Goal: Task Accomplishment & Management: Manage account settings

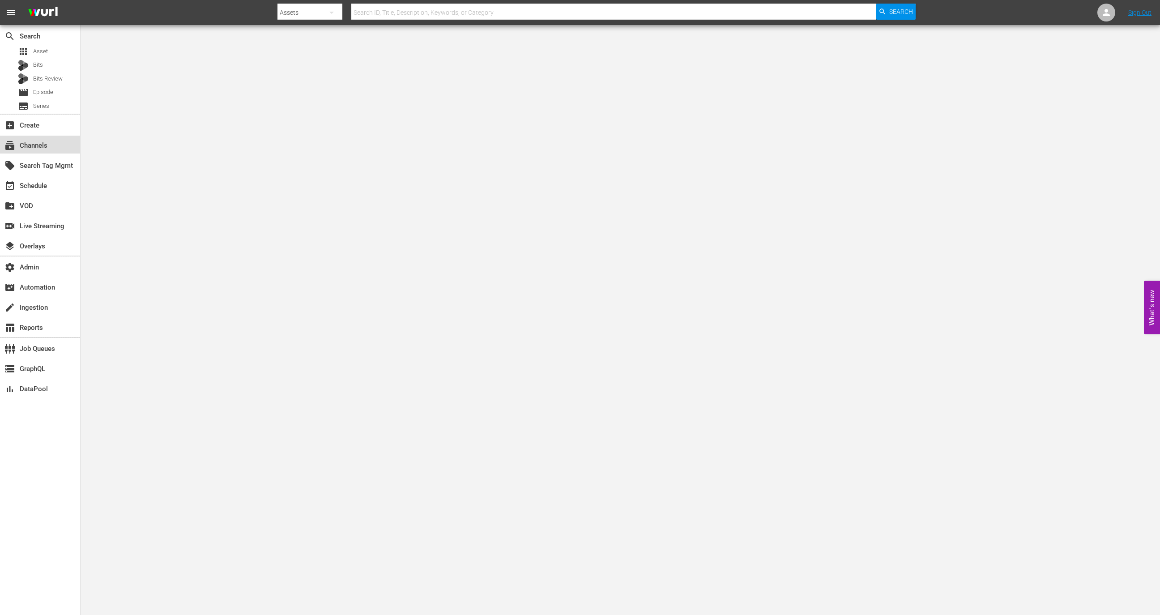
click at [49, 147] on div "subscriptions Channels" at bounding box center [25, 144] width 50 height 8
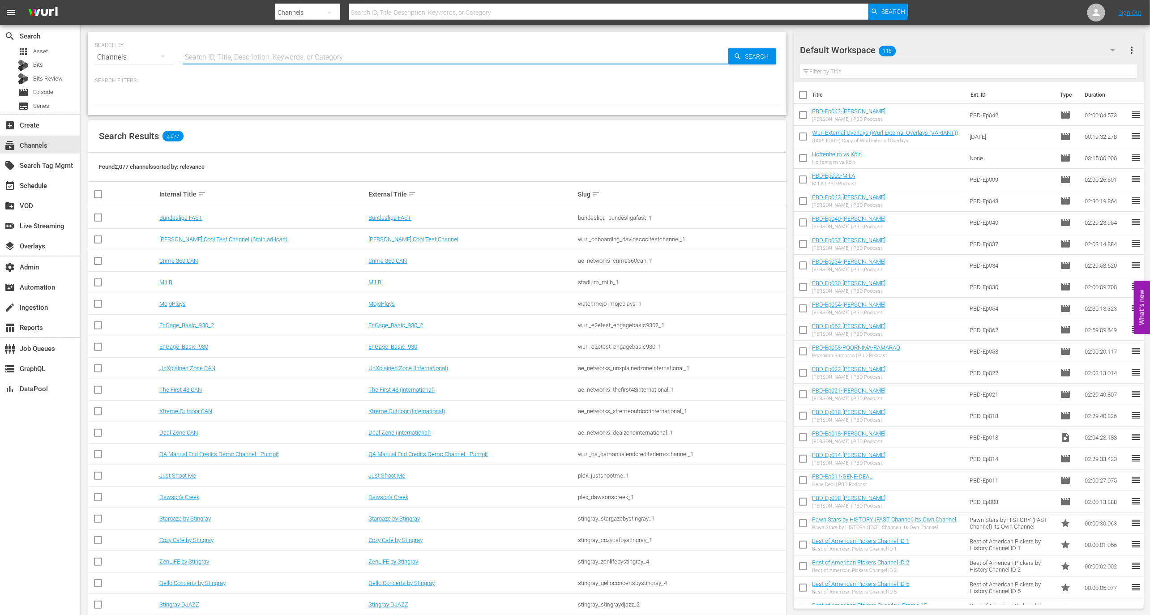
click at [264, 53] on input "text" at bounding box center [456, 57] width 546 height 21
type input "entrep"
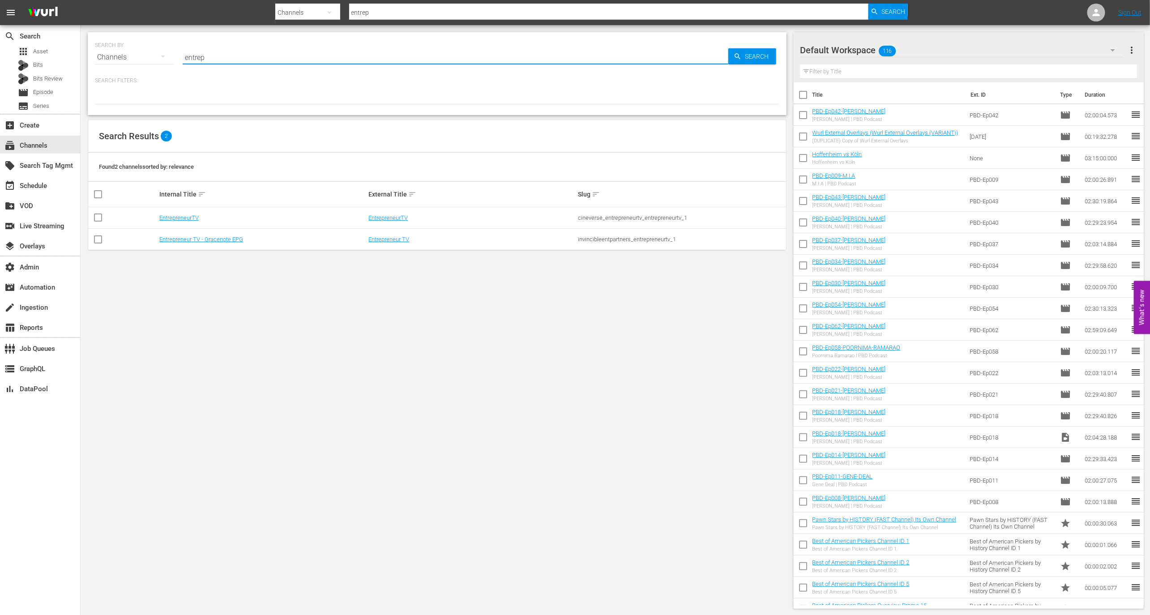
type input "entrep"
click at [180, 213] on td "EntrepreneurTV" at bounding box center [262, 217] width 209 height 21
click at [183, 220] on link "EntrepreneurTV" at bounding box center [178, 217] width 39 height 7
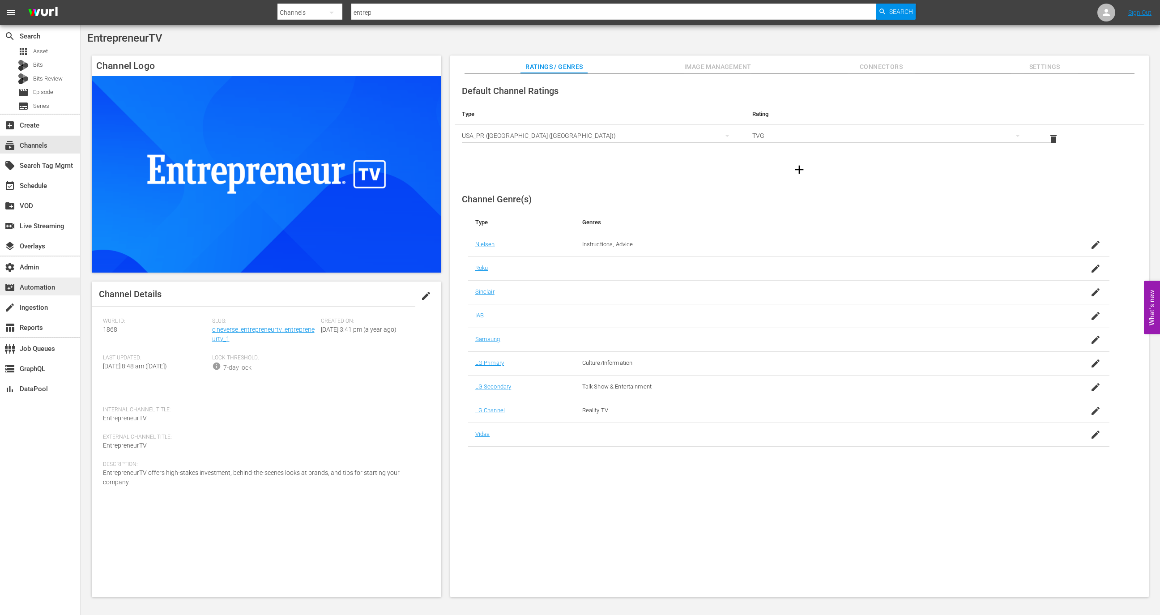
click at [48, 284] on div "movie_filter Automation" at bounding box center [25, 286] width 50 height 8
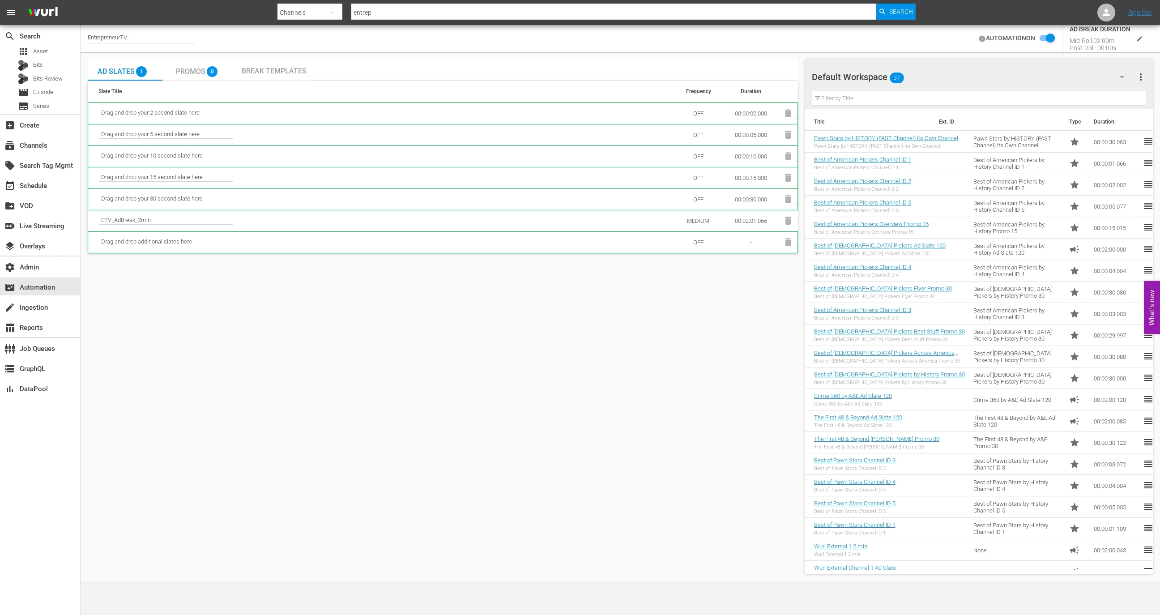
click at [206, 70] on div "Promos 0" at bounding box center [199, 70] width 47 height 18
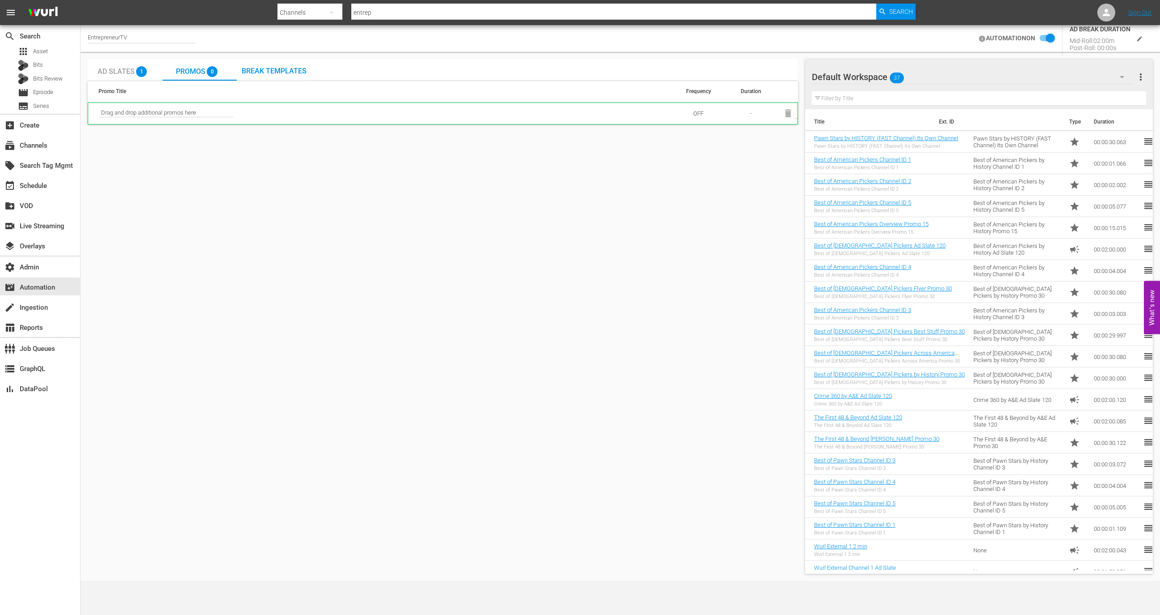
click at [132, 73] on span "Ad Slates" at bounding box center [116, 71] width 37 height 9
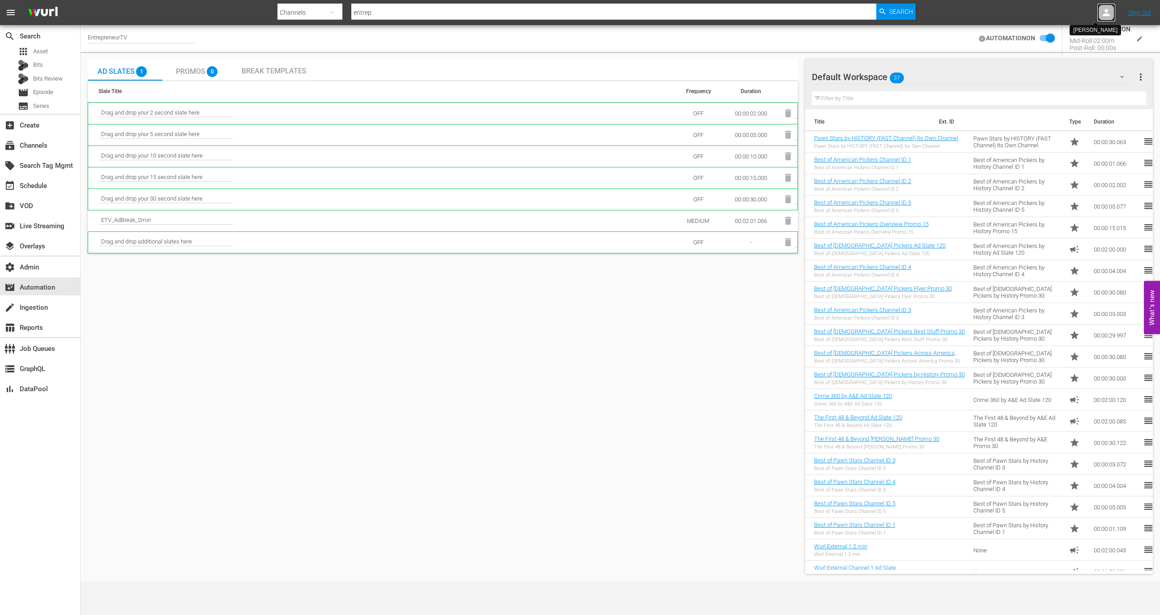
click at [1108, 9] on icon at bounding box center [1106, 12] width 11 height 11
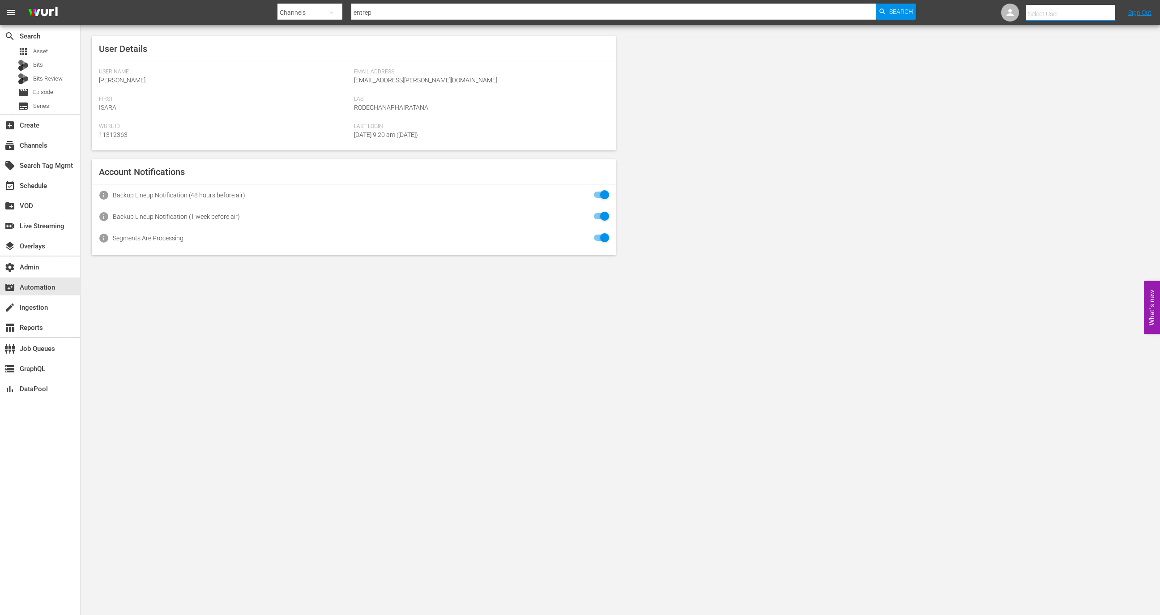
click at [1085, 13] on input "text" at bounding box center [1083, 13] width 115 height 21
click at [1012, 86] on div "Kritika Aswani <kritika.aswani@videoelephant.tv>" at bounding box center [1038, 81] width 140 height 21
type input "Kritika Aswani (11314885)"
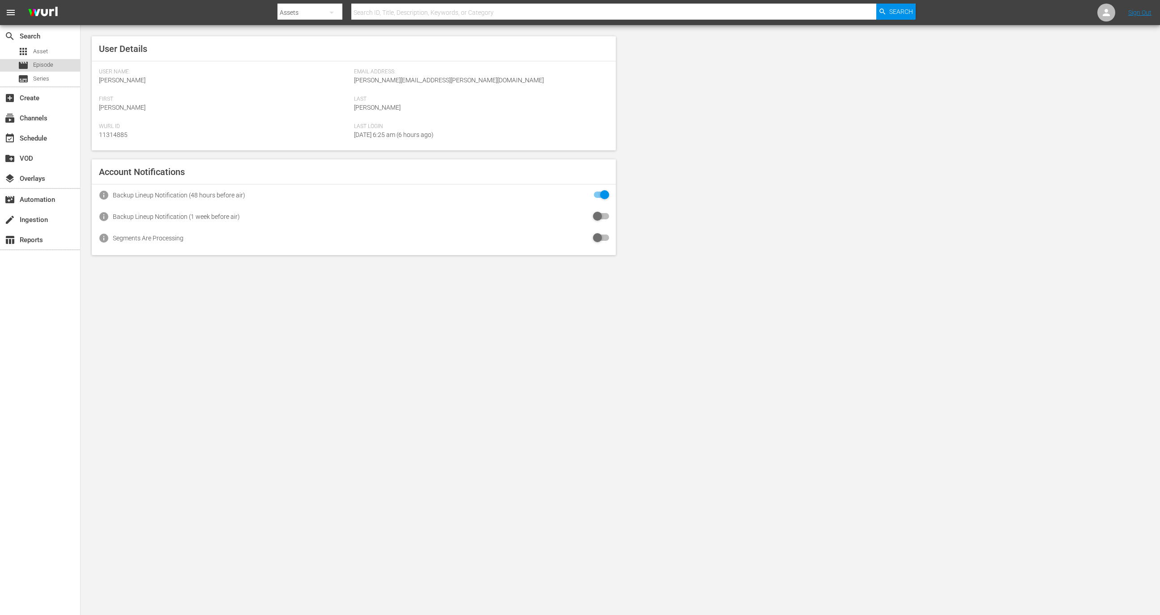
click at [59, 67] on div "movie Episode" at bounding box center [40, 65] width 80 height 13
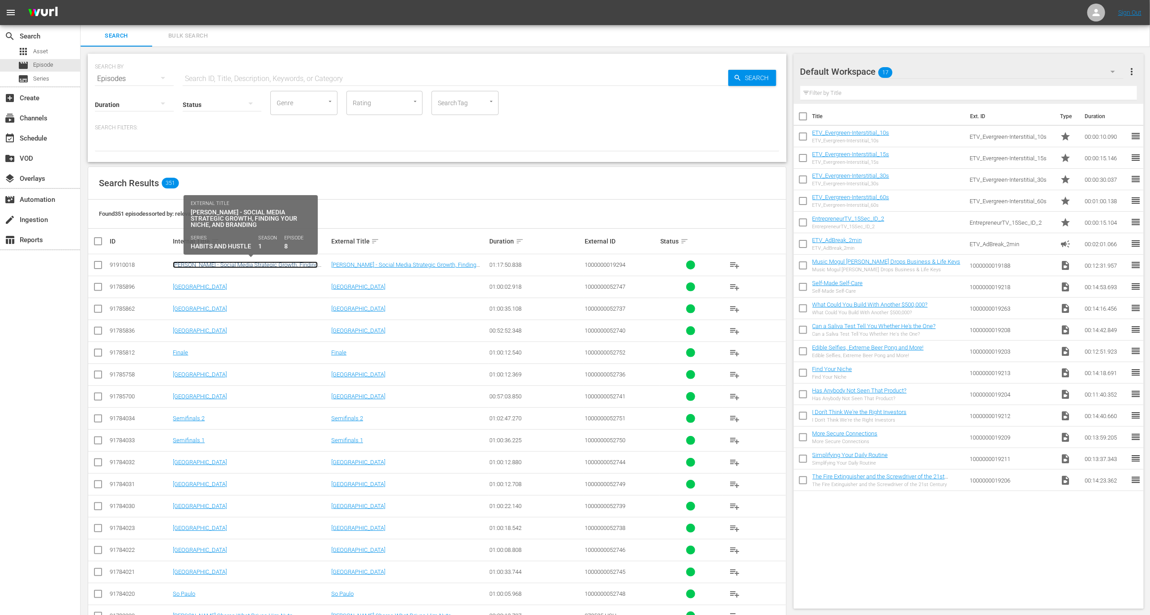
click at [220, 263] on link "[PERSON_NAME] - Social Media Strategic Growth, Finding Your Niche, and Branding" at bounding box center [245, 267] width 145 height 13
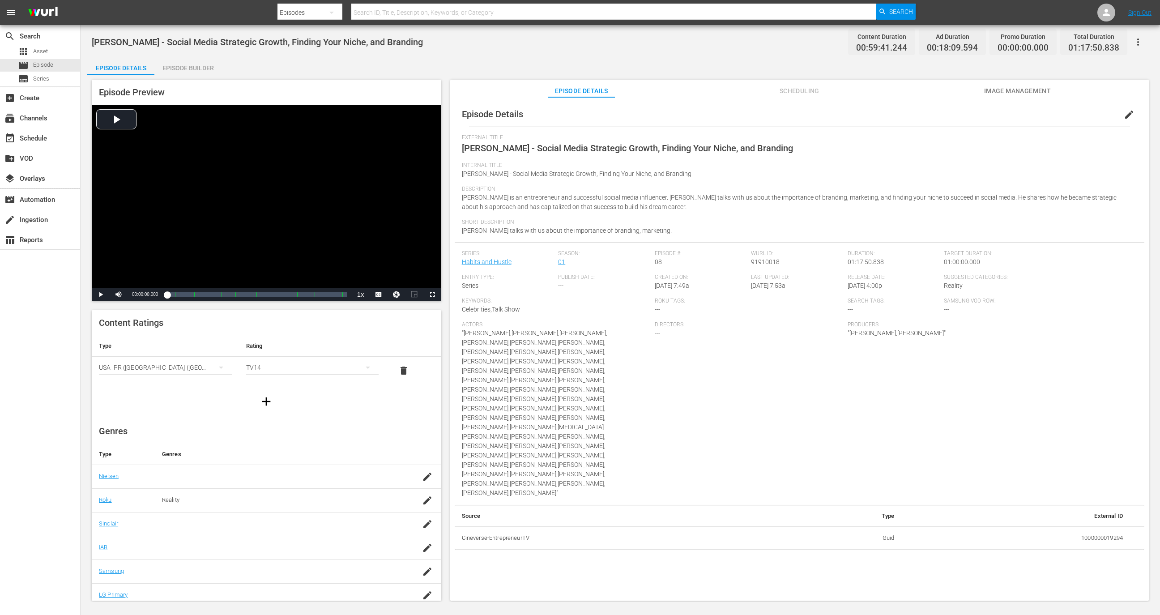
click at [783, 95] on span "Scheduling" at bounding box center [799, 90] width 67 height 11
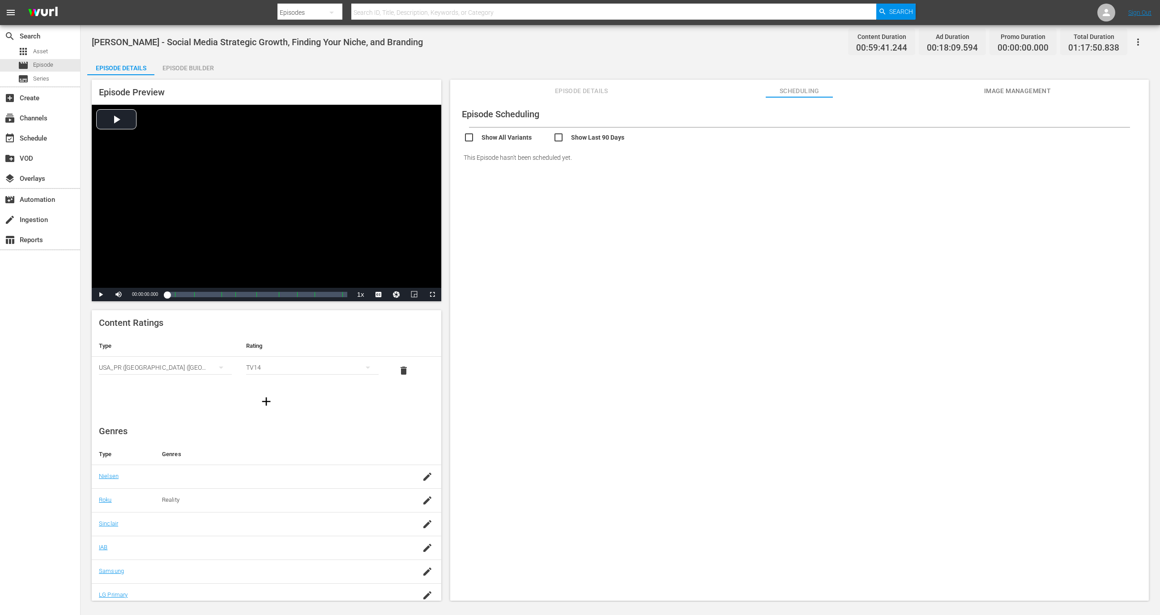
click at [185, 76] on div "Episode Preview Video Player is loading. Play Video Play Mute Current Time 00:0…" at bounding box center [620, 341] width 1066 height 533
click at [185, 69] on div "Episode Builder" at bounding box center [187, 67] width 67 height 21
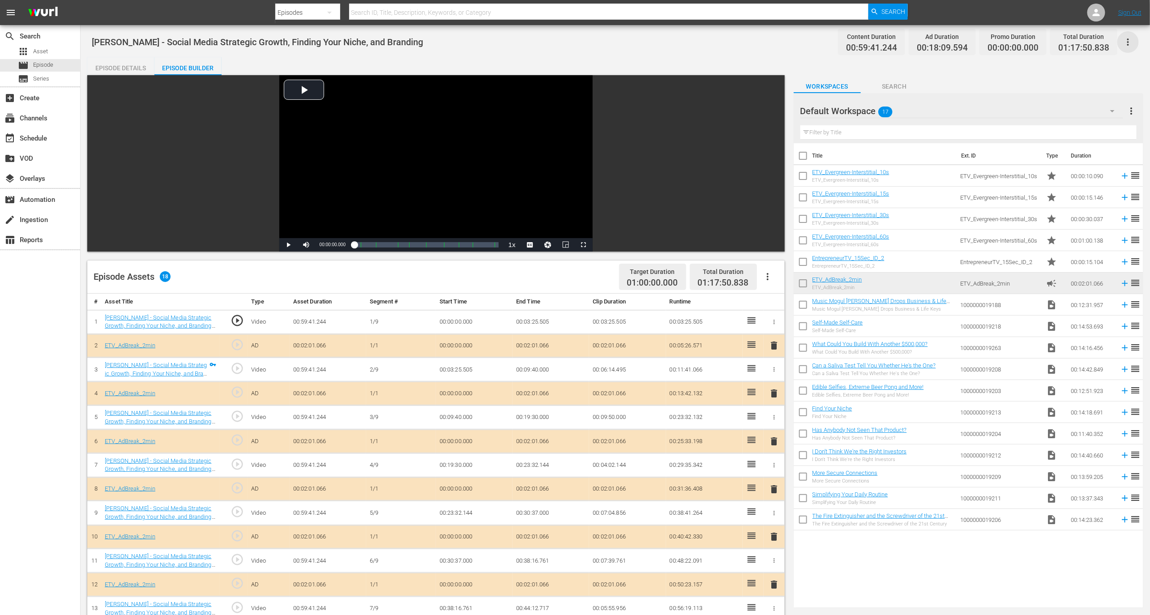
click at [1129, 44] on icon "button" at bounding box center [1127, 42] width 11 height 11
click at [1071, 65] on div "Duplicate Episode" at bounding box center [1064, 66] width 136 height 21
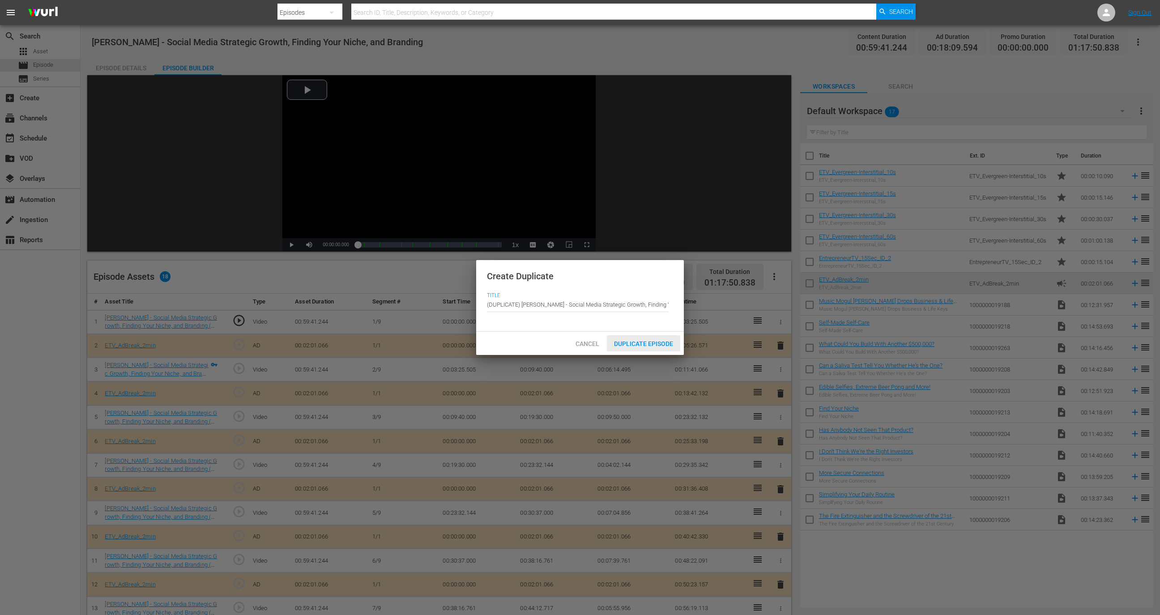
click at [639, 343] on span "Duplicate Episode" at bounding box center [643, 343] width 73 height 7
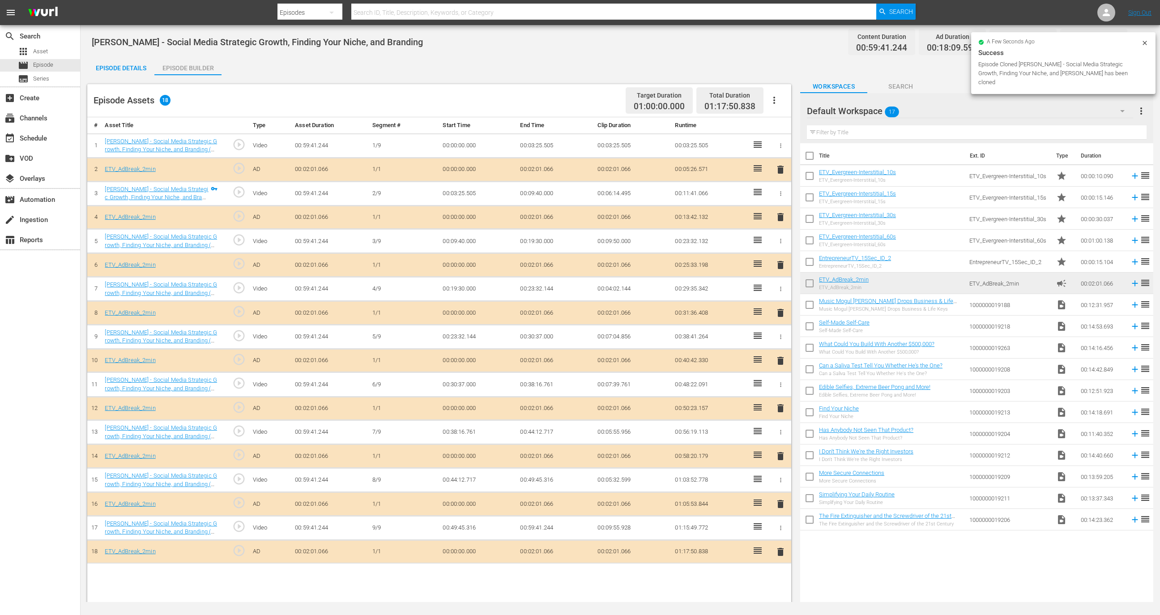
click at [773, 97] on icon "button" at bounding box center [774, 100] width 11 height 11
click at [783, 150] on div "Clear Ads" at bounding box center [801, 146] width 61 height 21
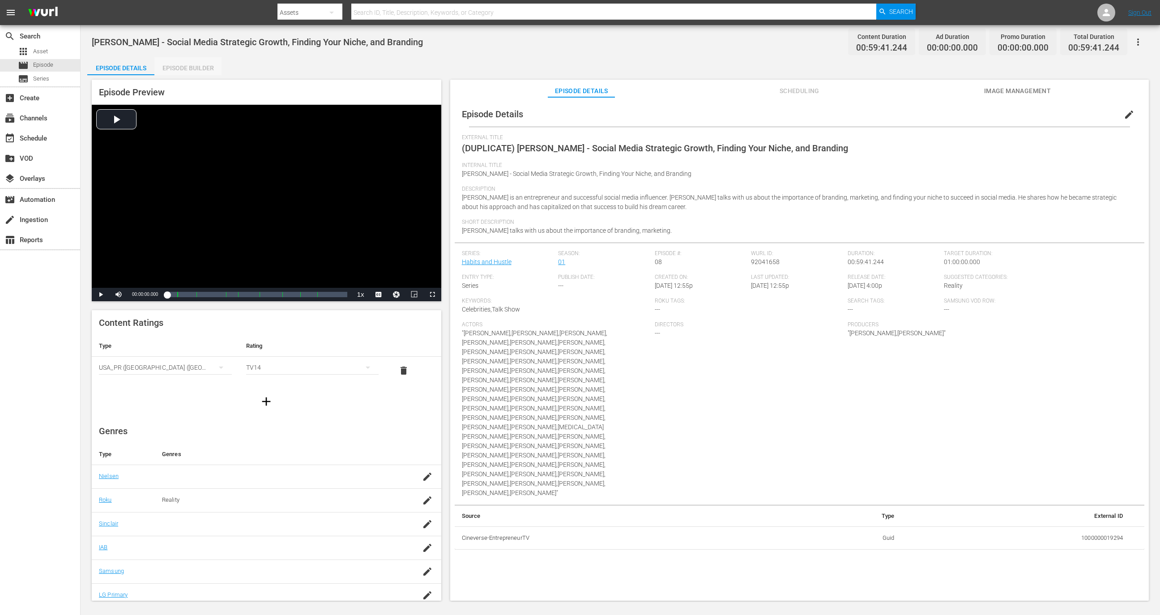
click at [185, 66] on div "Episode Builder" at bounding box center [187, 67] width 67 height 21
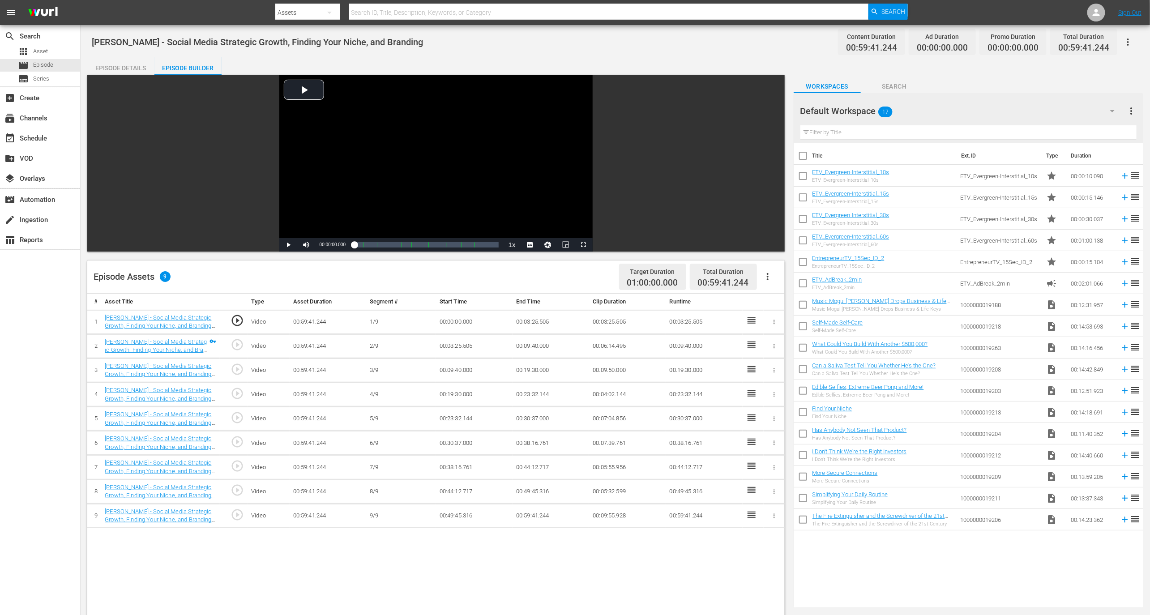
click at [766, 276] on icon "button" at bounding box center [767, 276] width 11 height 11
click at [785, 301] on div "Fill with Ads" at bounding box center [794, 301] width 61 height 21
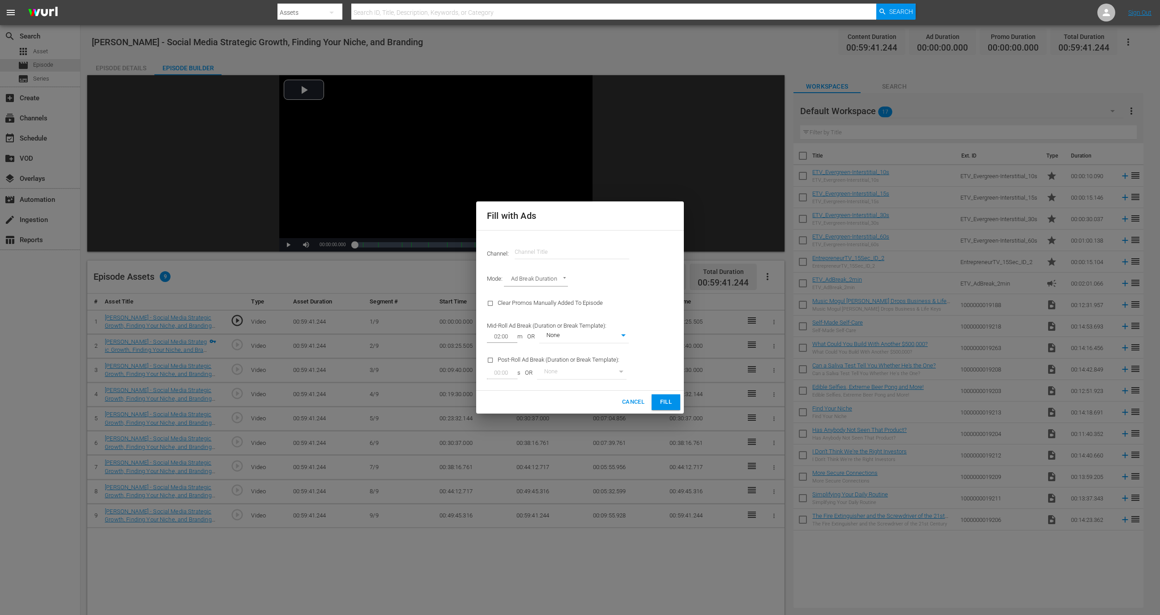
click at [560, 253] on input "text" at bounding box center [572, 251] width 115 height 21
type input "EntrepreneurTV (1868)"
click at [670, 397] on span "Fill" at bounding box center [666, 402] width 14 height 10
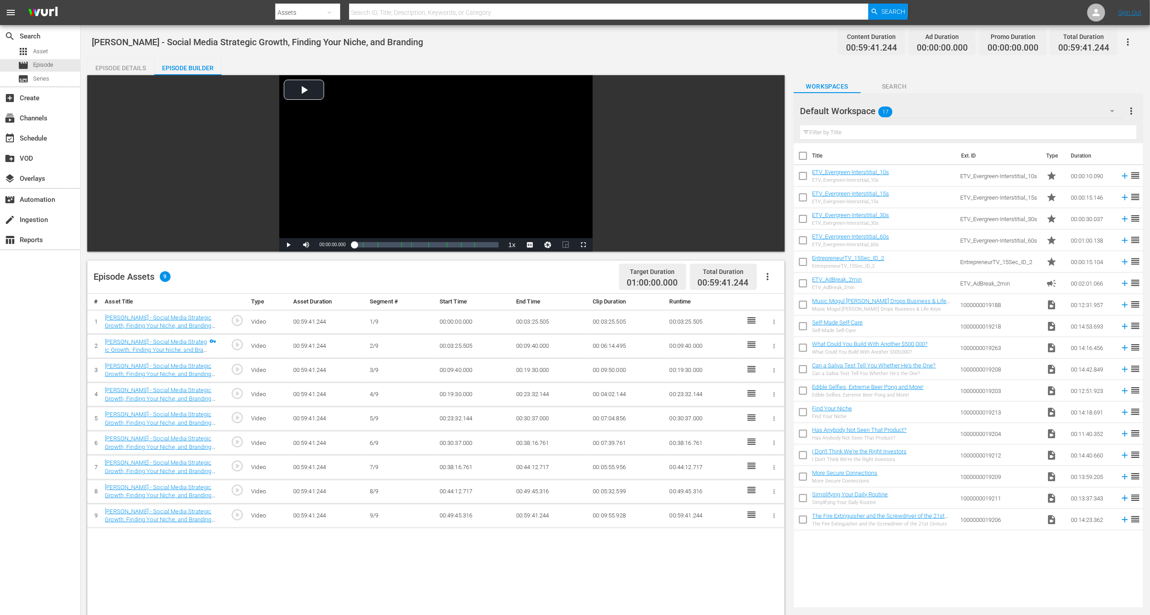
click at [763, 284] on button "button" at bounding box center [767, 276] width 21 height 21
click at [779, 300] on div "Fill with Ads" at bounding box center [794, 301] width 61 height 21
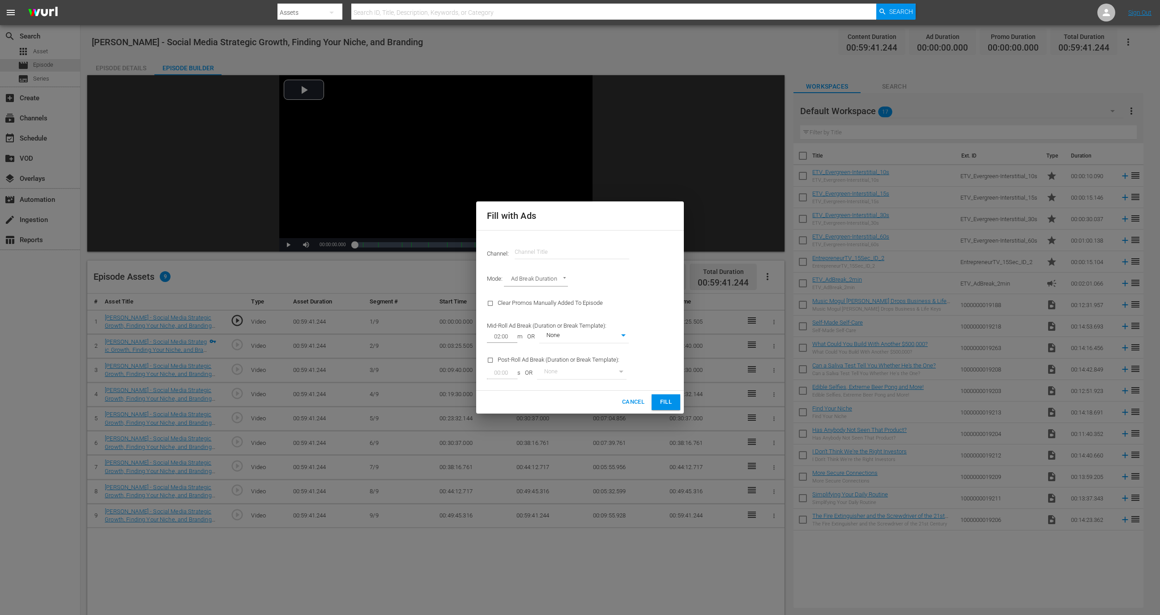
click at [510, 339] on input "02:00" at bounding box center [500, 336] width 27 height 13
type input "02:01"
click at [667, 400] on span "Fill" at bounding box center [666, 402] width 14 height 10
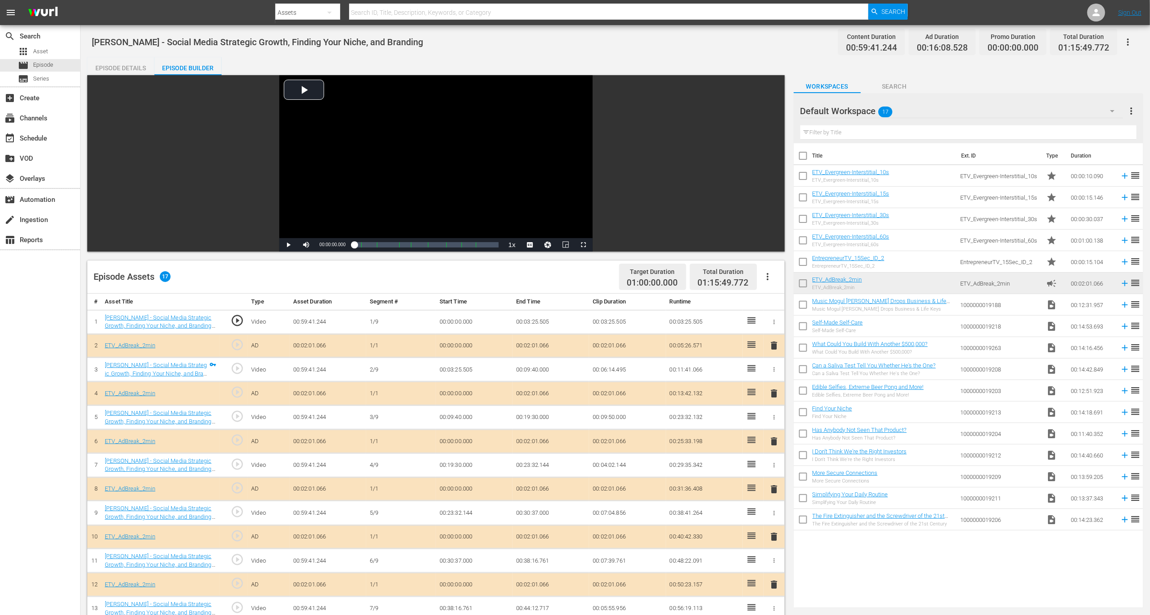
click at [1128, 37] on icon "button" at bounding box center [1127, 42] width 11 height 11
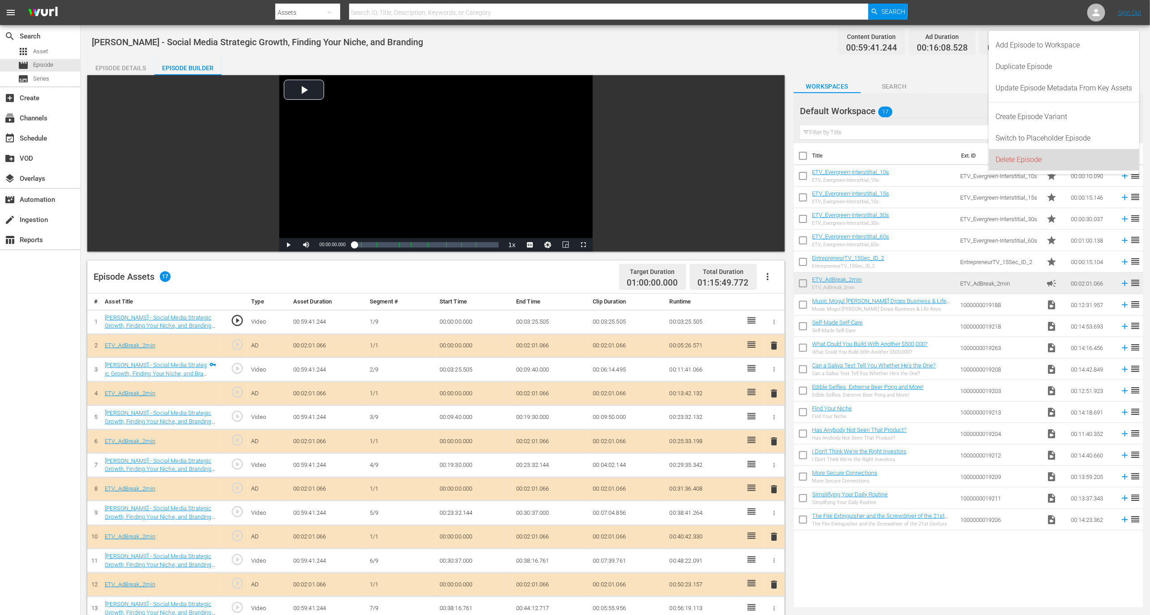
click at [1033, 162] on div "Delete Episode" at bounding box center [1064, 159] width 136 height 21
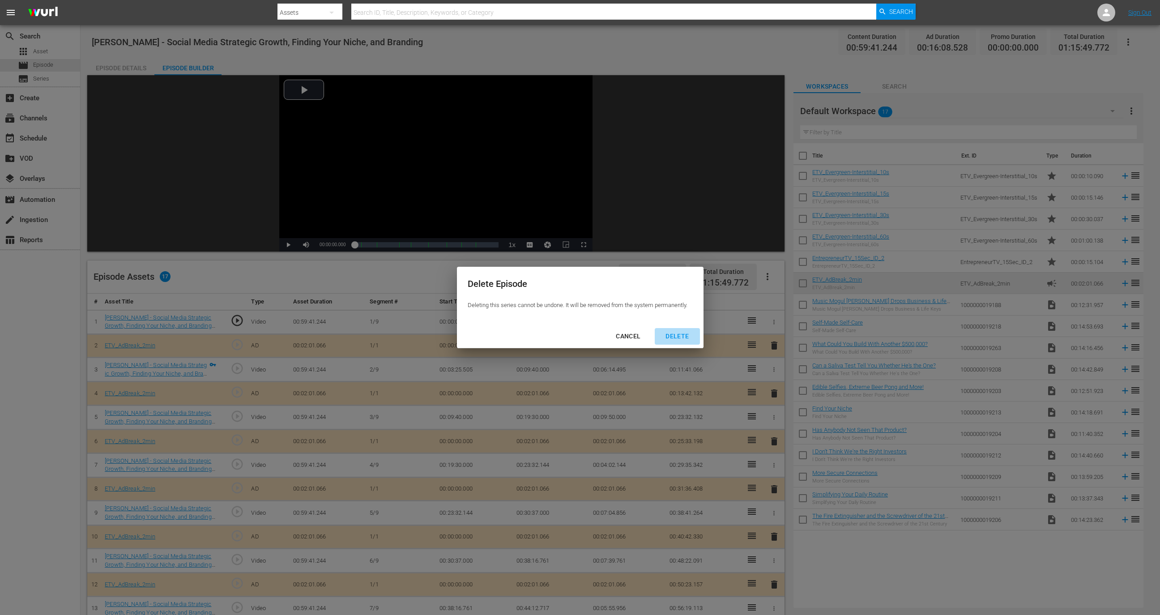
click at [684, 340] on div "DELETE" at bounding box center [677, 336] width 38 height 11
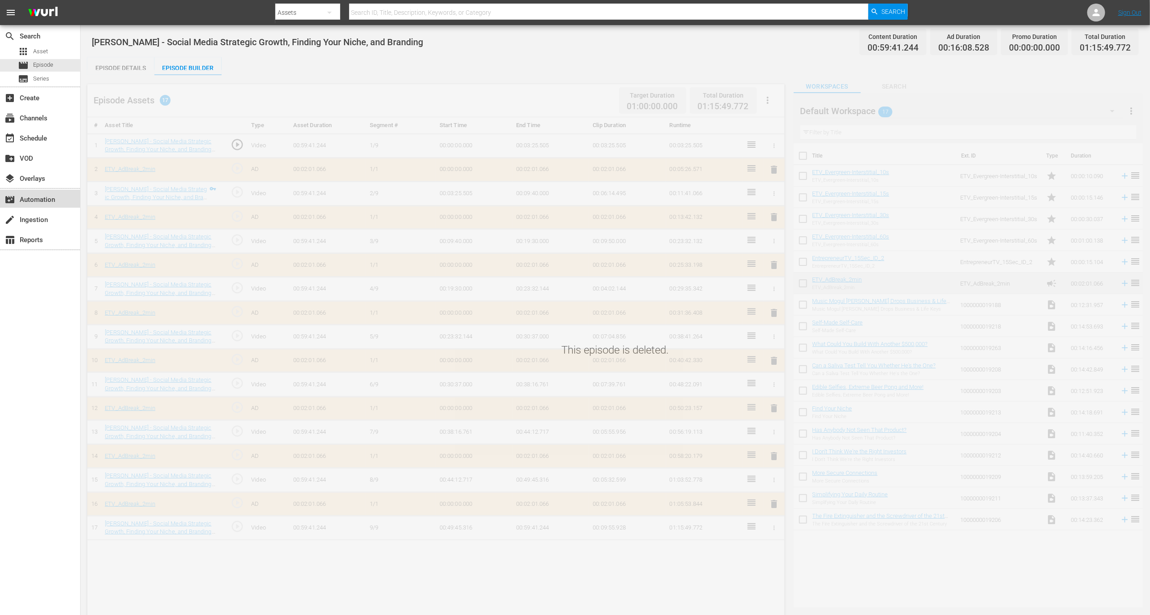
click at [50, 201] on div "movie_filter Automation" at bounding box center [25, 198] width 50 height 8
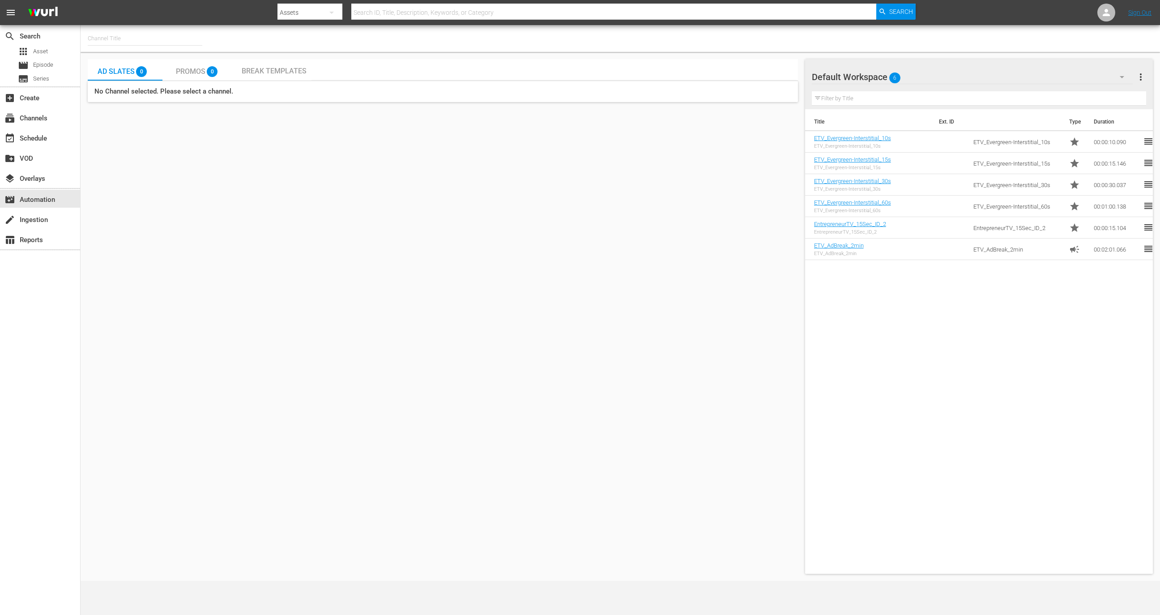
click at [139, 44] on input "text" at bounding box center [145, 38] width 115 height 21
type input "en"
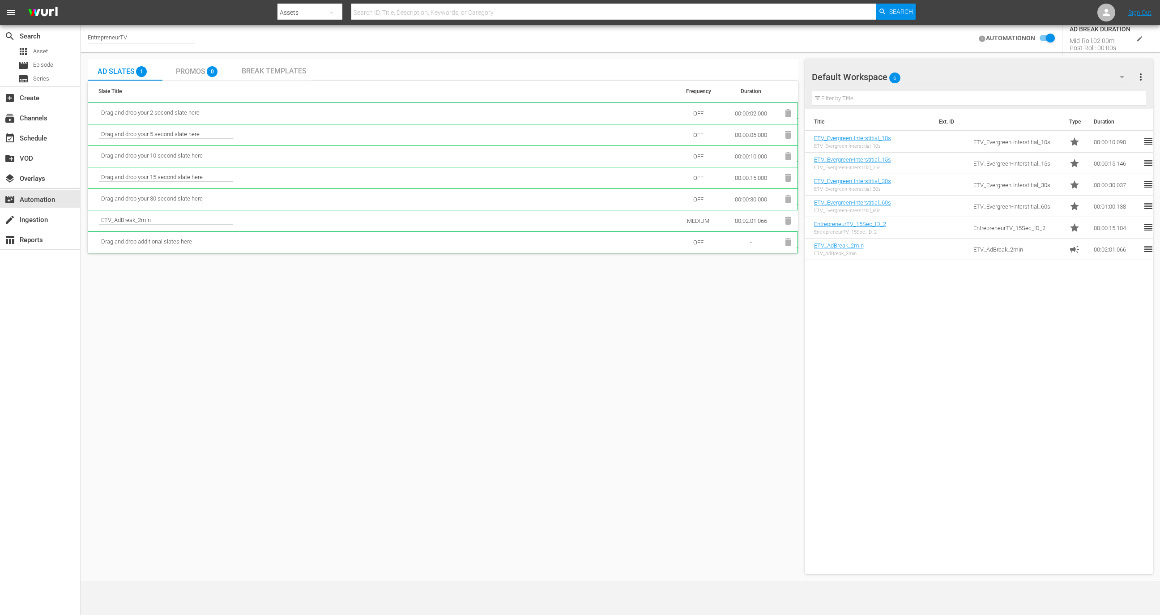
click at [1139, 39] on icon "edit" at bounding box center [1139, 38] width 5 height 5
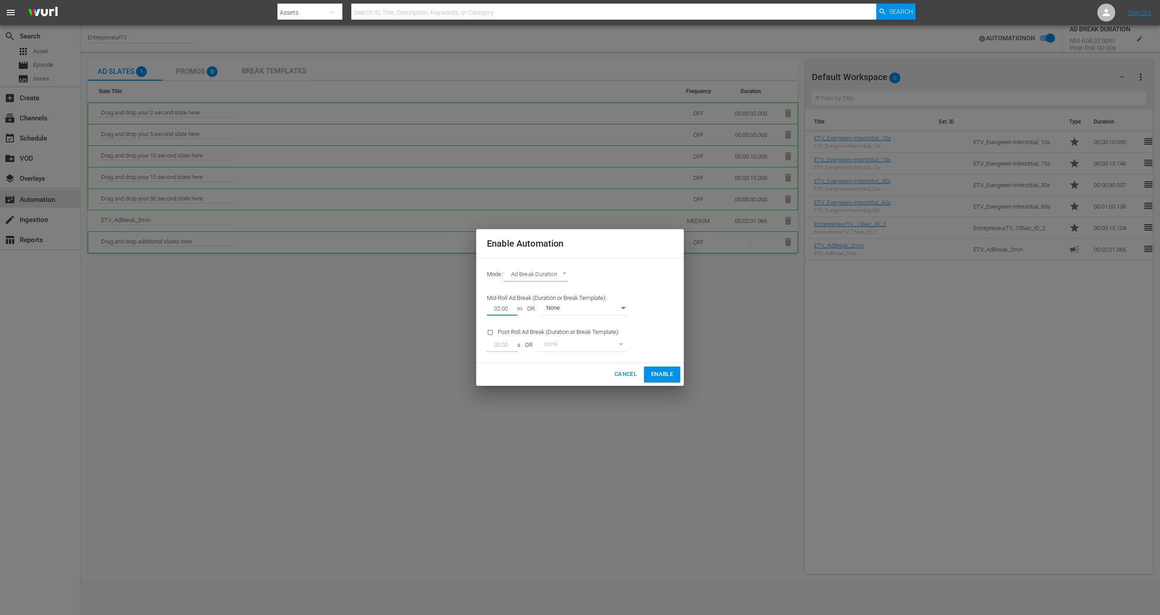
click at [514, 309] on div "02:00" at bounding box center [502, 309] width 30 height 13
type input "02:01"
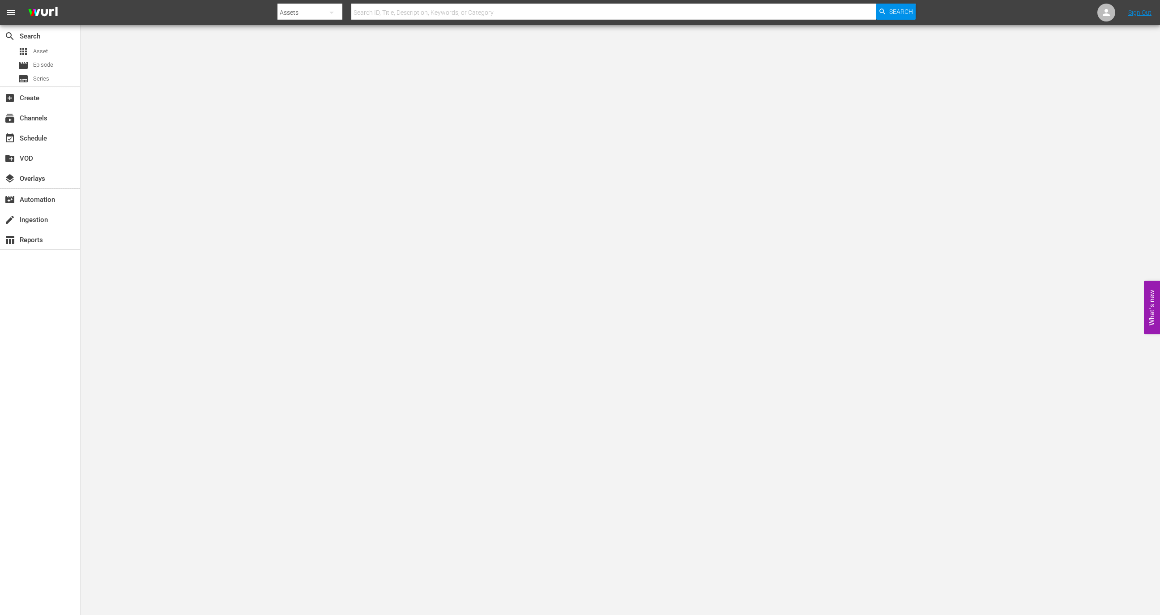
click at [979, 254] on body "menu Search By Assets Search ID, Title, Description, Keywords, or Category Sear…" at bounding box center [580, 307] width 1160 height 615
click at [1100, 19] on div at bounding box center [1106, 13] width 18 height 18
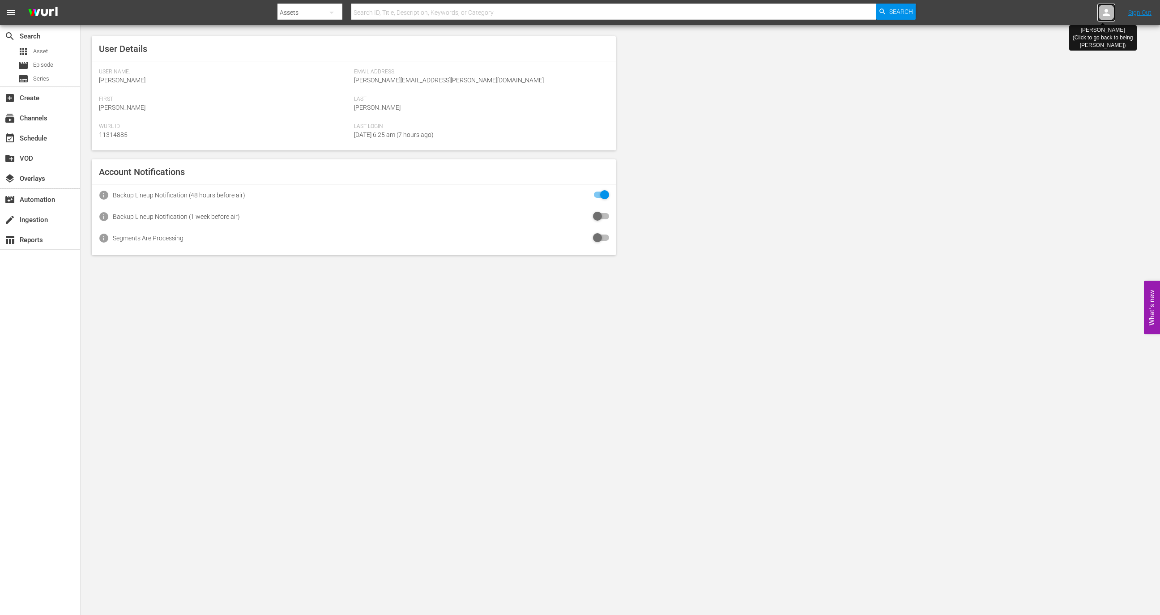
click at [1100, 19] on div at bounding box center [1106, 13] width 18 height 18
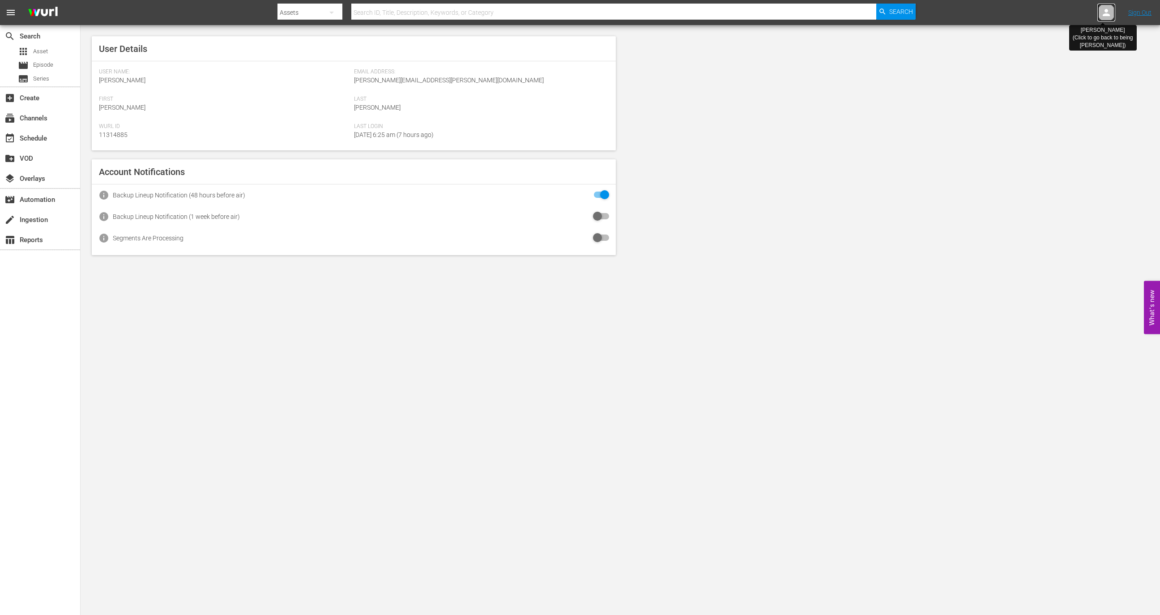
click at [1100, 19] on div at bounding box center [1106, 13] width 18 height 18
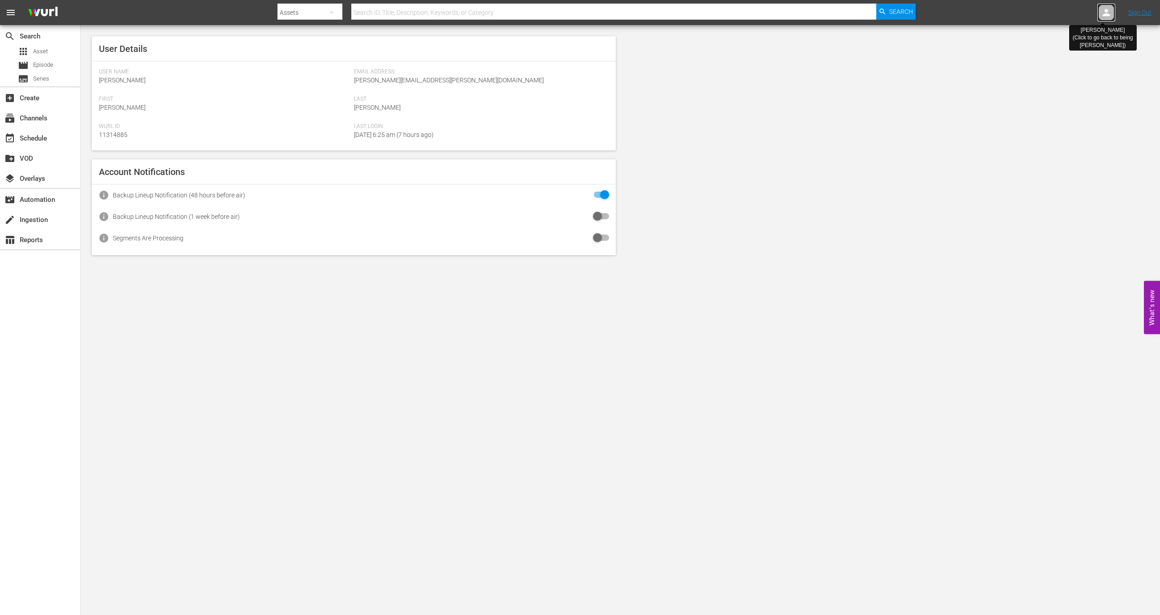
click at [1100, 19] on div at bounding box center [1106, 13] width 18 height 18
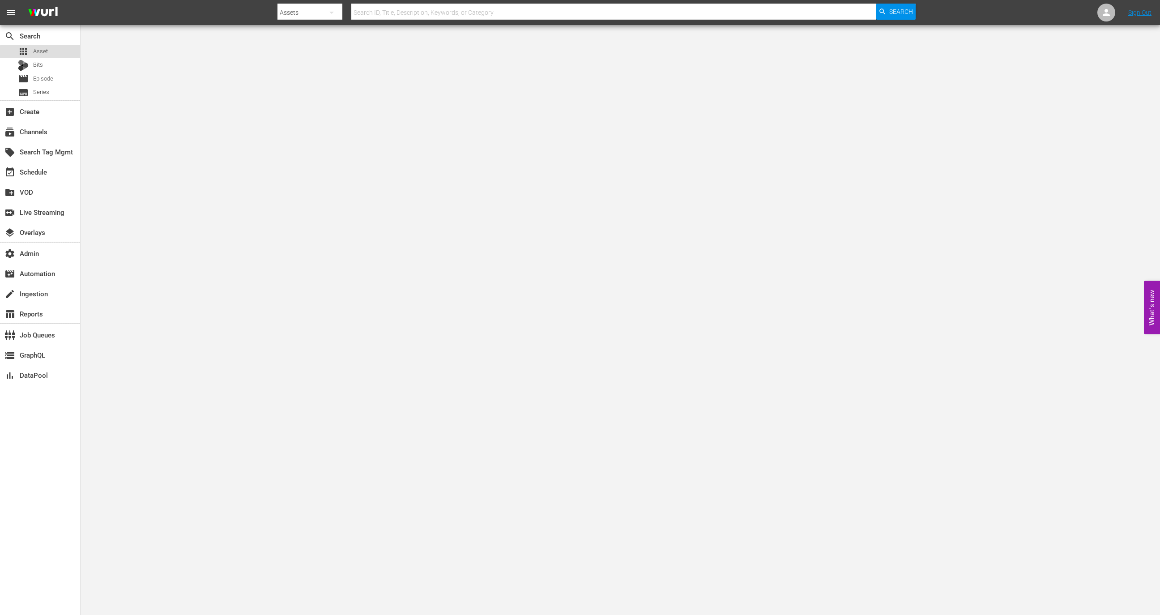
click at [61, 54] on div "apps Asset" at bounding box center [40, 51] width 80 height 13
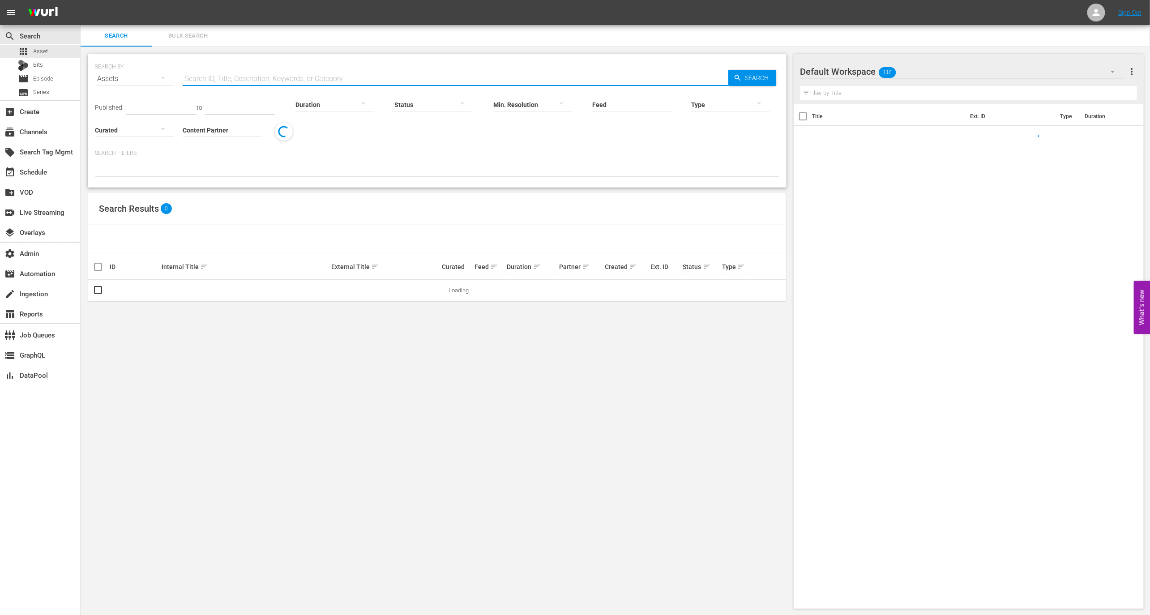
click at [268, 76] on input "text" at bounding box center [456, 78] width 546 height 21
paste input "202244"
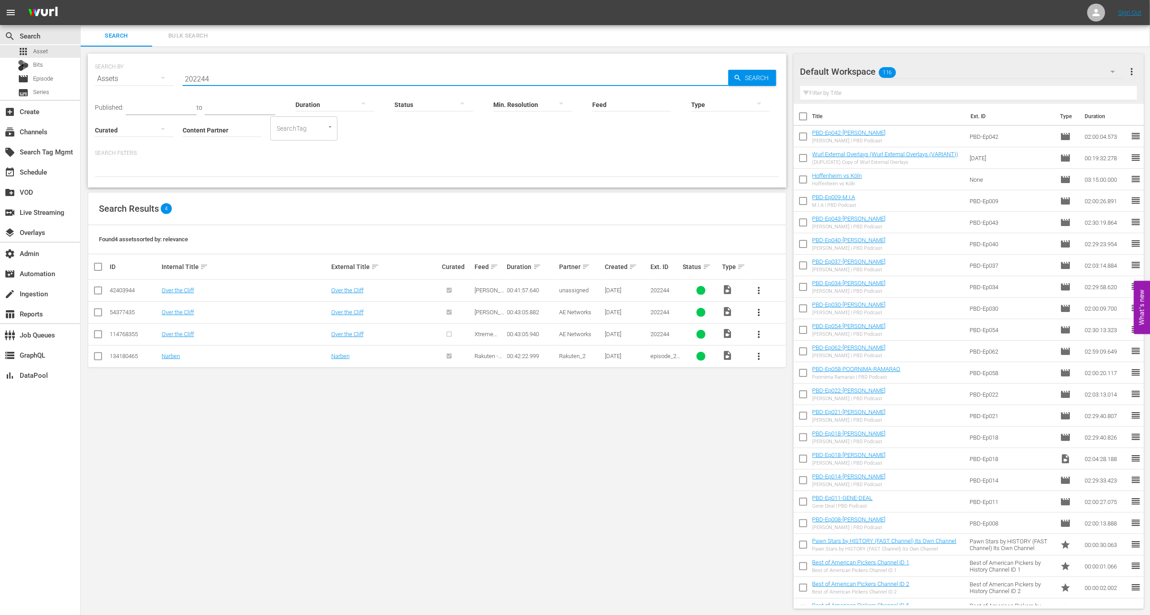
type input "202244"
click at [131, 332] on div "114768355" at bounding box center [134, 334] width 49 height 7
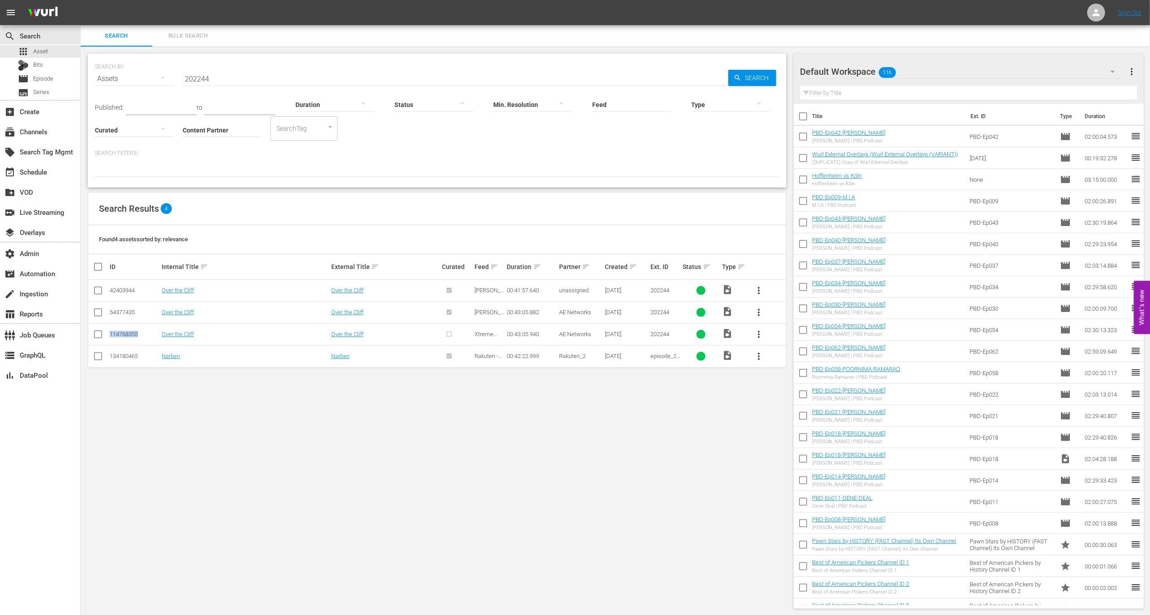
click at [131, 332] on div "114768355" at bounding box center [134, 334] width 49 height 7
copy div "114768355"
click at [177, 333] on link "Over the Cliff" at bounding box center [178, 334] width 32 height 7
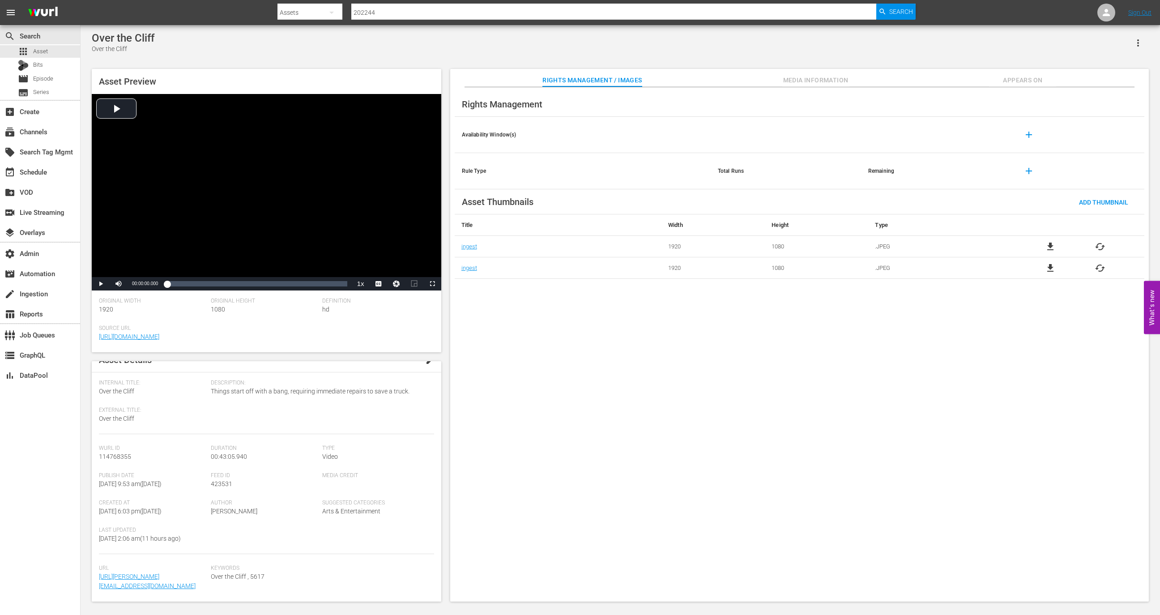
scroll to position [70, 0]
click at [801, 79] on span "Media Information" at bounding box center [815, 80] width 67 height 11
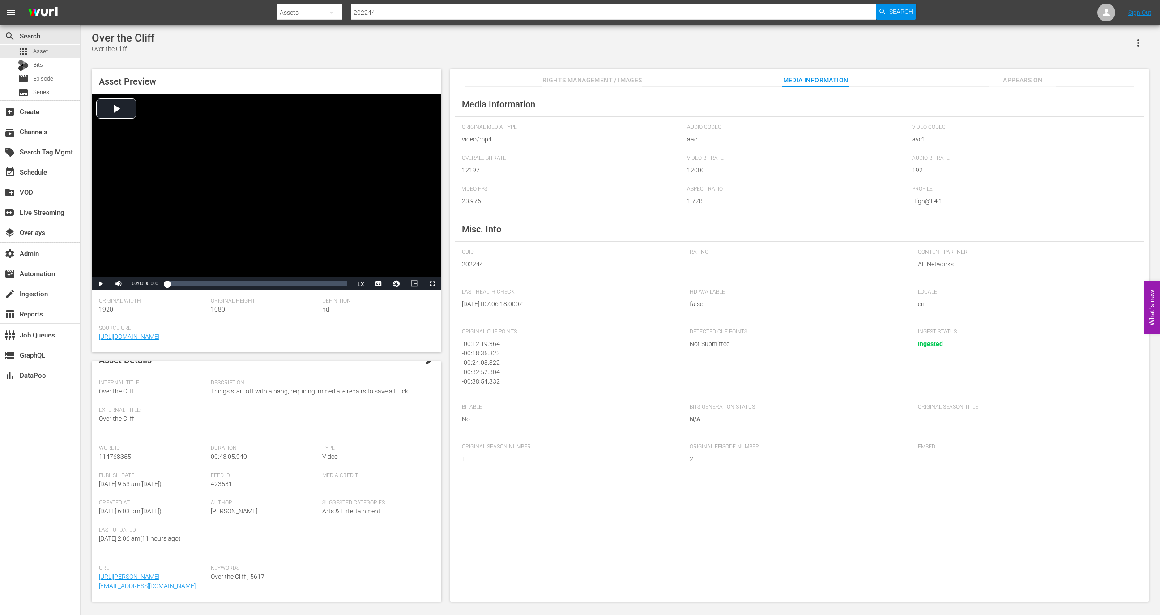
click at [475, 258] on div "GUID 202244" at bounding box center [571, 264] width 219 height 31
copy span "202244"
click at [1025, 85] on span "Appears On" at bounding box center [1022, 80] width 67 height 11
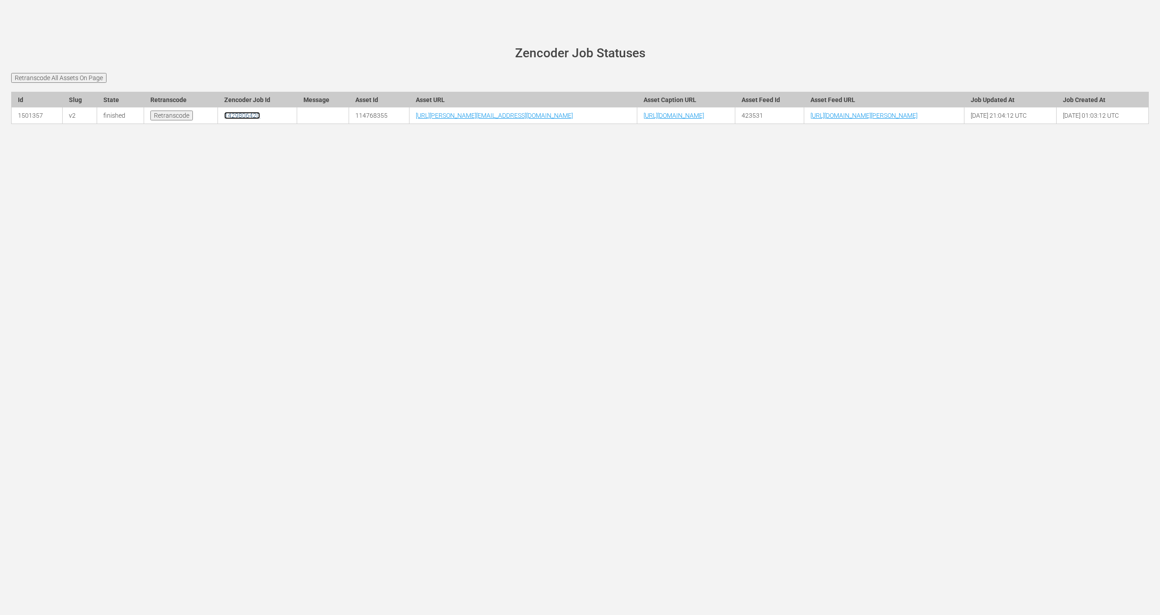
click at [224, 119] on link "1429806420" at bounding box center [242, 115] width 36 height 7
click at [908, 119] on link "[URL][DOMAIN_NAME][PERSON_NAME]" at bounding box center [863, 115] width 107 height 7
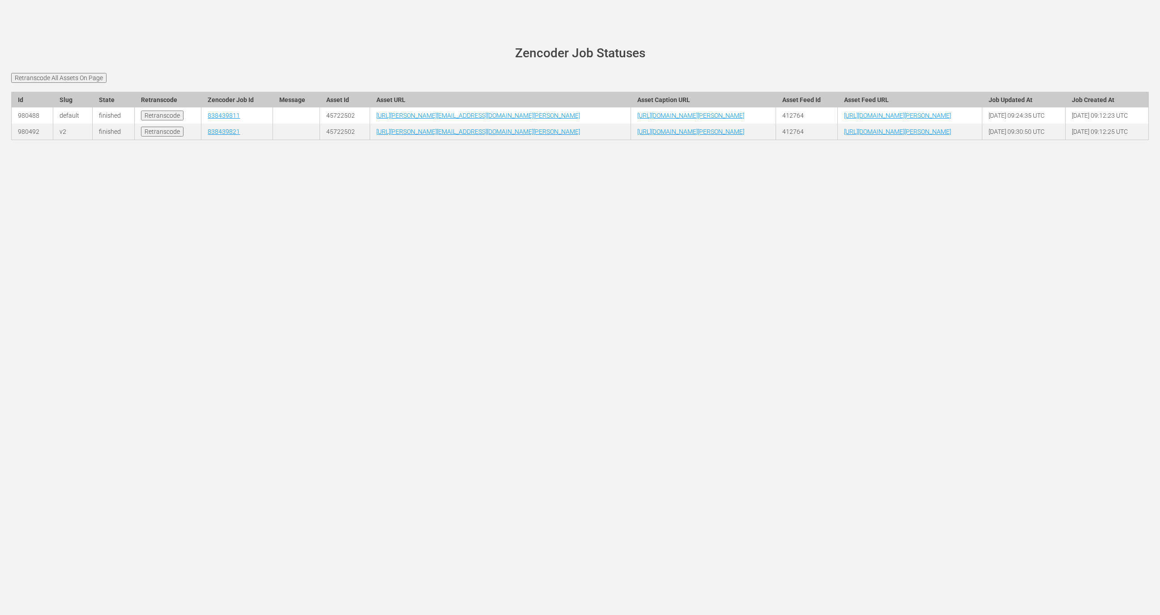
click at [955, 140] on td "[URL][DOMAIN_NAME][PERSON_NAME]" at bounding box center [910, 132] width 145 height 17
click at [951, 135] on link "[URL][DOMAIN_NAME][PERSON_NAME]" at bounding box center [897, 131] width 107 height 7
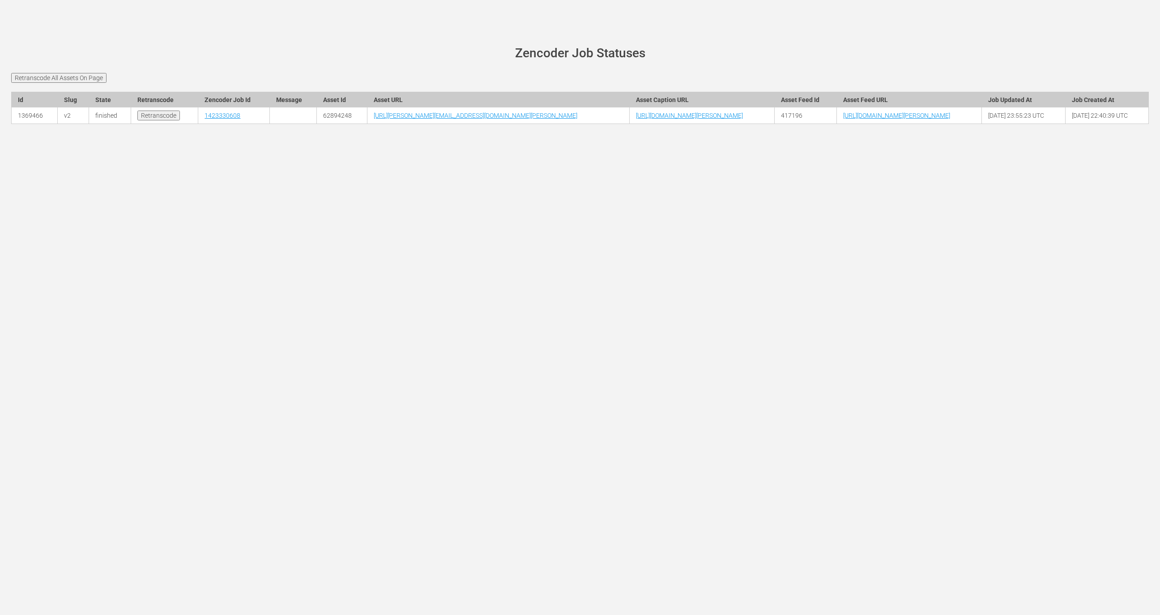
click at [907, 124] on td "https://cdn-uniblab.video.aetnd.com/v2/wurl/torque/history/feed.xml" at bounding box center [908, 115] width 145 height 17
click at [907, 119] on link "https://cdn-uniblab.video.aetnd.com/v2/wurl/torque/history/feed.xml" at bounding box center [896, 115] width 107 height 7
click at [916, 119] on link "[URL][DOMAIN_NAME][PERSON_NAME]" at bounding box center [896, 115] width 107 height 7
click at [950, 119] on link "[URL][DOMAIN_NAME][PERSON_NAME]" at bounding box center [896, 115] width 107 height 7
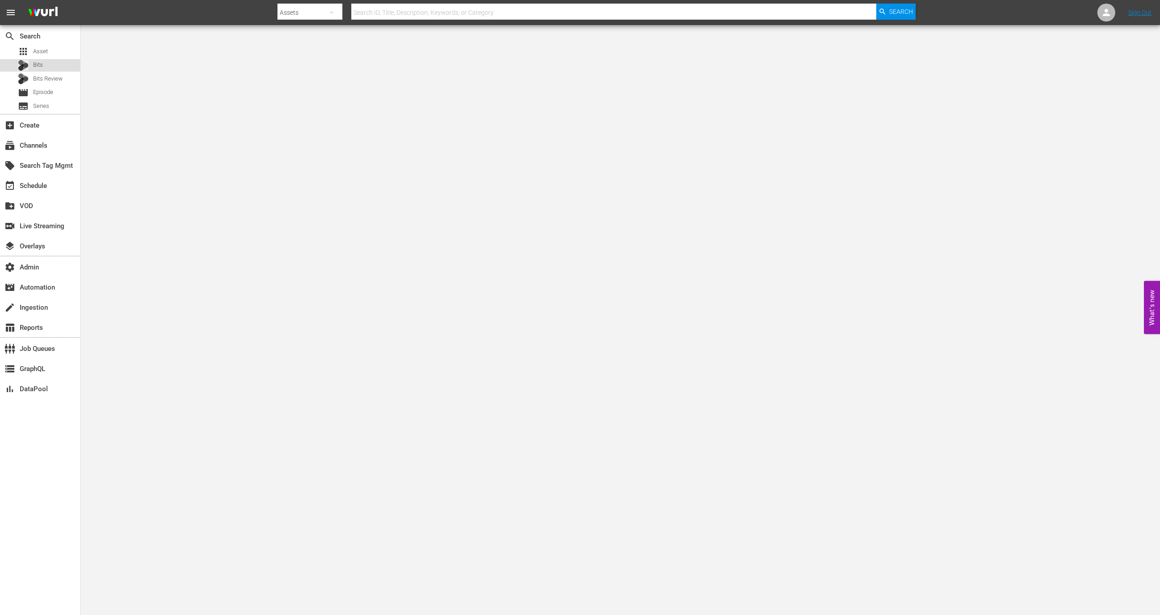
click at [60, 60] on div "Bits" at bounding box center [40, 65] width 80 height 13
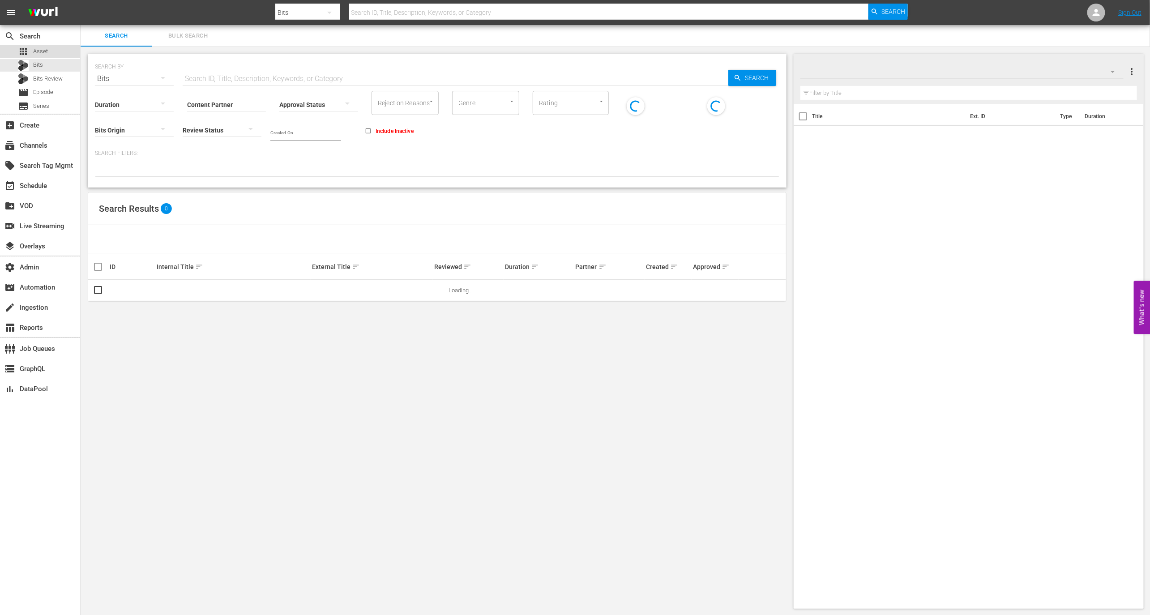
click at [59, 51] on div "apps Asset" at bounding box center [40, 51] width 80 height 13
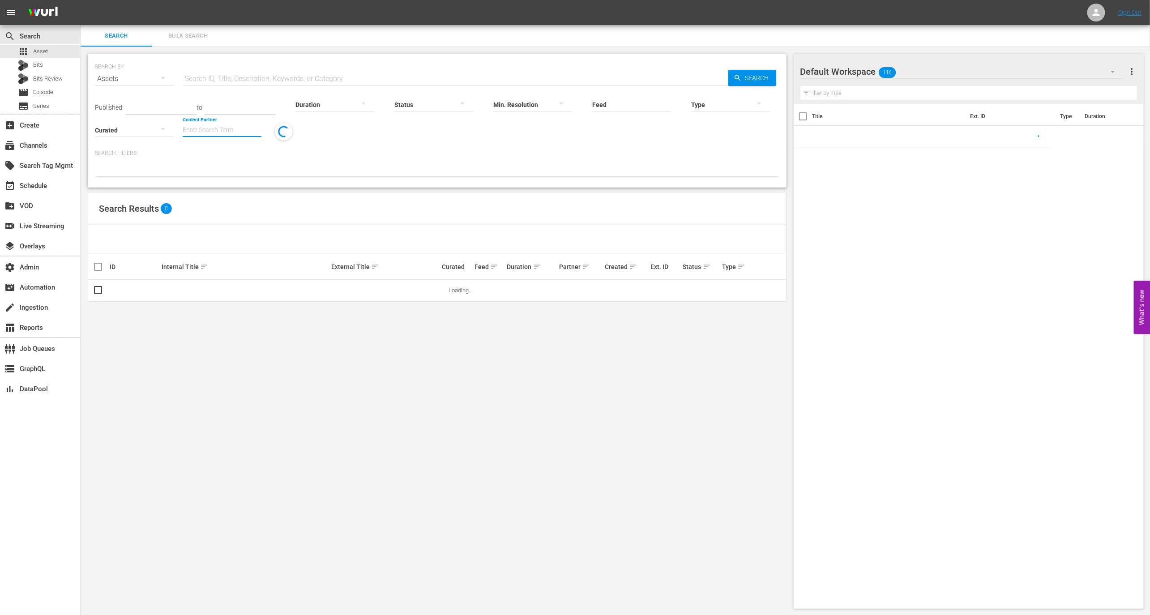
click at [237, 132] on input "Content Partner" at bounding box center [222, 131] width 79 height 32
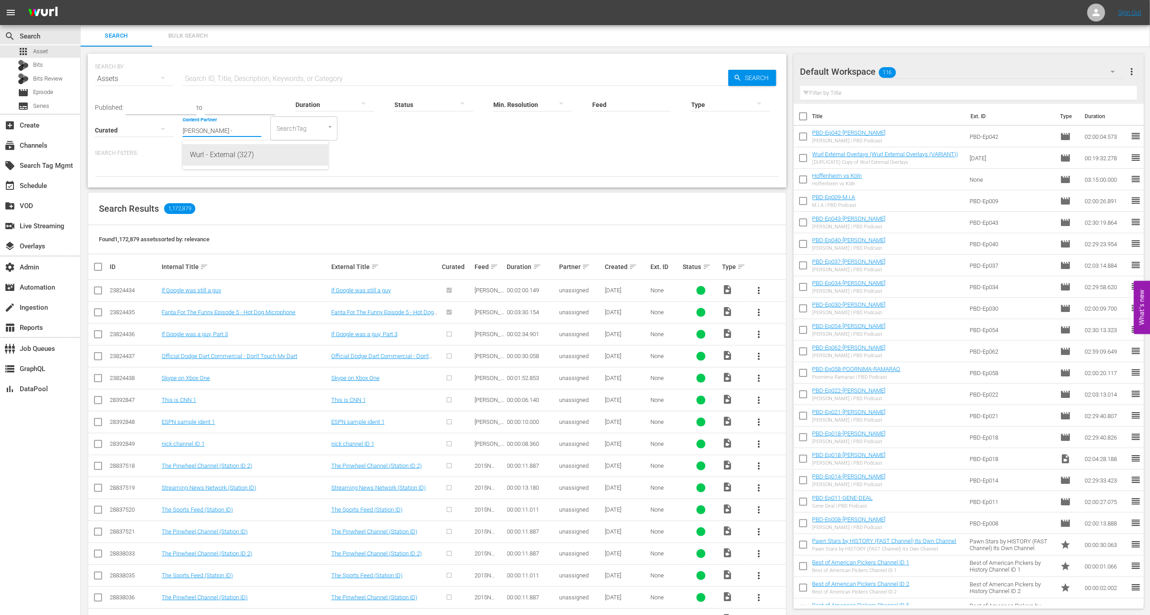
click at [239, 161] on div "Wurl - External (327)" at bounding box center [255, 154] width 131 height 21
type input "Wurl - External (327)"
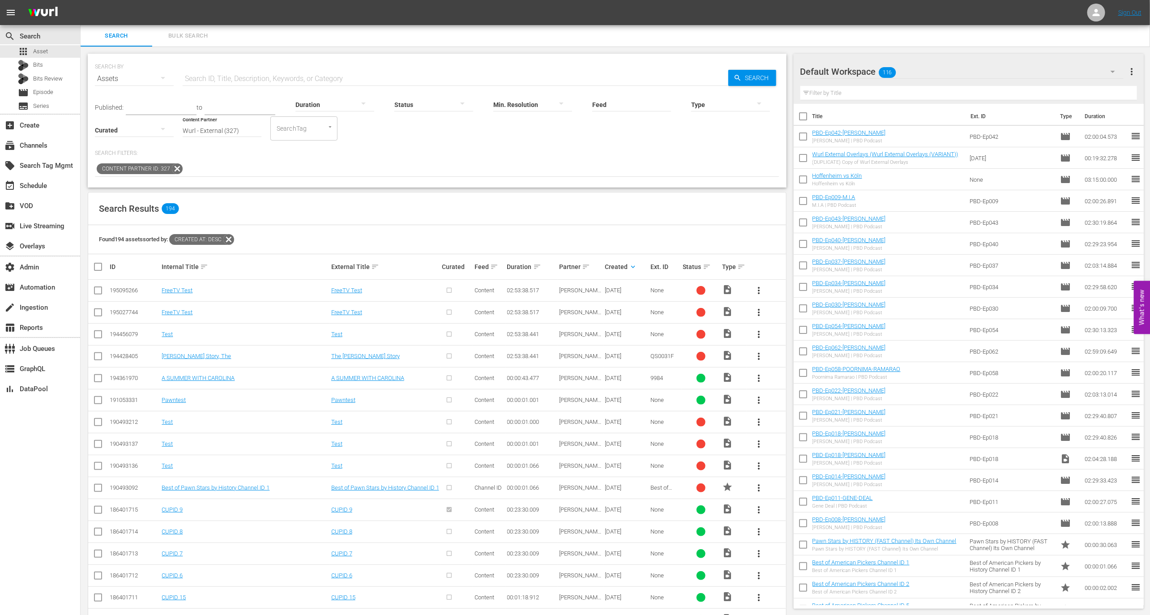
click at [128, 285] on td "195095266" at bounding box center [134, 291] width 52 height 22
click at [182, 286] on td "FreeTV Test" at bounding box center [244, 291] width 169 height 22
click at [183, 289] on link "FreeTV Test" at bounding box center [177, 290] width 31 height 7
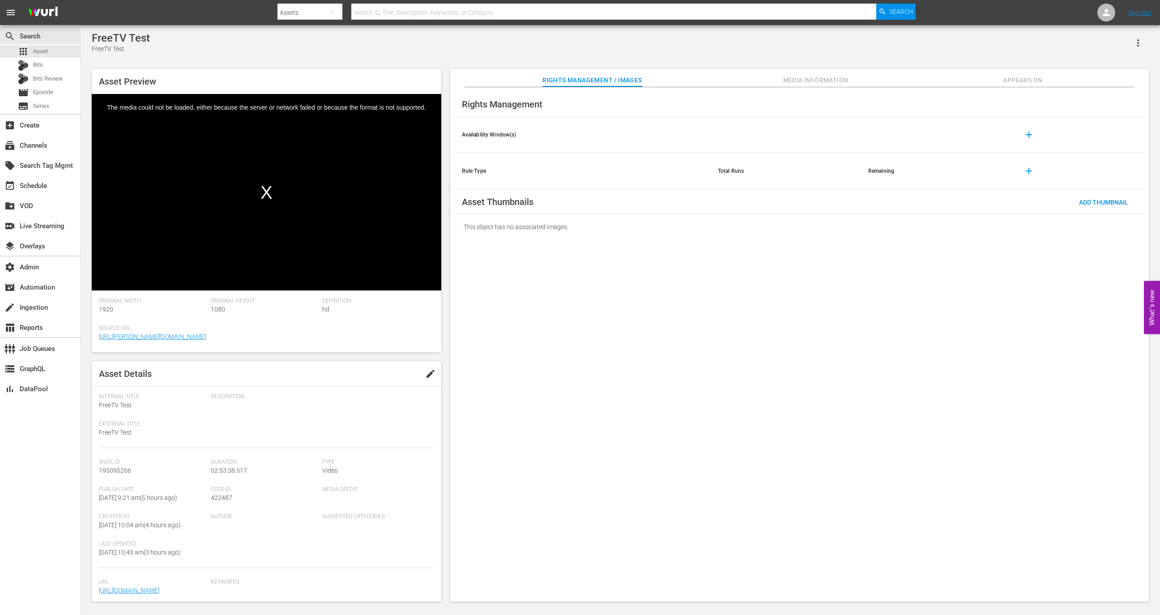
click at [223, 496] on span "422487" at bounding box center [221, 497] width 21 height 7
copy span "422487"
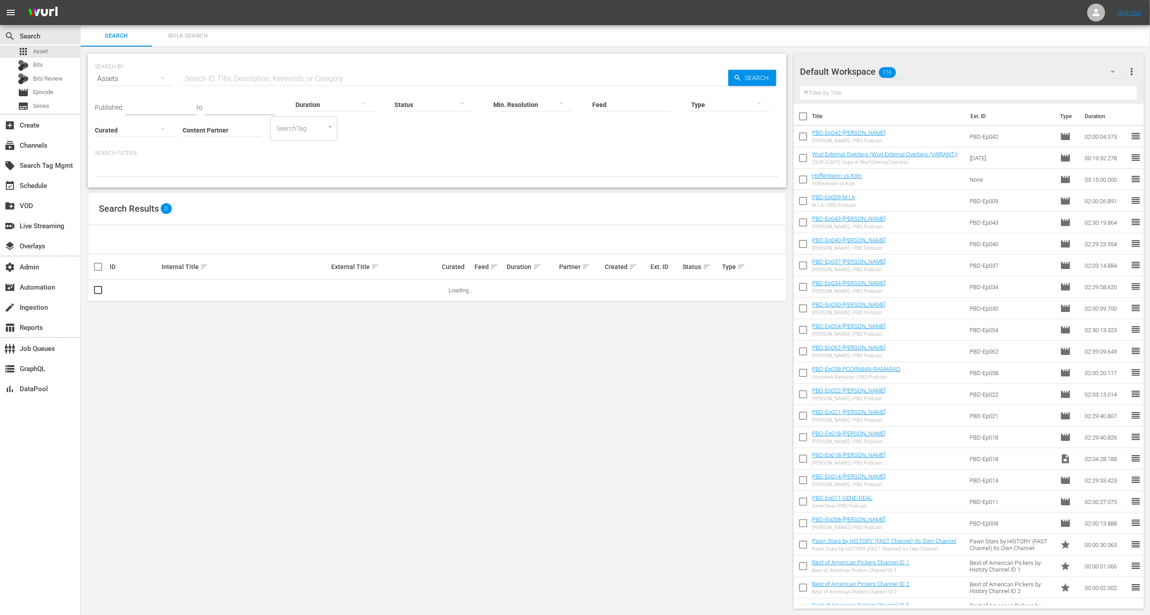
click at [220, 129] on input "Content Partner" at bounding box center [222, 131] width 79 height 32
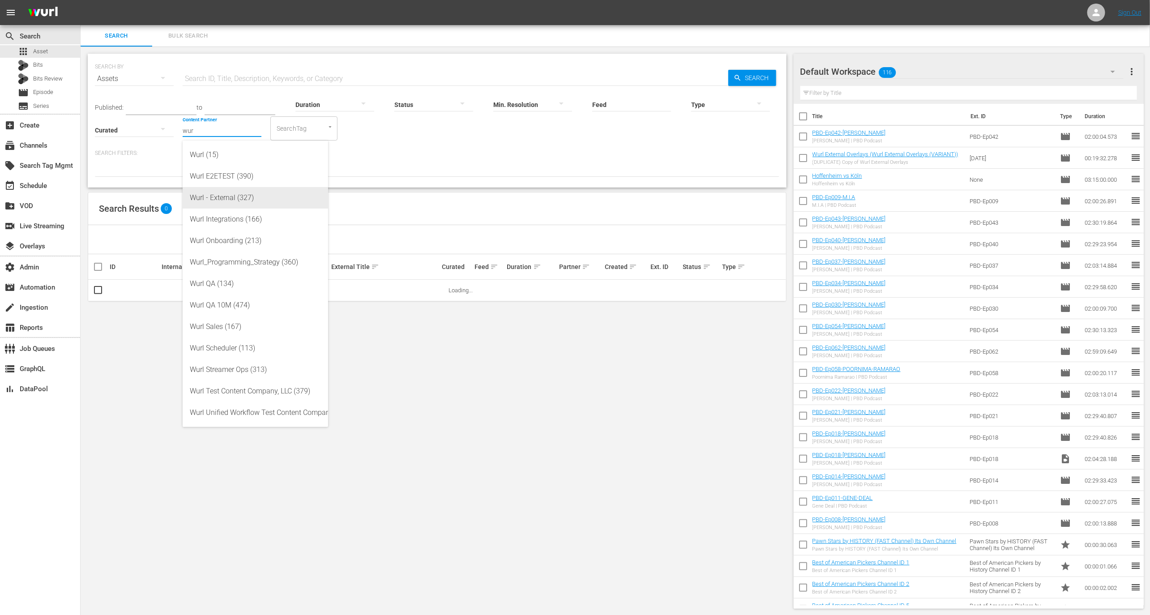
click at [247, 196] on div "Wurl - External (327)" at bounding box center [255, 197] width 131 height 21
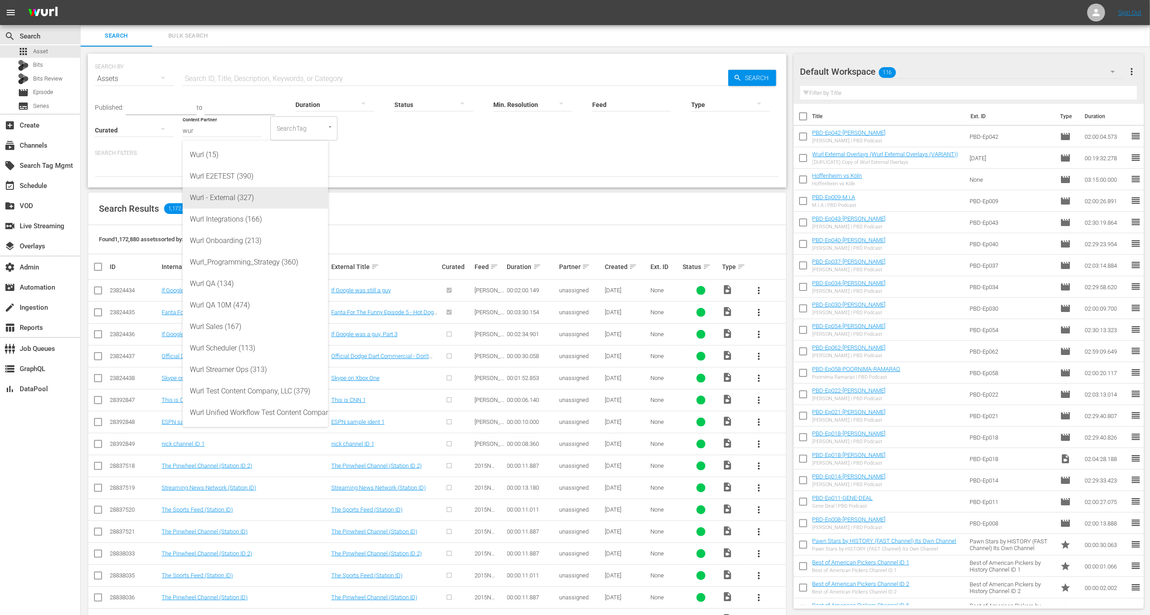
type input "Wurl - External (327)"
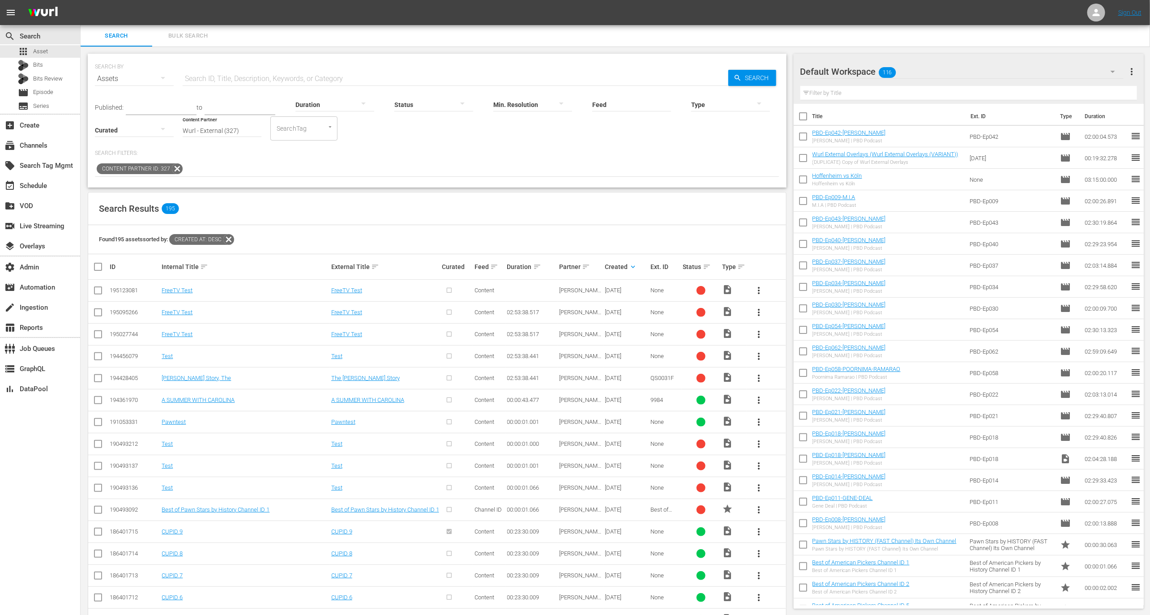
click at [124, 290] on div "195123081" at bounding box center [134, 290] width 49 height 7
copy div "195123081"
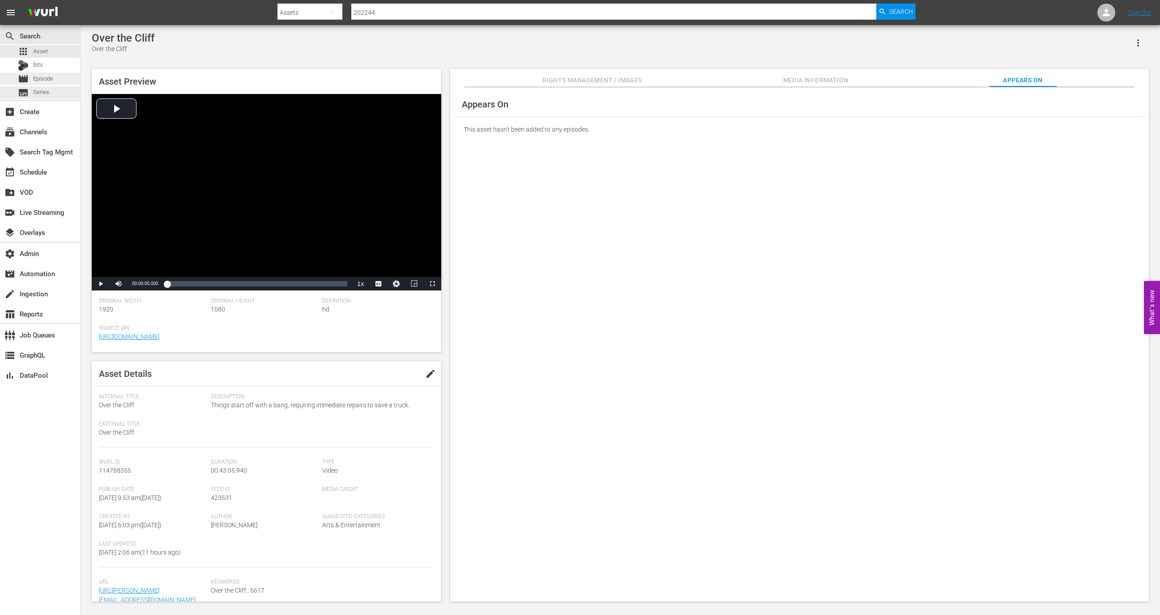
scroll to position [70, 0]
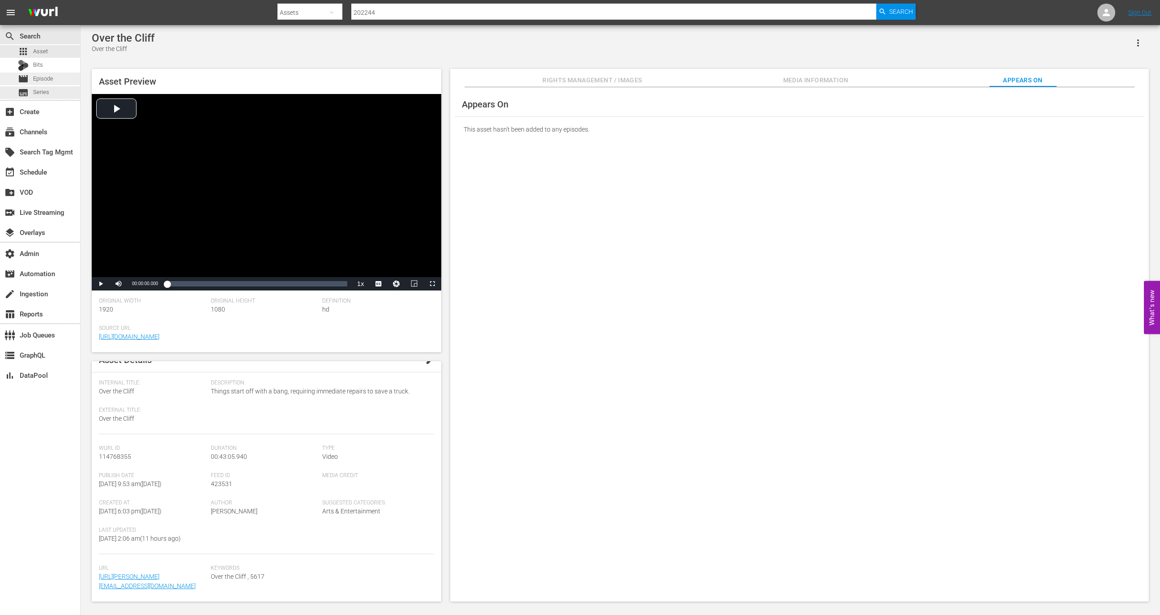
click at [47, 81] on span "Episode" at bounding box center [43, 78] width 20 height 9
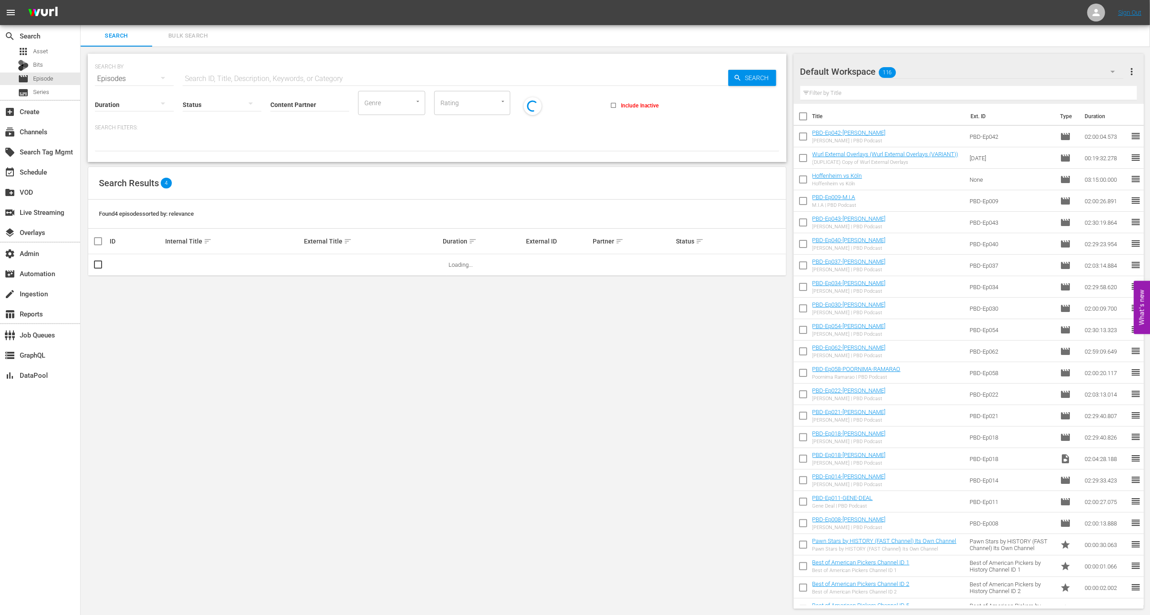
click at [894, 158] on div "[PERSON_NAME] External Overlays ([PERSON_NAME] External Overlays (VARIANT)) (DU…" at bounding box center [885, 158] width 146 height 14
click at [896, 158] on div "[PERSON_NAME] External Overlays ([PERSON_NAME] External Overlays (VARIANT)) (DU…" at bounding box center [885, 158] width 146 height 14
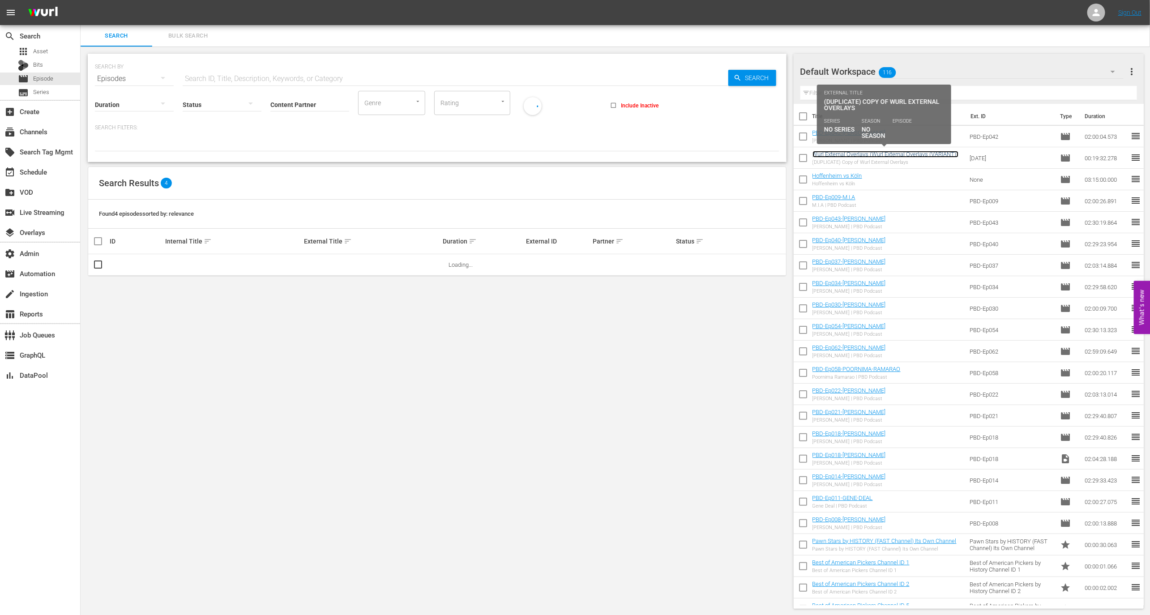
click at [896, 154] on link "Wurl External Overlays (Wurl External Overlays (VARIANT))" at bounding box center [885, 154] width 146 height 7
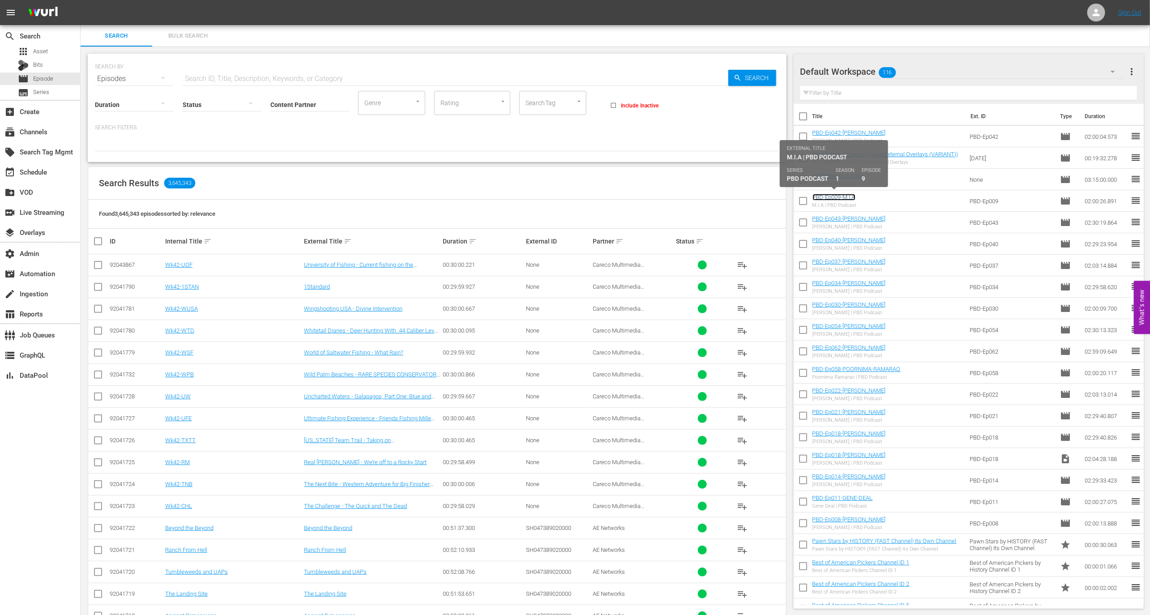
click at [836, 195] on link "PBD-Ep009-M.I.A" at bounding box center [833, 197] width 43 height 7
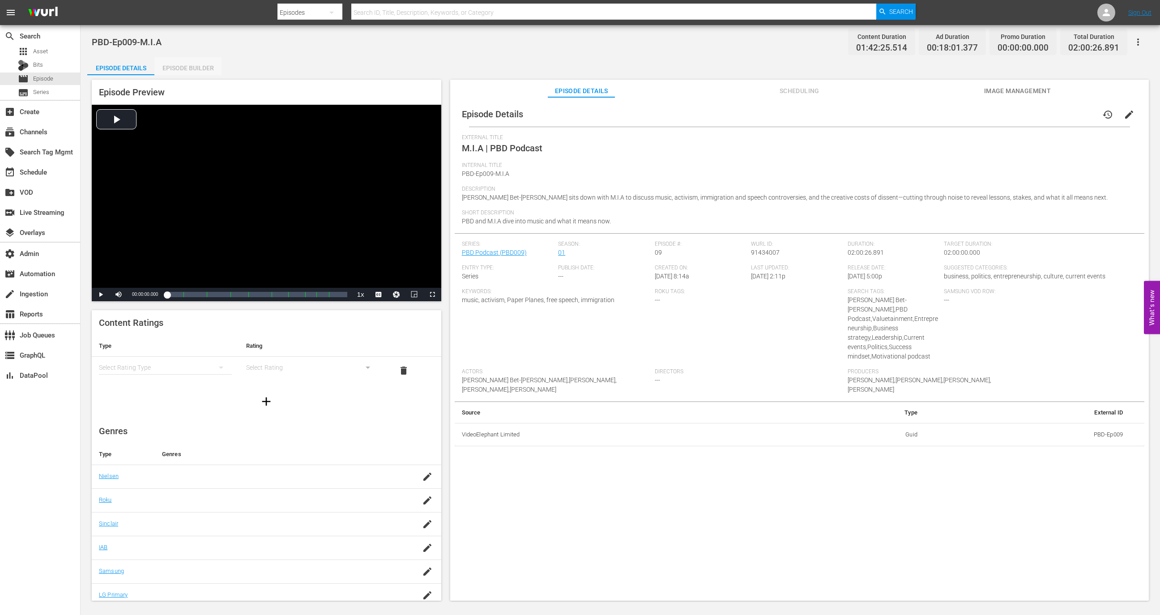
click at [199, 68] on div "Episode Builder" at bounding box center [187, 67] width 67 height 21
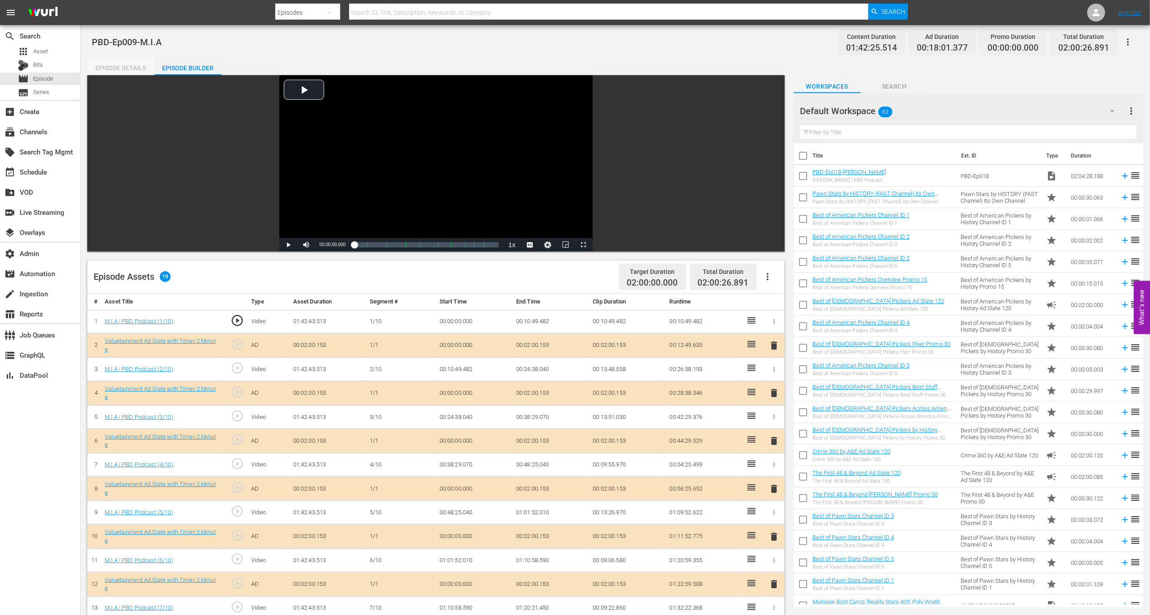
click at [145, 67] on div "Episode Details" at bounding box center [120, 67] width 67 height 21
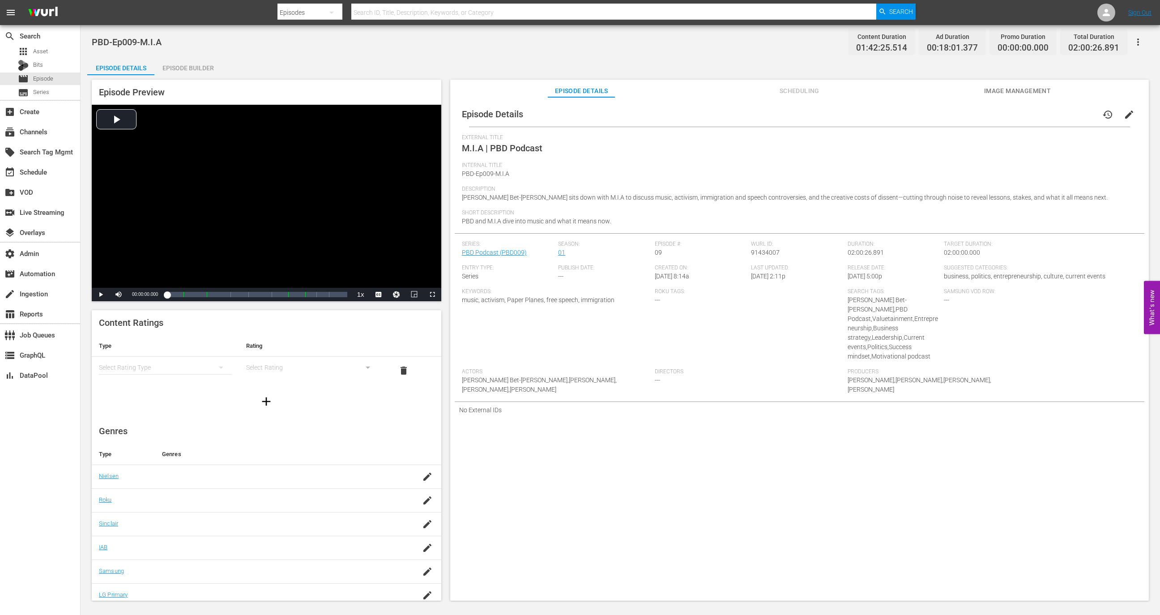
click at [1125, 117] on span "edit" at bounding box center [1129, 114] width 11 height 11
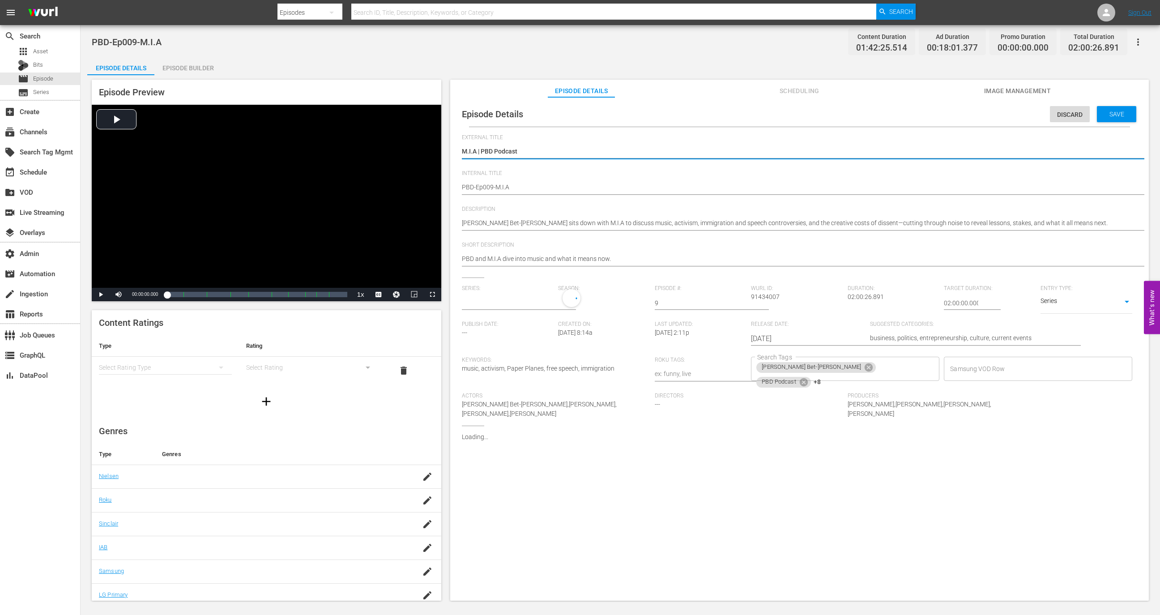
type input "PBD Podcast"
click at [1060, 113] on span "Discard" at bounding box center [1070, 114] width 40 height 7
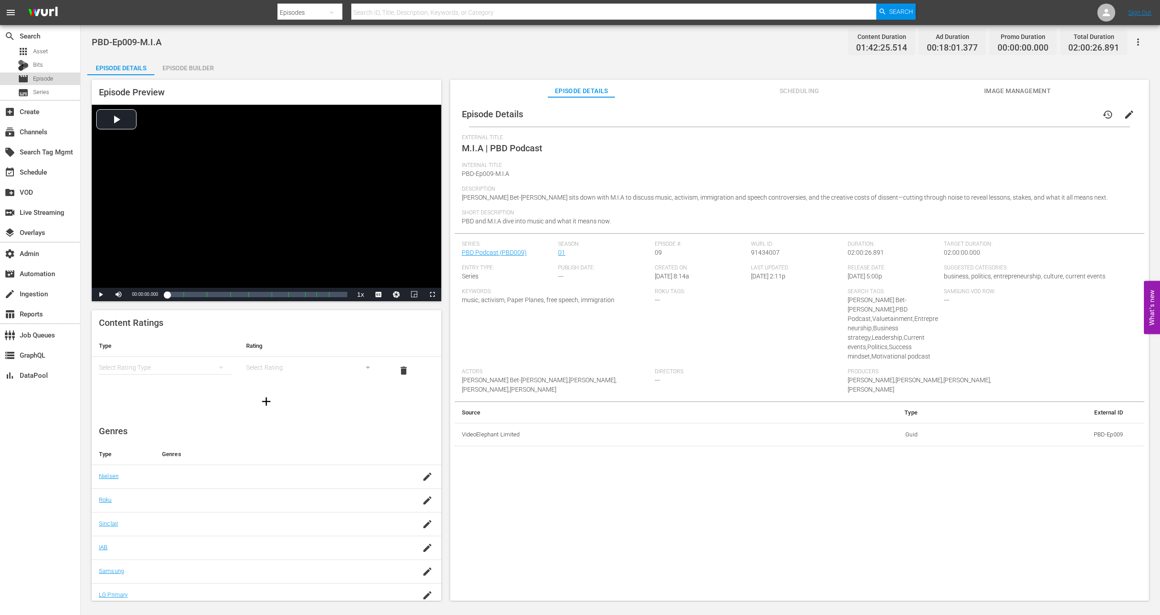
click at [62, 78] on div "movie Episode" at bounding box center [40, 79] width 80 height 13
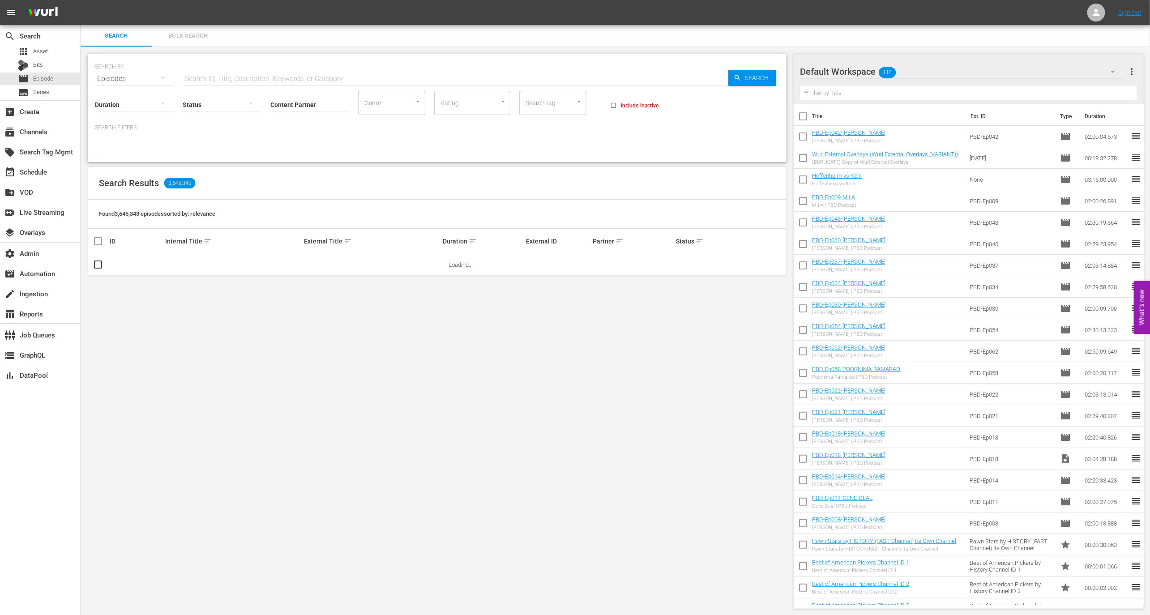
click at [869, 158] on div "[PERSON_NAME] External Overlays ([PERSON_NAME] External Overlays (VARIANT)) (DU…" at bounding box center [885, 158] width 146 height 14
click at [868, 154] on link "Wurl External Overlays (Wurl External Overlays (VARIANT))" at bounding box center [885, 154] width 146 height 7
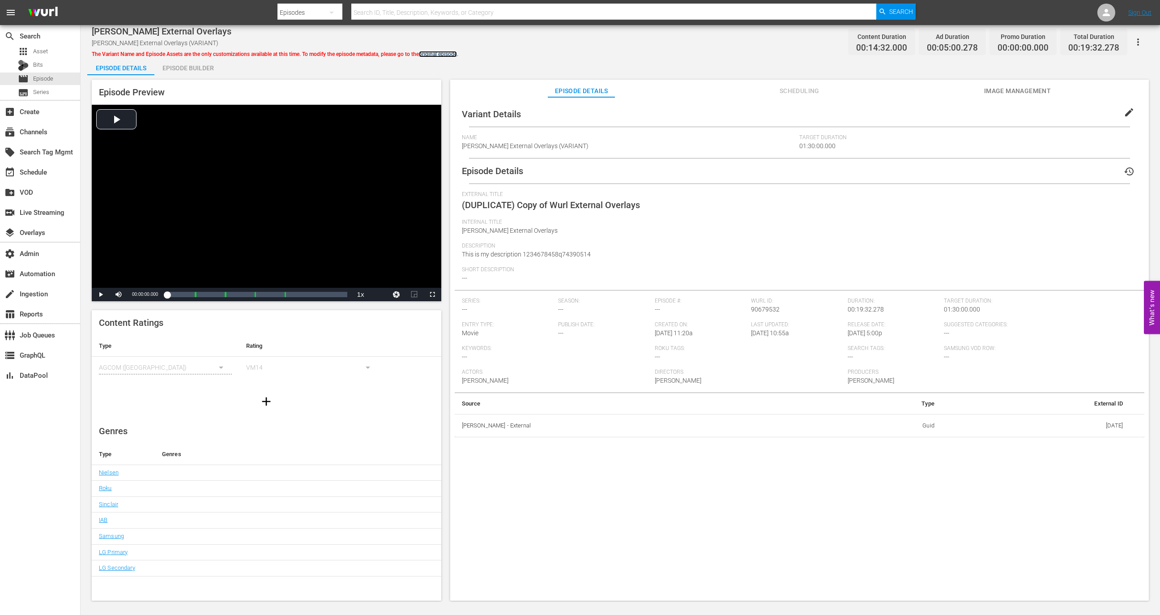
click at [452, 52] on link "original episode" at bounding box center [438, 54] width 38 height 6
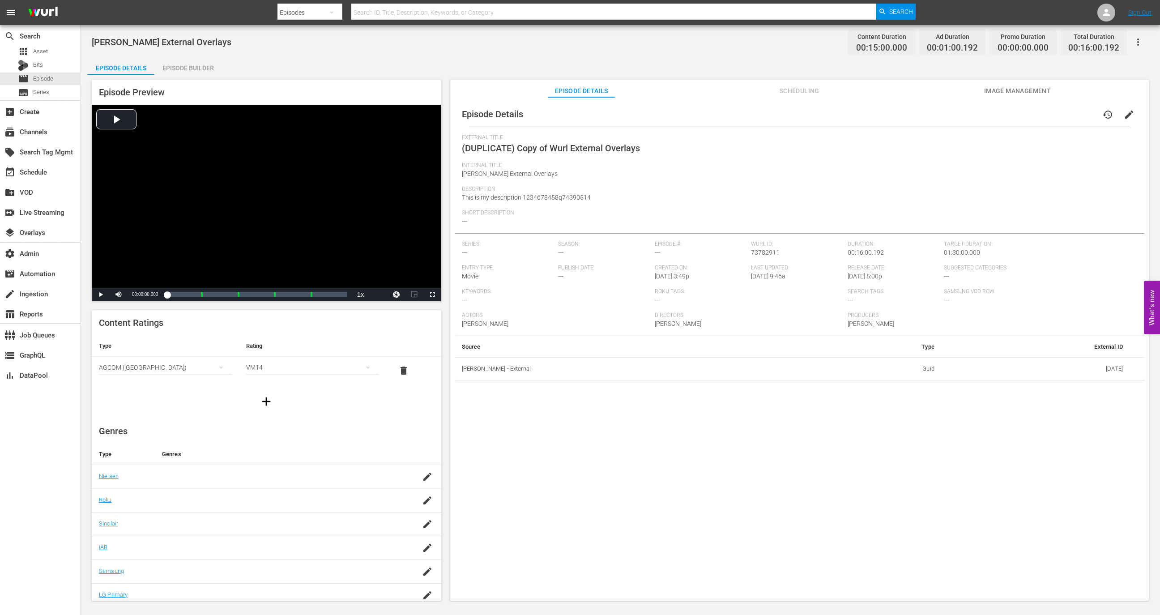
click at [1124, 110] on span "edit" at bounding box center [1129, 114] width 11 height 11
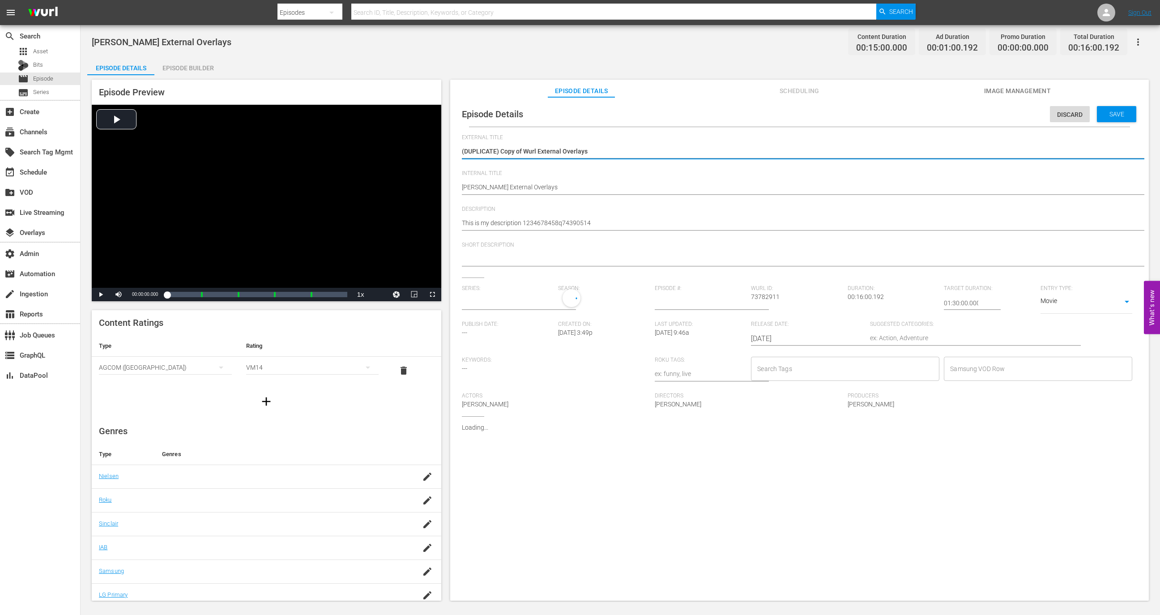
type input "No Series"
click at [788, 340] on input "2023-05-25" at bounding box center [808, 340] width 115 height 21
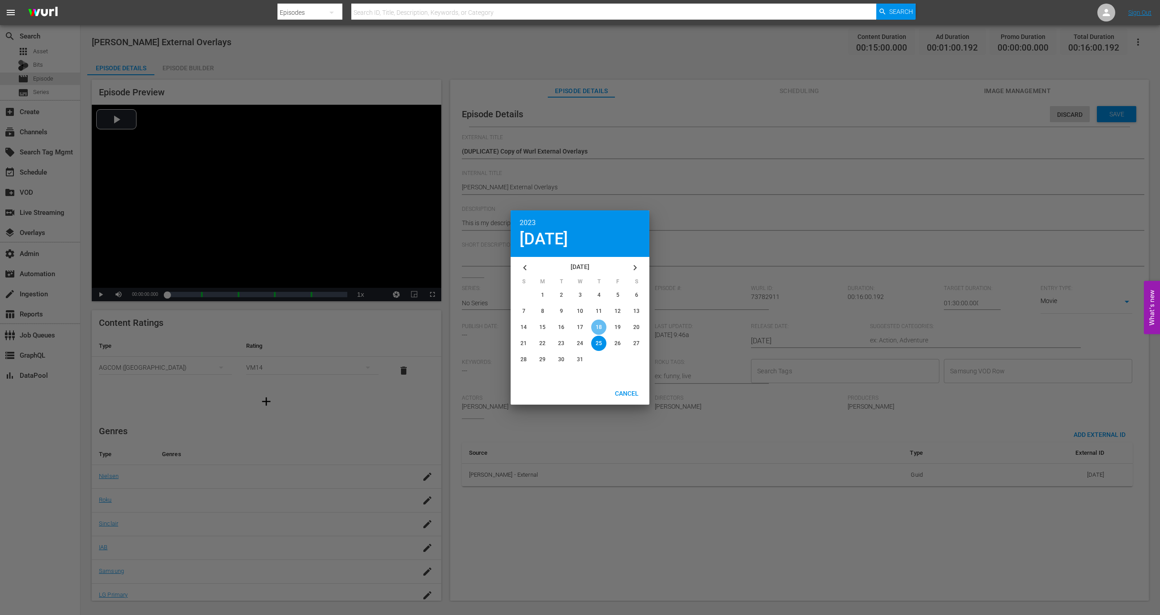
click at [603, 326] on div "button" at bounding box center [598, 327] width 15 height 15
type input "2023-05-18"
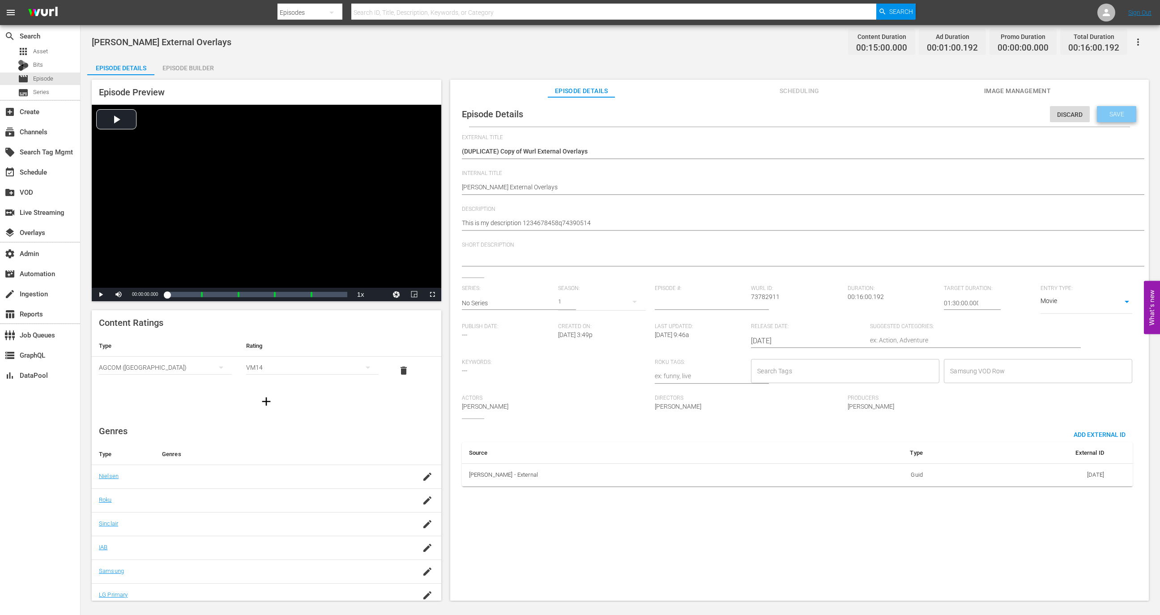
click at [1109, 118] on div "Save" at bounding box center [1116, 114] width 39 height 16
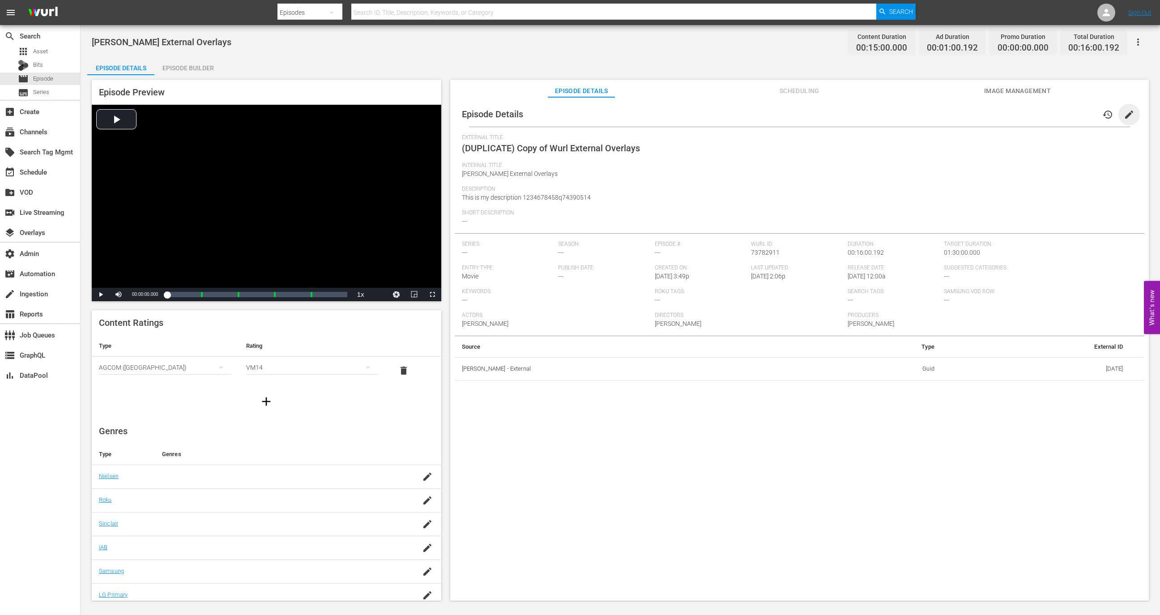
click at [1124, 119] on span "edit" at bounding box center [1129, 114] width 11 height 11
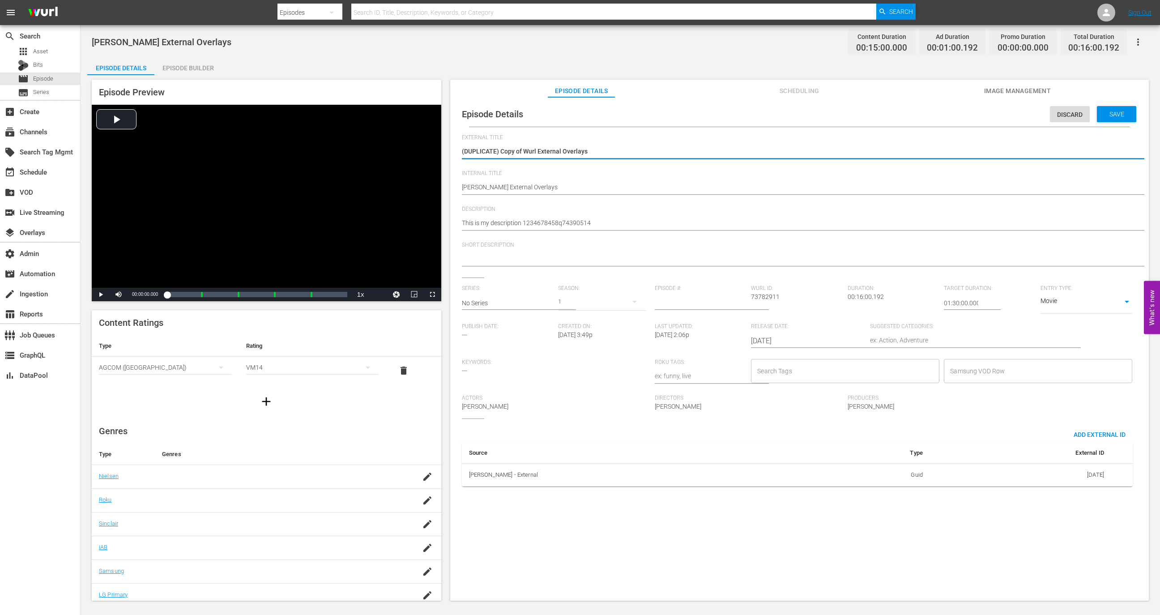
click at [758, 339] on input "2023-05-18" at bounding box center [808, 340] width 115 height 21
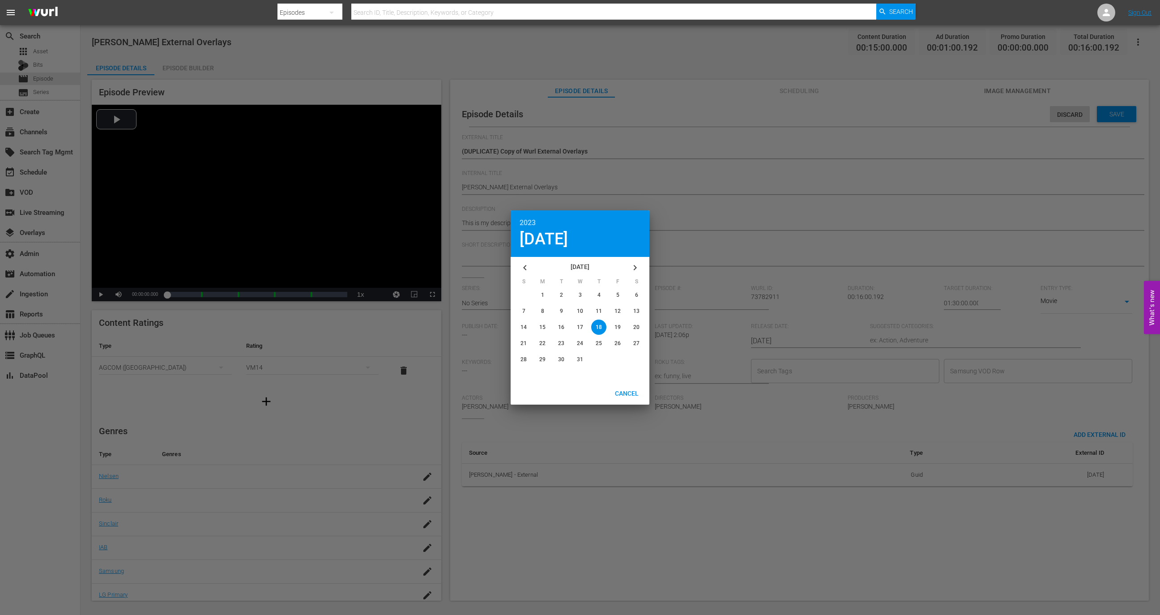
click at [641, 266] on button "button" at bounding box center [634, 267] width 21 height 21
click at [616, 315] on div "button" at bounding box center [617, 310] width 15 height 15
type input "2023-06-09"
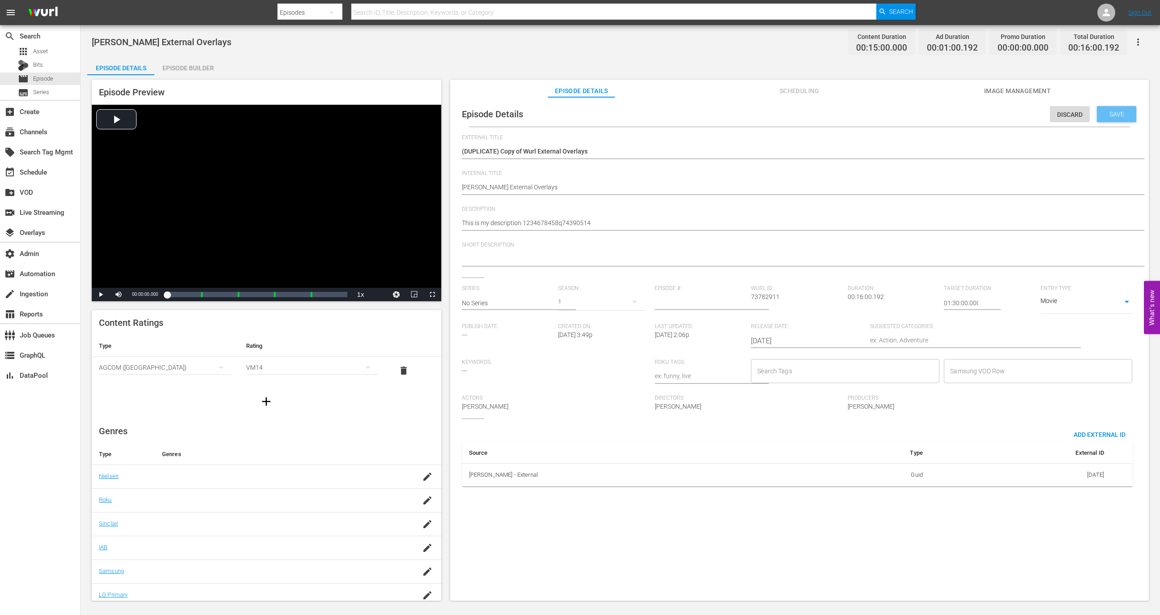
click at [1097, 113] on div "Save" at bounding box center [1116, 114] width 39 height 16
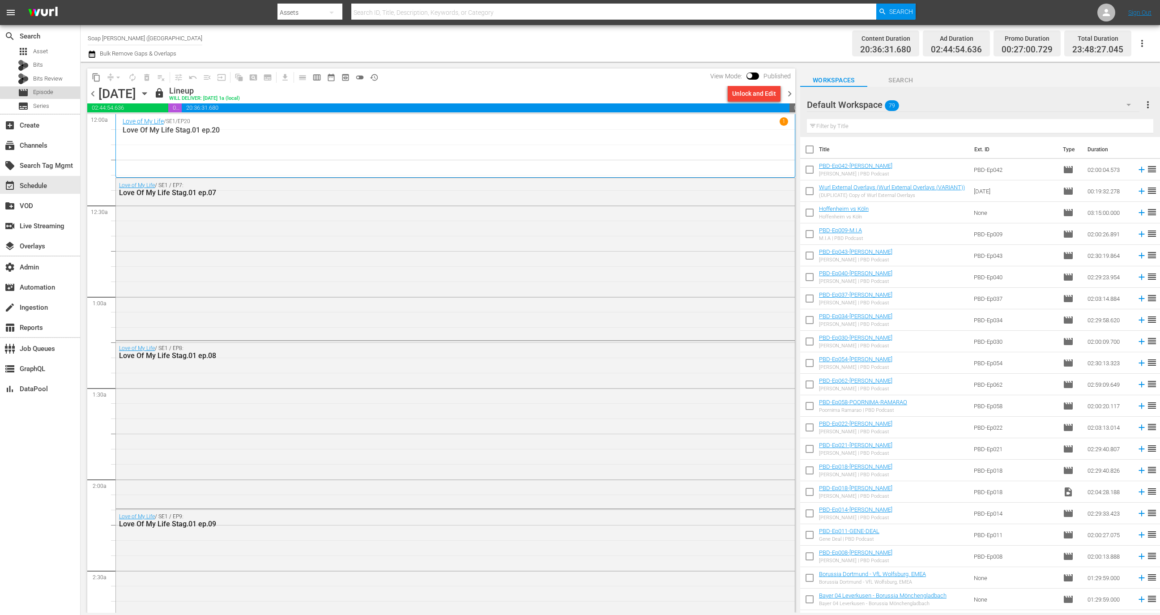
click at [57, 87] on div "movie Episode" at bounding box center [40, 92] width 80 height 13
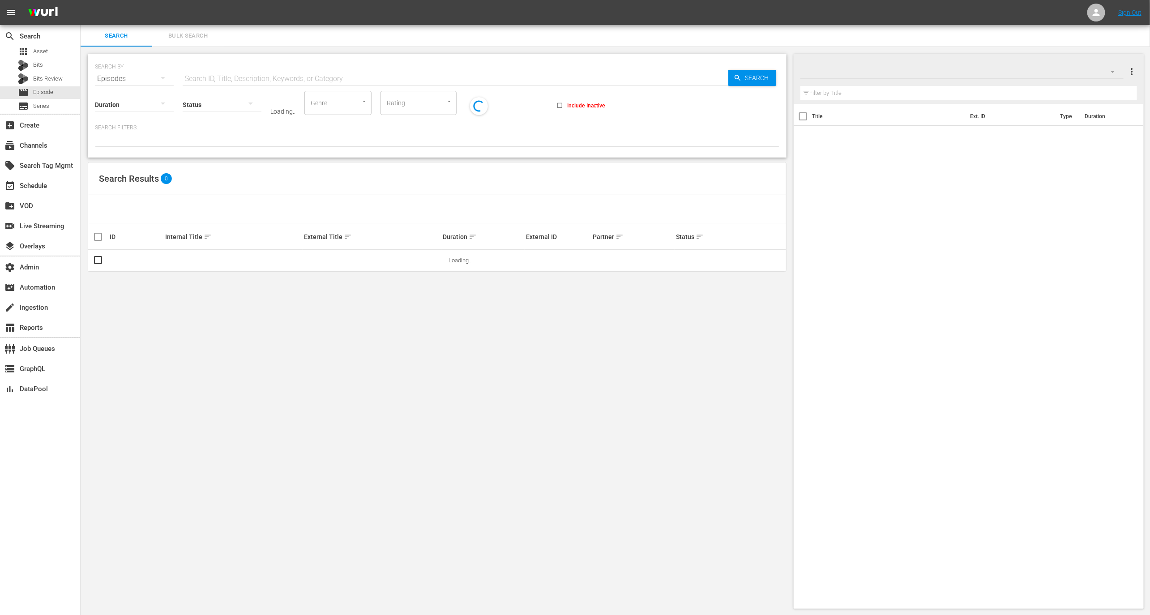
click at [254, 83] on div "Status" at bounding box center [222, 99] width 79 height 32
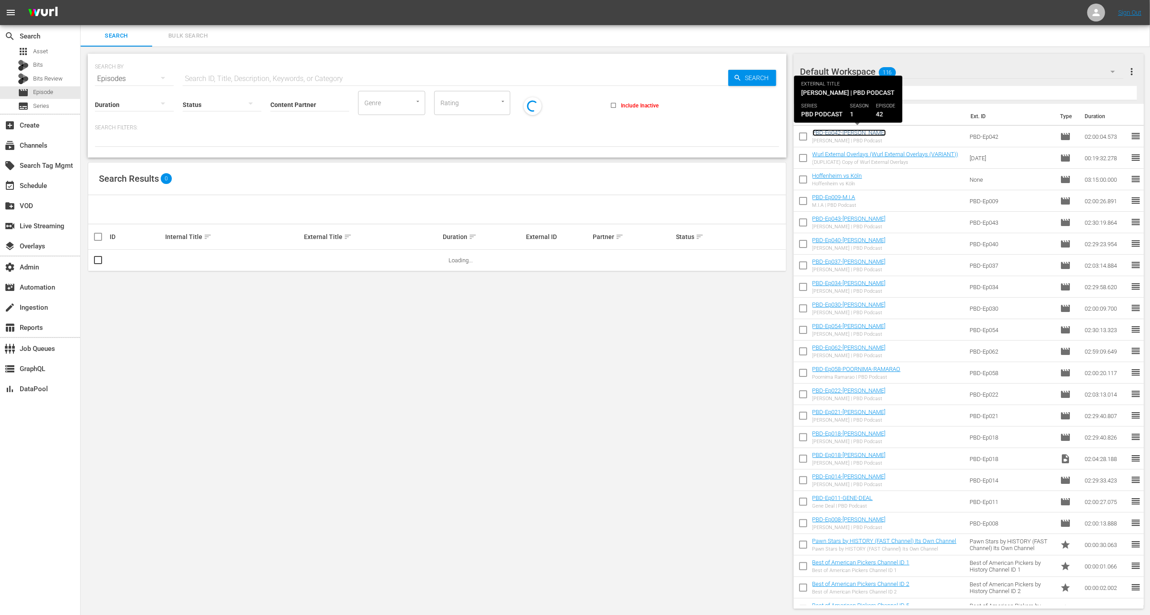
click at [837, 134] on link "PBD-Ep042-[PERSON_NAME]" at bounding box center [848, 132] width 73 height 7
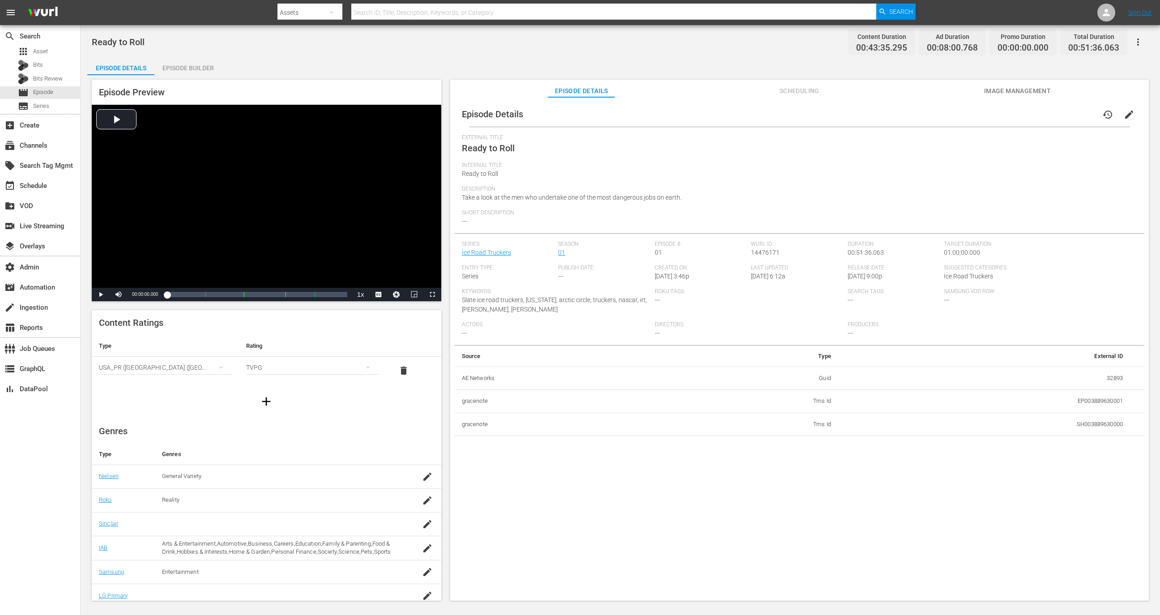
click at [1090, 400] on td "EP003889630001" at bounding box center [984, 401] width 292 height 23
copy td "EP003889630001"
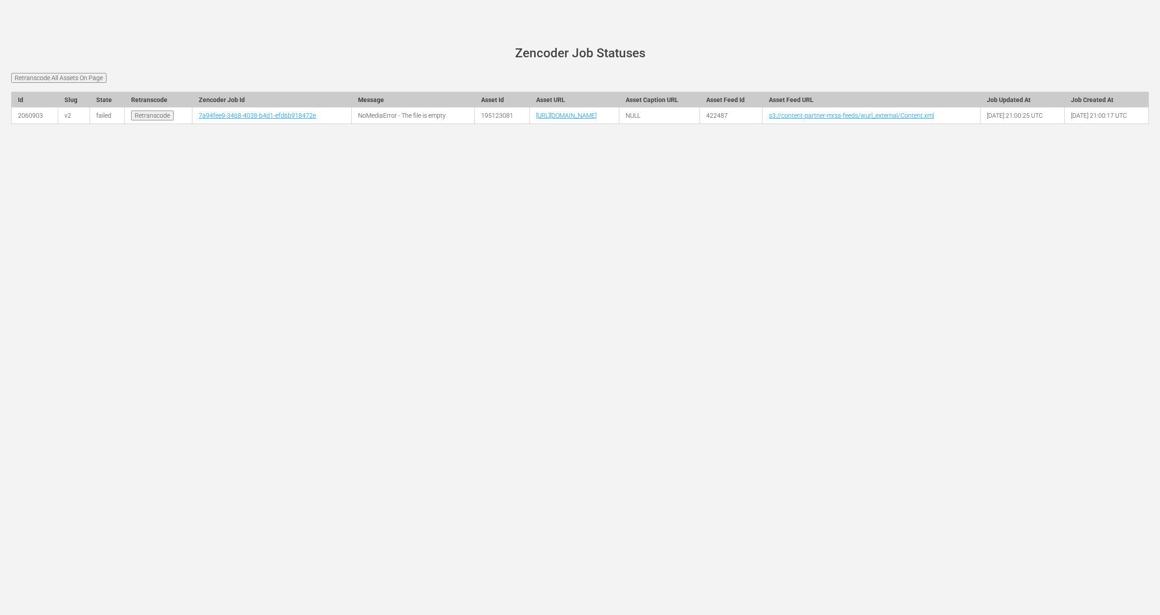
click at [102, 77] on input "Retranscode All Assets On Page" at bounding box center [58, 78] width 95 height 10
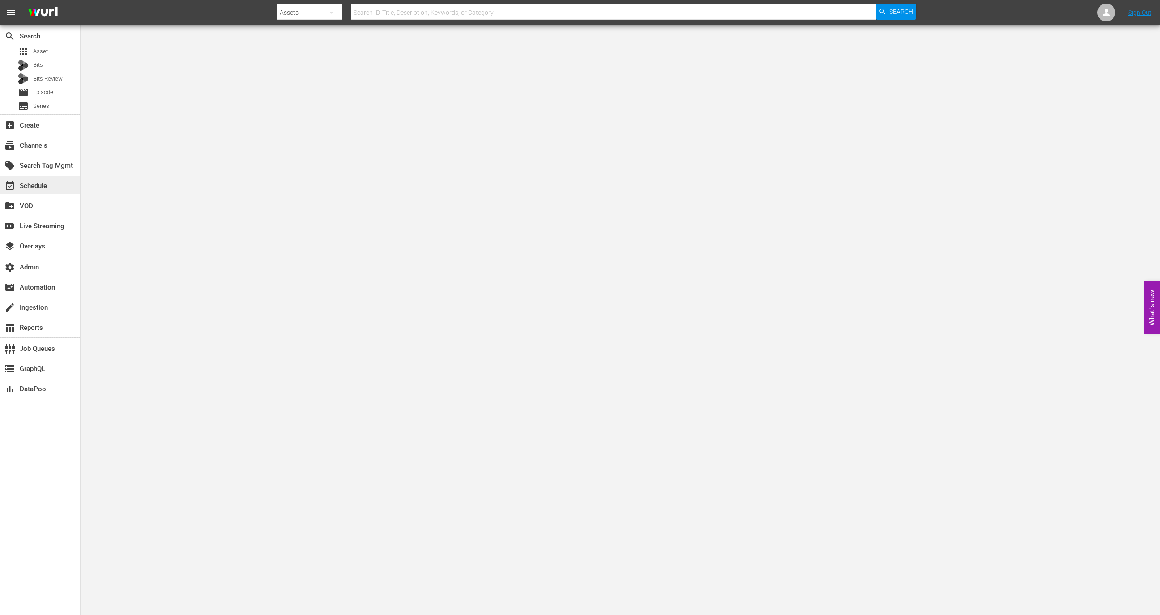
click at [44, 186] on div "event_available Schedule" at bounding box center [25, 184] width 50 height 8
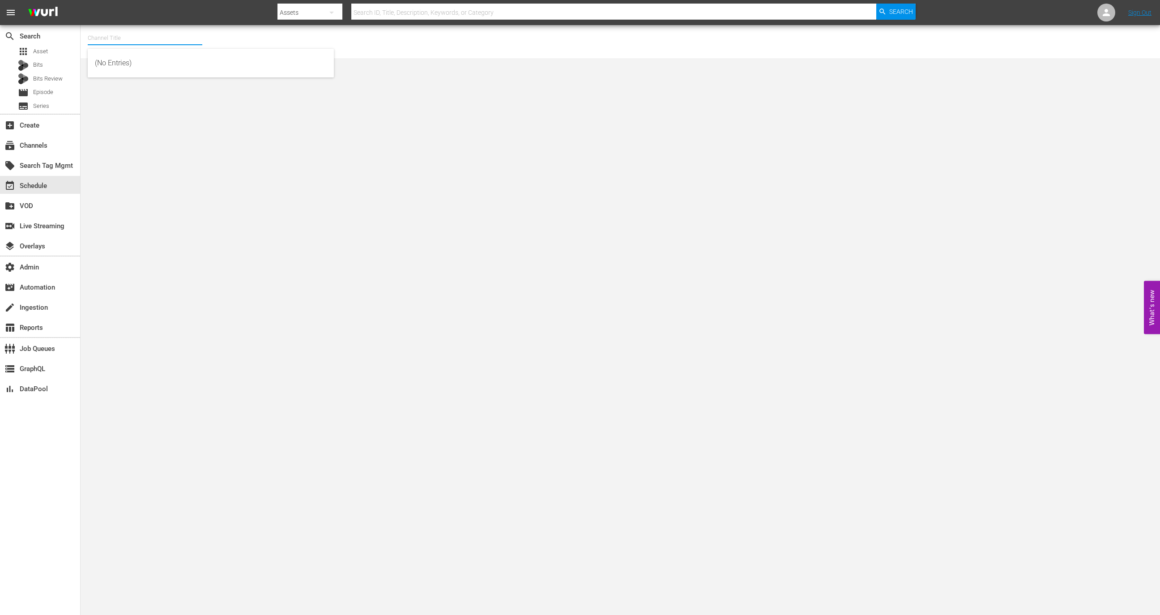
click at [141, 34] on input "text" at bounding box center [145, 37] width 115 height 21
click at [164, 59] on div "Dry Bar Comedy (370 - drybar_drybarcomedy_1)" at bounding box center [211, 62] width 232 height 21
type input "Dry Bar Comedy (370 - drybar_drybarcomedy_1)"
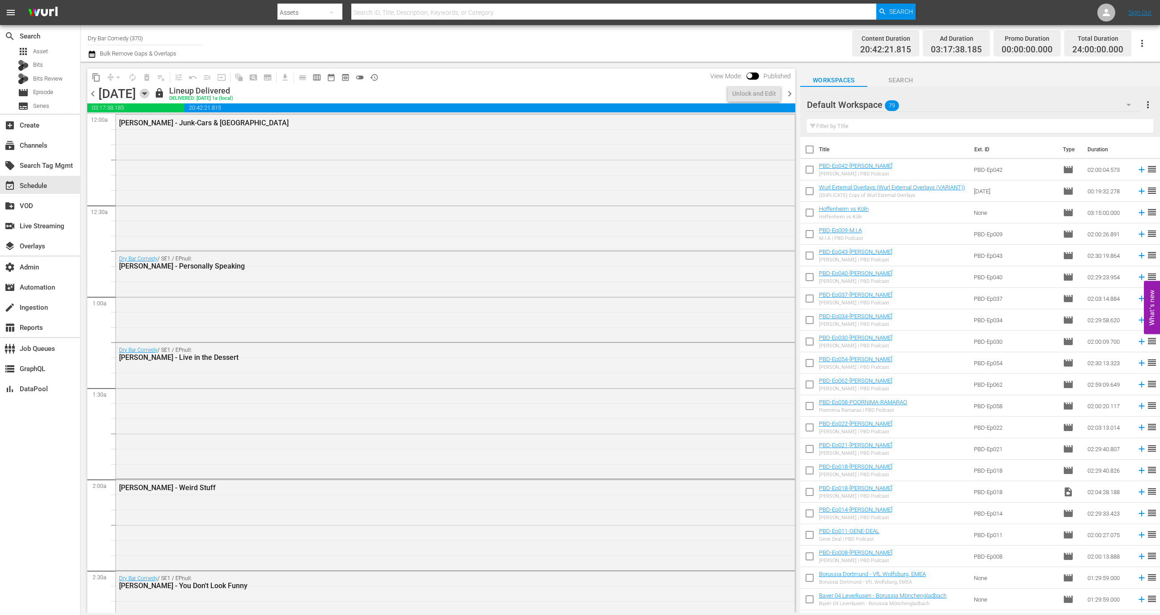
click at [149, 91] on icon "button" at bounding box center [145, 94] width 10 height 10
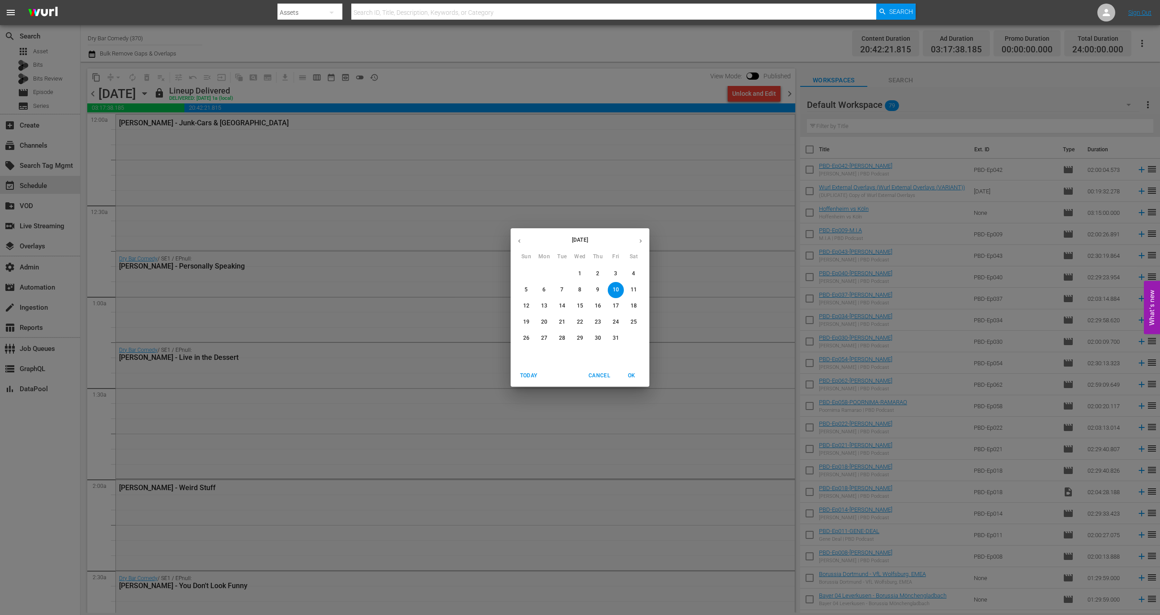
click at [642, 241] on icon "button" at bounding box center [640, 241] width 7 height 7
click at [517, 242] on icon "button" at bounding box center [519, 241] width 7 height 7
click at [599, 307] on p "16" at bounding box center [598, 306] width 6 height 8
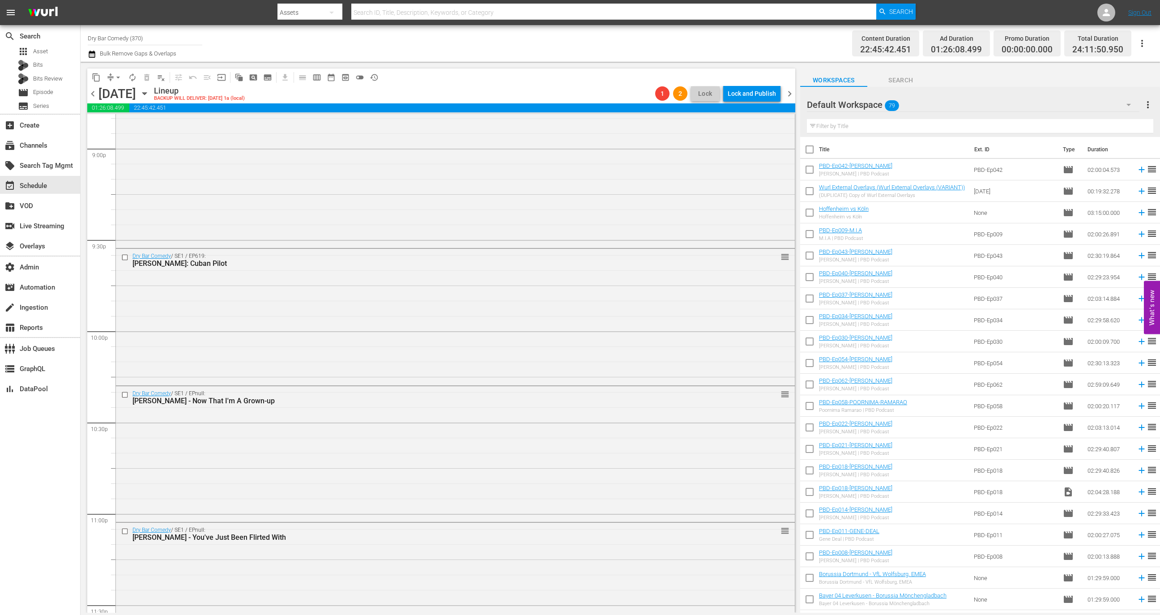
scroll to position [3983, 0]
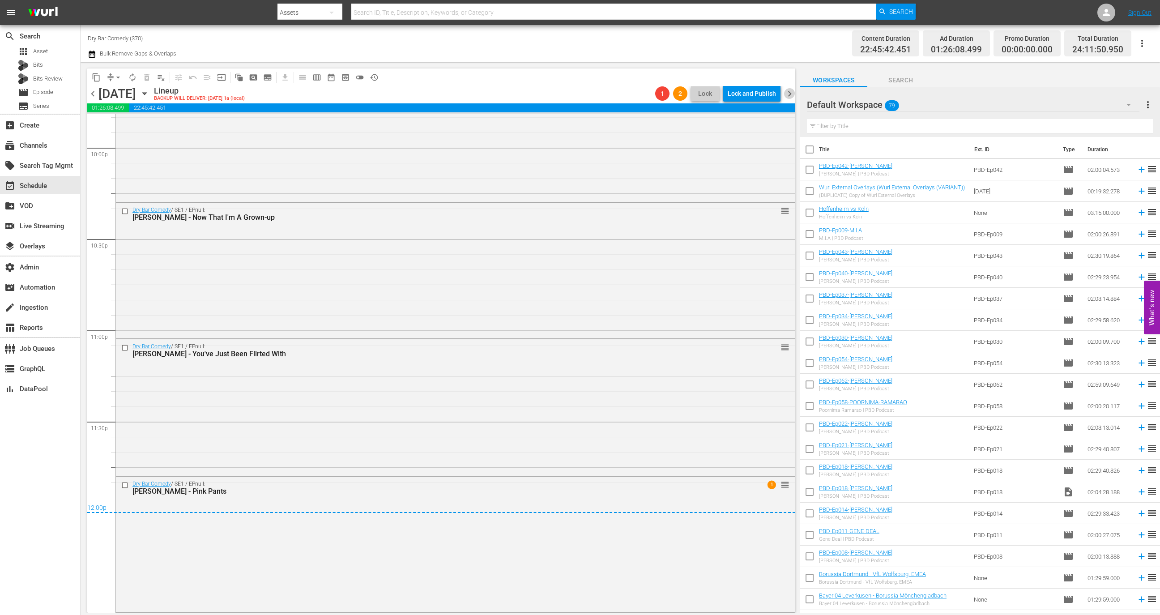
click at [792, 94] on span "chevron_right" at bounding box center [789, 93] width 11 height 11
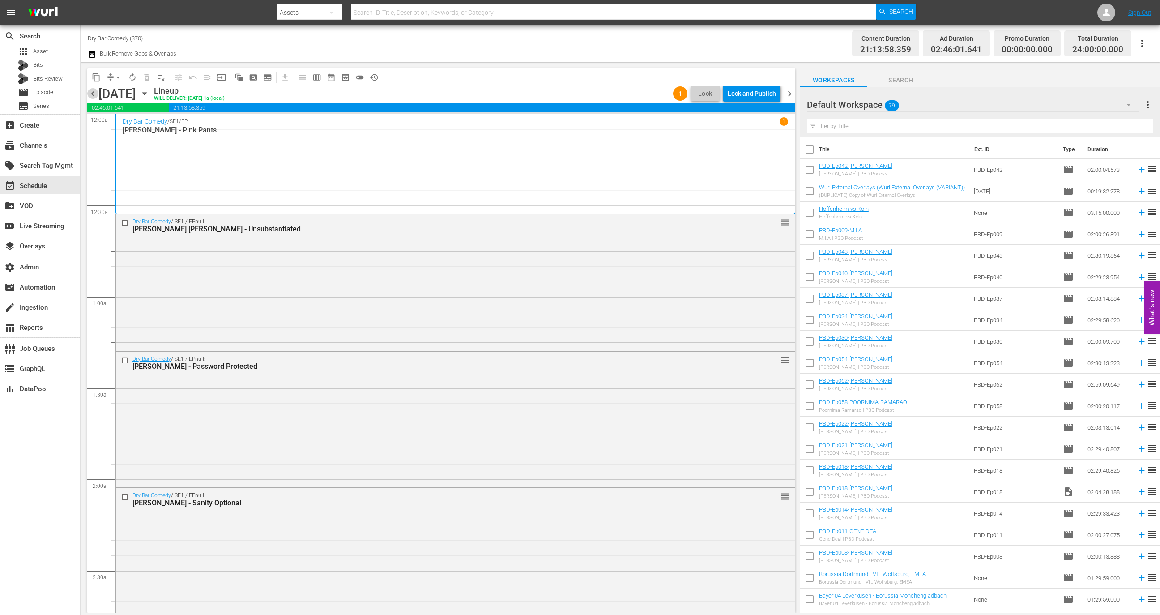
click at [90, 95] on span "chevron_left" at bounding box center [92, 93] width 11 height 11
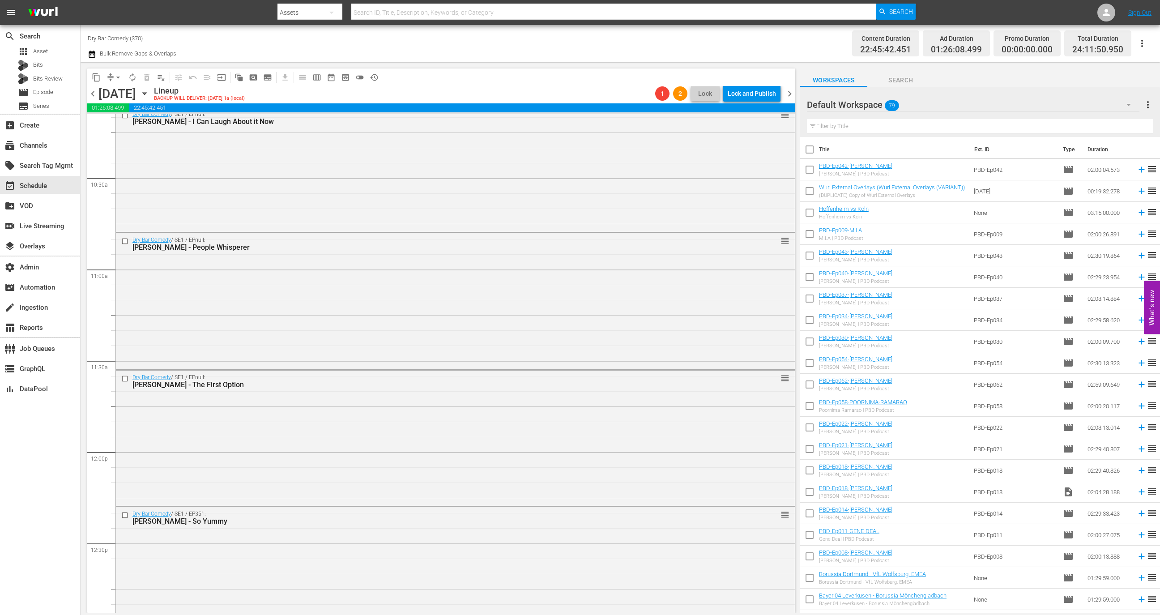
scroll to position [1891, 0]
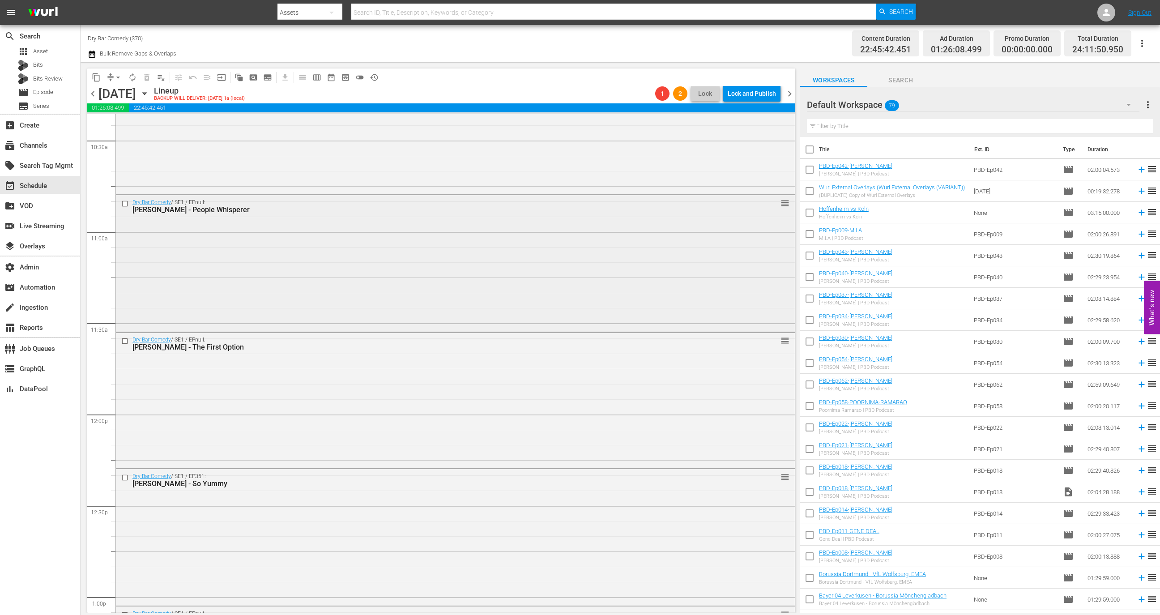
click at [411, 327] on div "Dry Bar Comedy / SE1 / EPnull: Corey Rodrigues - People Whisperer reorder" at bounding box center [455, 262] width 679 height 134
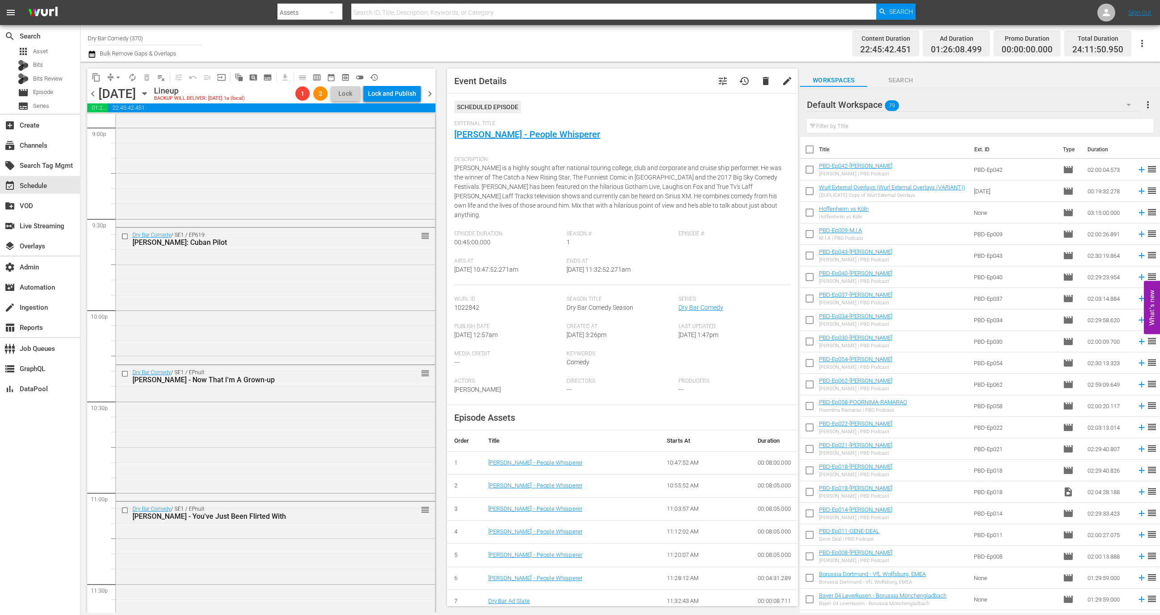
scroll to position [3983, 0]
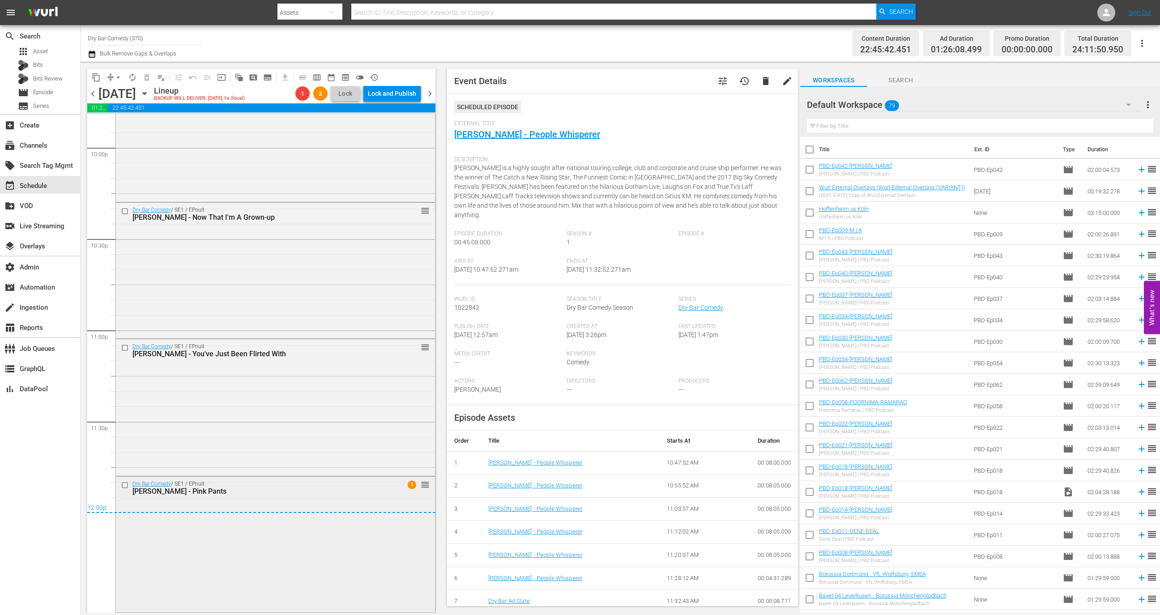
click at [319, 550] on div "Dry Bar Comedy / SE1 / EPnull: Karen Mills - Pink Pants 1 reorder" at bounding box center [275, 544] width 319 height 134
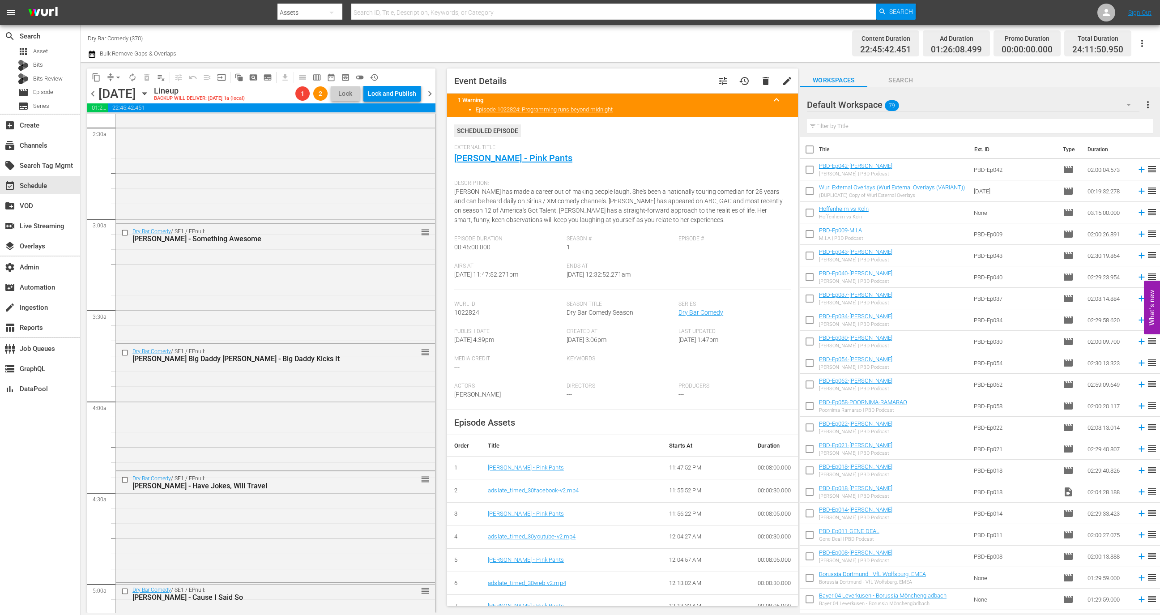
scroll to position [0, 0]
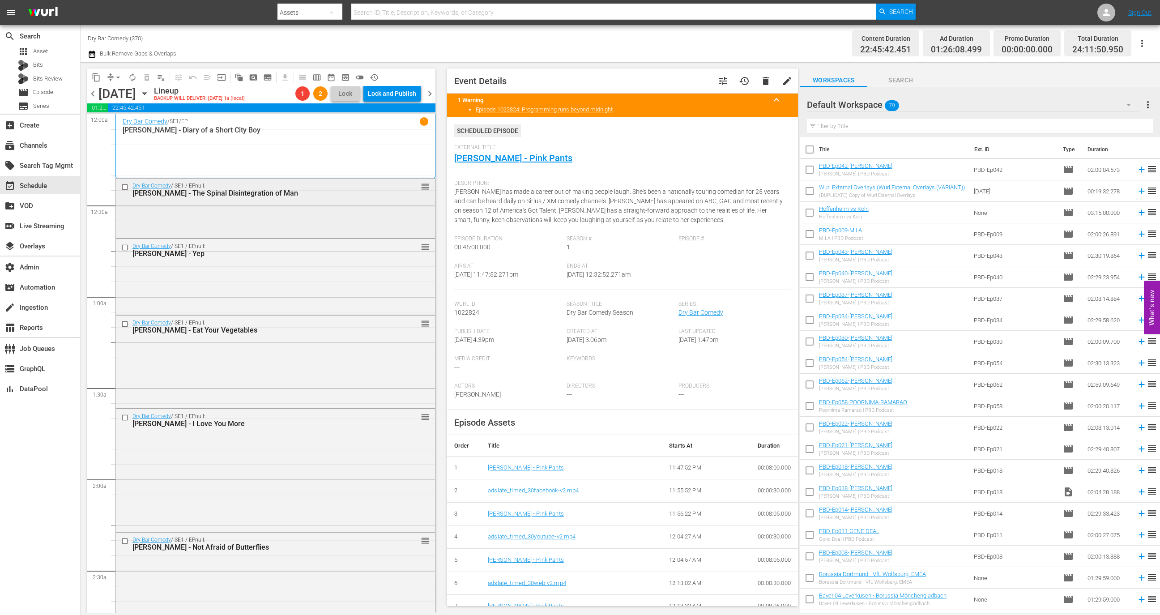
click at [337, 215] on div "Dry Bar Comedy / SE1 / EPnull: Don Barnhart - The Spinal Disintegration of Man …" at bounding box center [275, 208] width 319 height 58
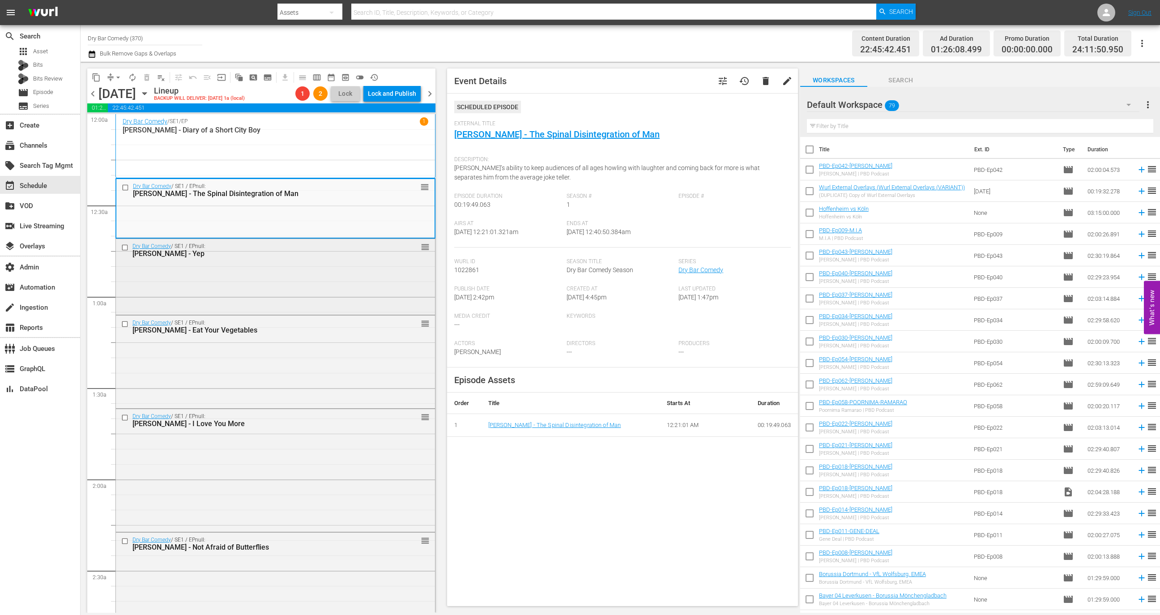
click at [342, 239] on div "Dry Bar Comedy / SE1 / EPnull: Ty Barnett - Yep reorder" at bounding box center [275, 250] width 319 height 22
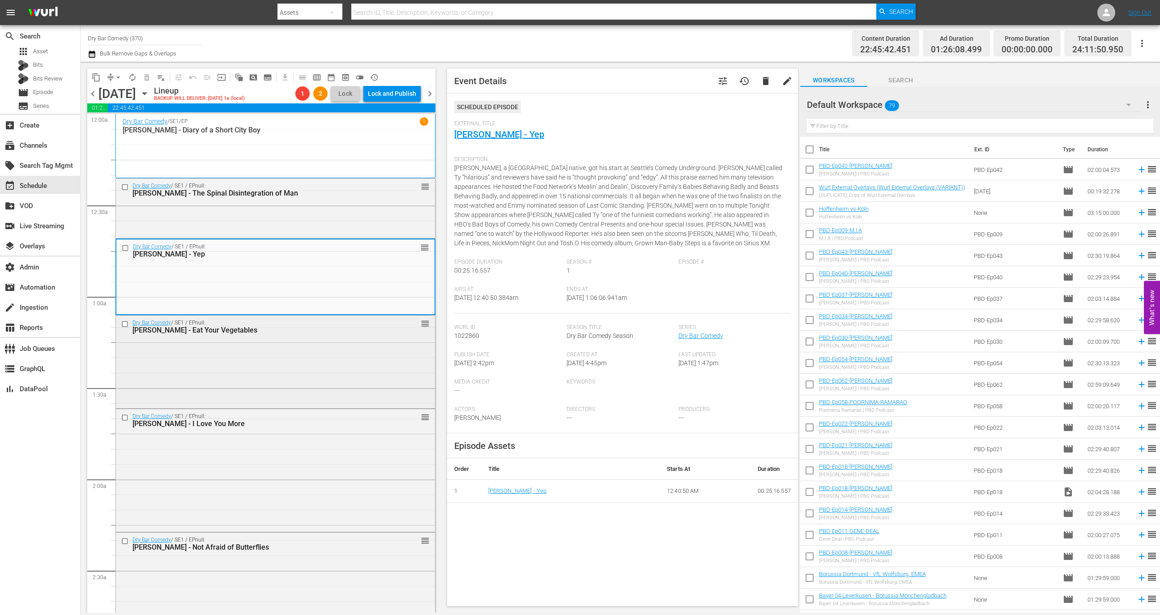
click at [343, 316] on div "Dry Bar Comedy / SE1 / EPnull: Will Marfori - Eat Your Vegetables reorder" at bounding box center [275, 327] width 319 height 22
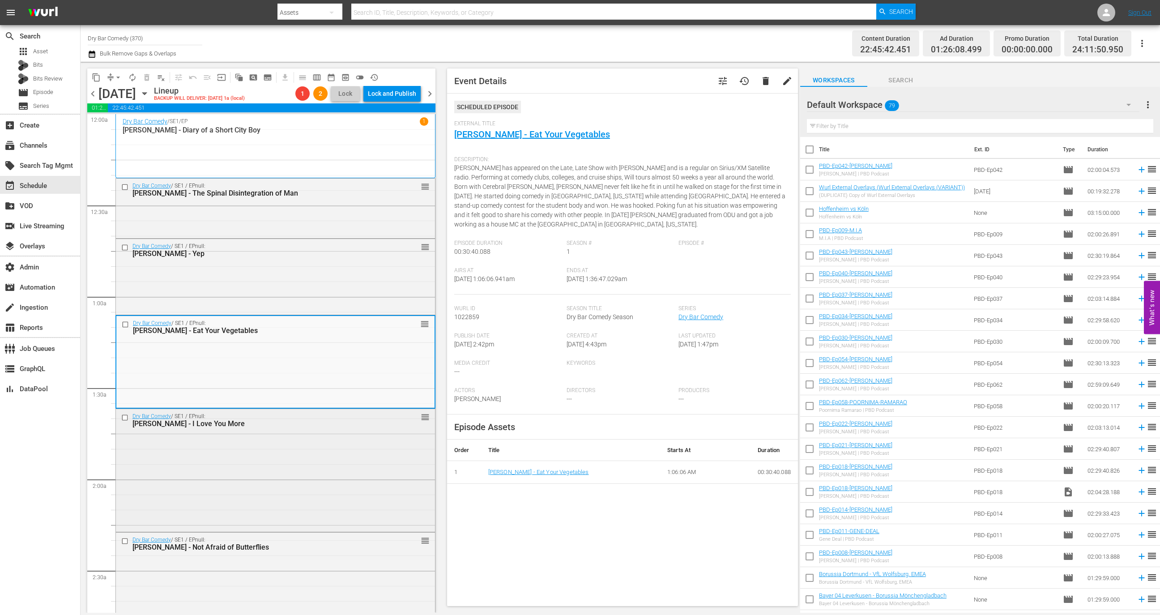
click at [335, 411] on div "Dry Bar Comedy / SE1 / EPnull: Erica Rhodes - I Love You More reorder" at bounding box center [275, 420] width 319 height 22
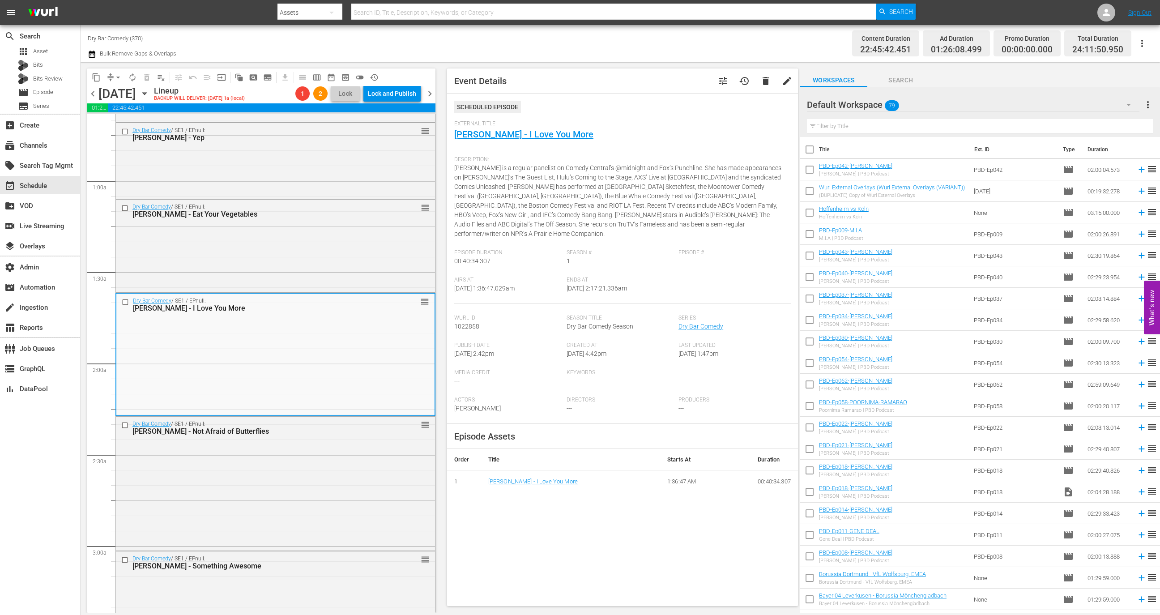
scroll to position [206, 0]
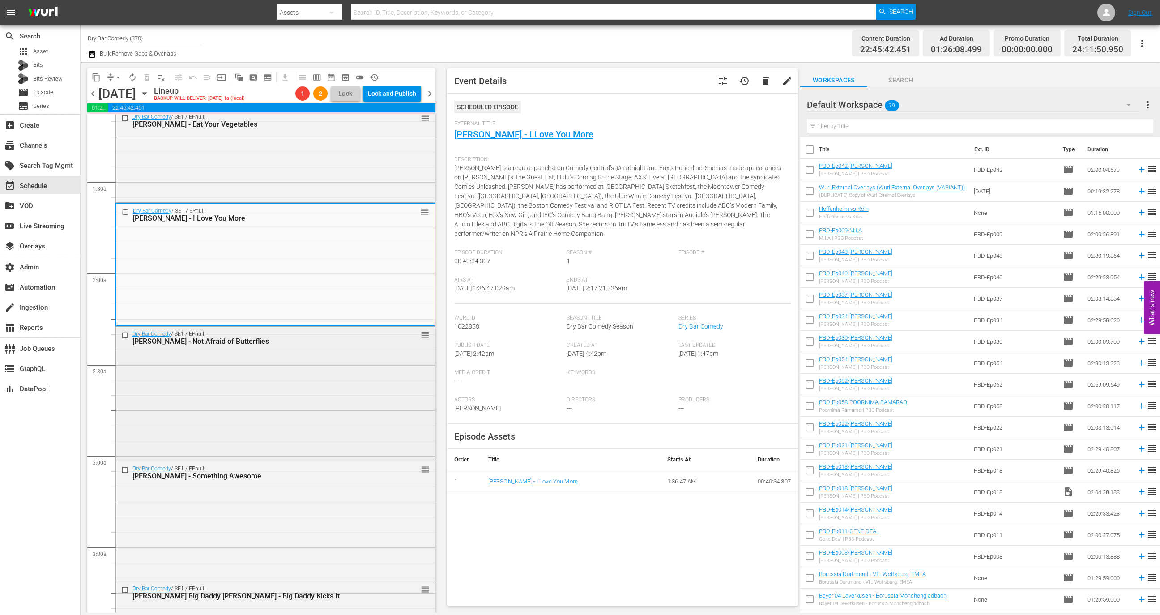
click at [337, 383] on div "Dry Bar Comedy / SE1 / EPnull: Mike Brody - Not Afraid of Butterflies reorder" at bounding box center [275, 393] width 319 height 132
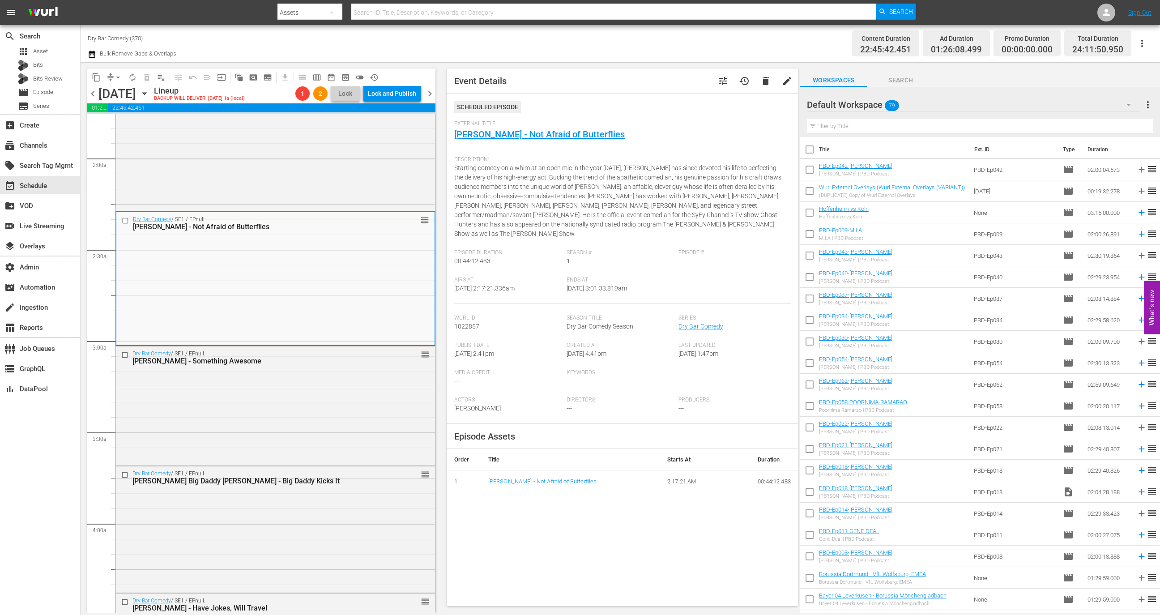
scroll to position [350, 0]
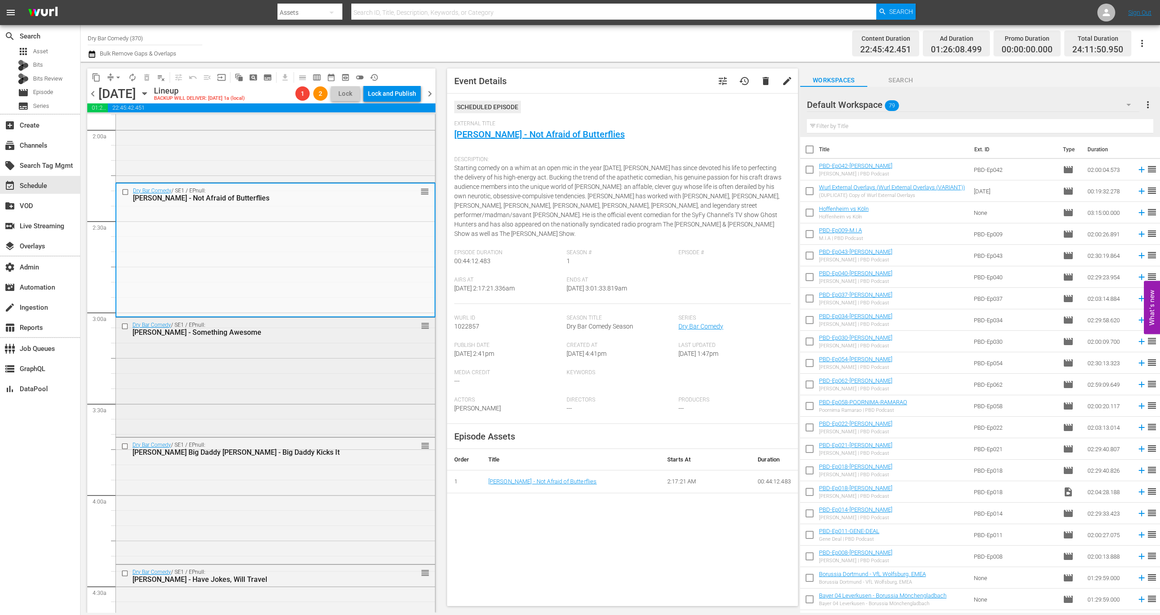
click at [341, 345] on div "Dry Bar Comedy / SE1 / EPnull: Jamie Lissow - Something Awesome reorder" at bounding box center [275, 376] width 319 height 117
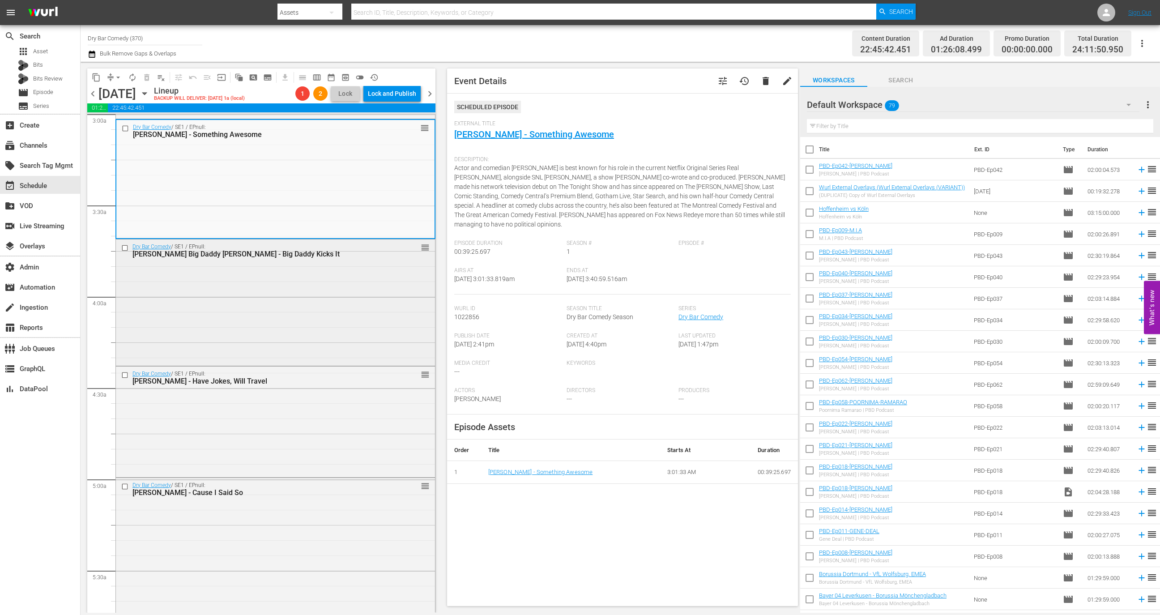
click at [342, 347] on div "Dry Bar Comedy / SE1 / EPnull: Jeff Big Daddy Wayne - Big Daddy Kicks It reorder" at bounding box center [275, 301] width 319 height 124
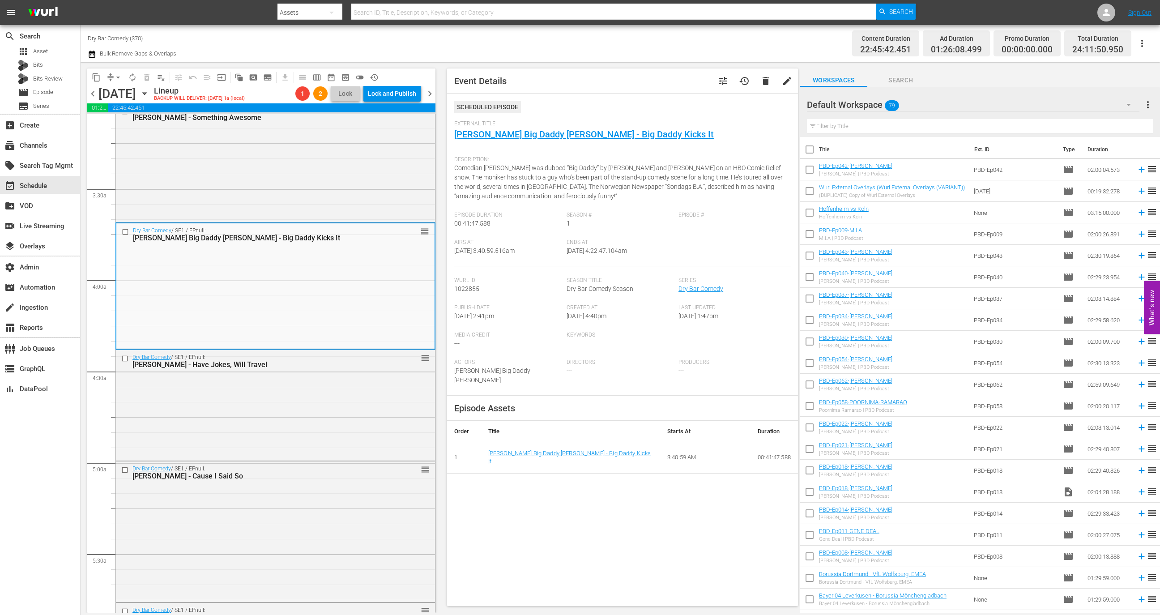
scroll to position [576, 0]
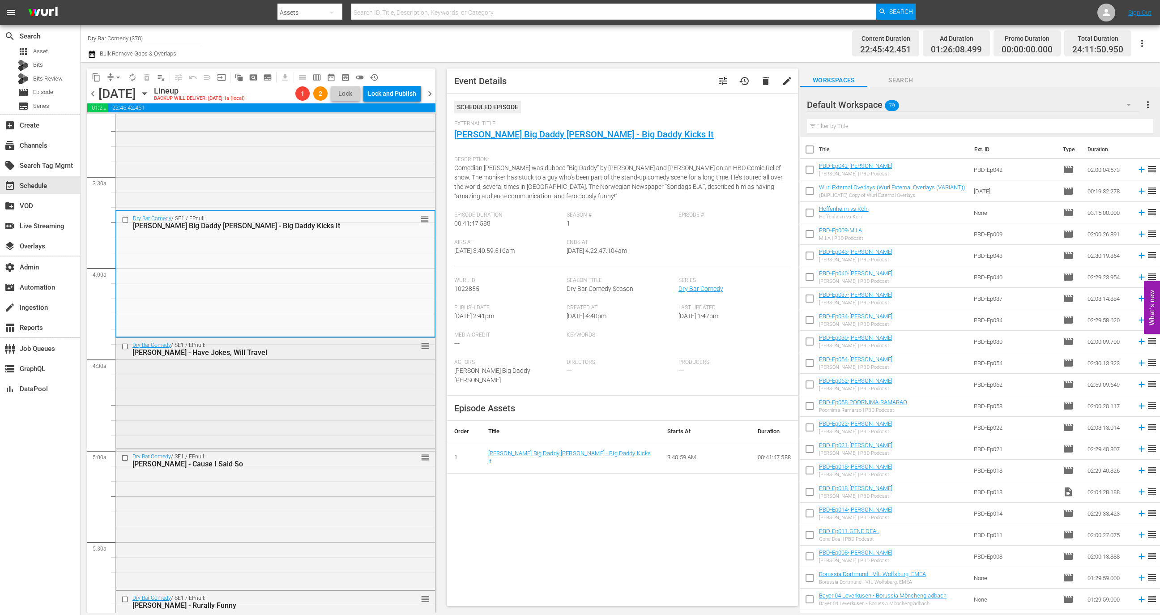
click at [344, 354] on div "Mike Siegel - Have Jokes, Will Travel" at bounding box center [259, 352] width 255 height 9
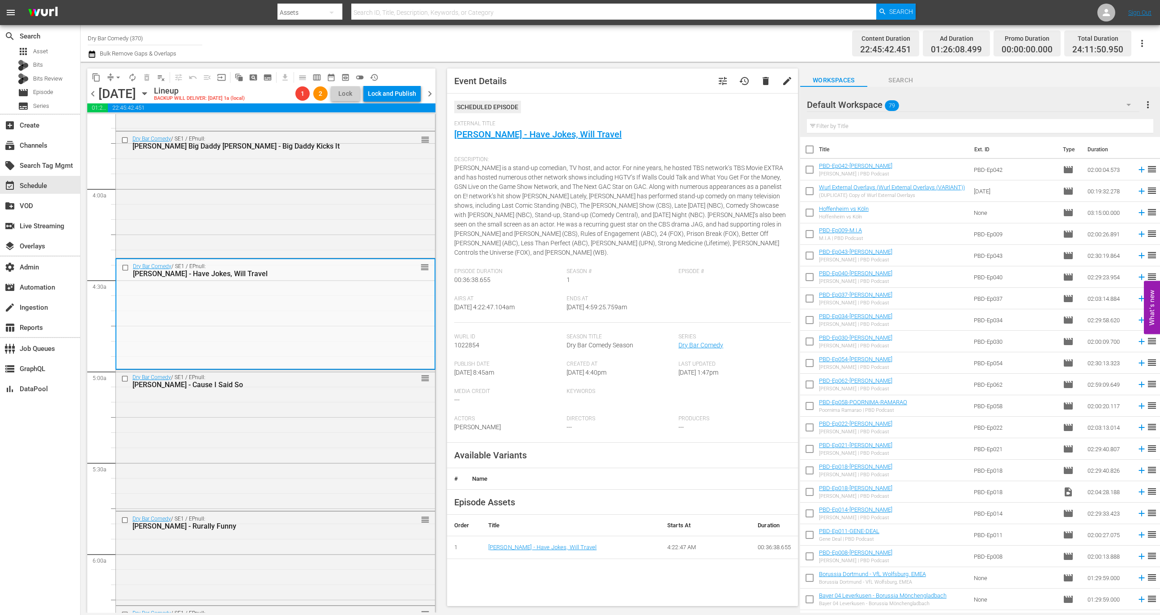
scroll to position [714, 0]
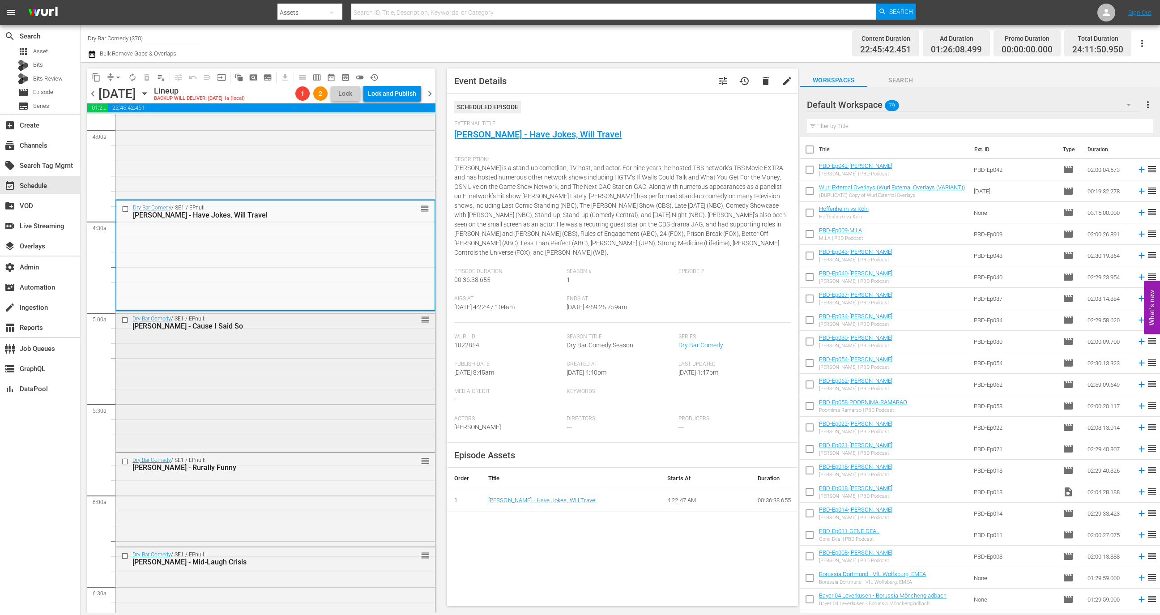
click at [341, 370] on div "Dry Bar Comedy / SE1 / EPnull: Kevin Jordan - Cause I Said So reorder" at bounding box center [275, 380] width 319 height 139
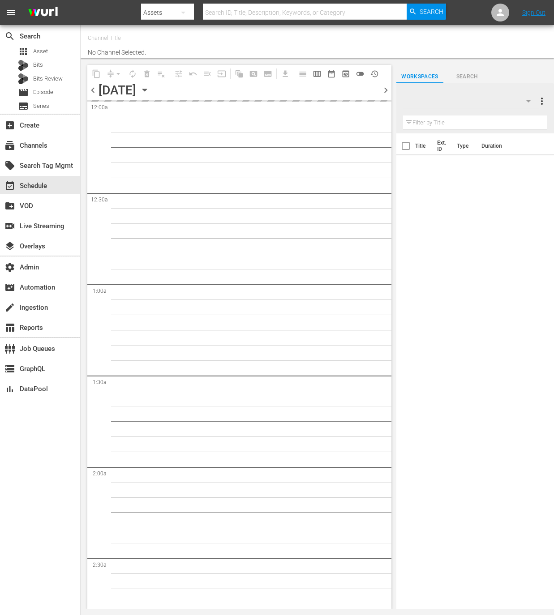
type input "Dry Bar Comedy (370)"
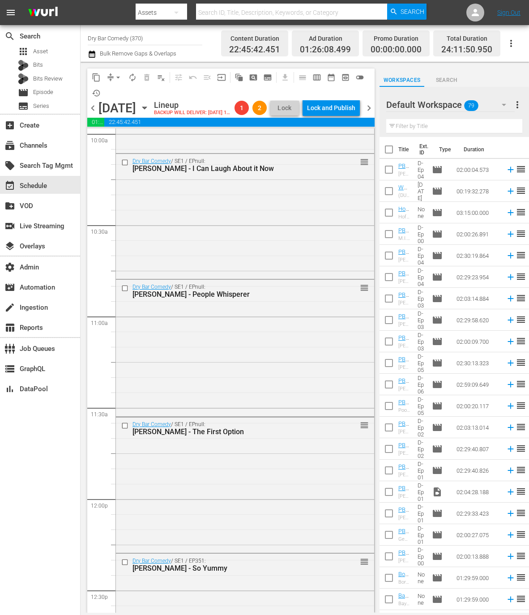
scroll to position [1866, 0]
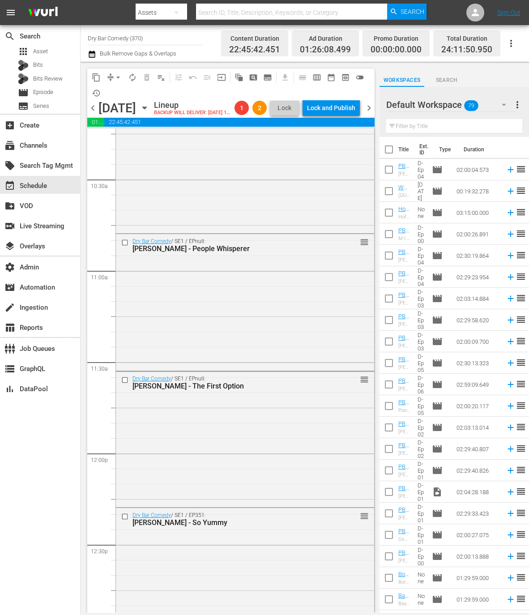
click at [245, 372] on div "Dry Bar Comedy / SE1 / EPnull: [PERSON_NAME] - Straight Shooter 1 1 reorder" at bounding box center [244, 371] width 259 height 1
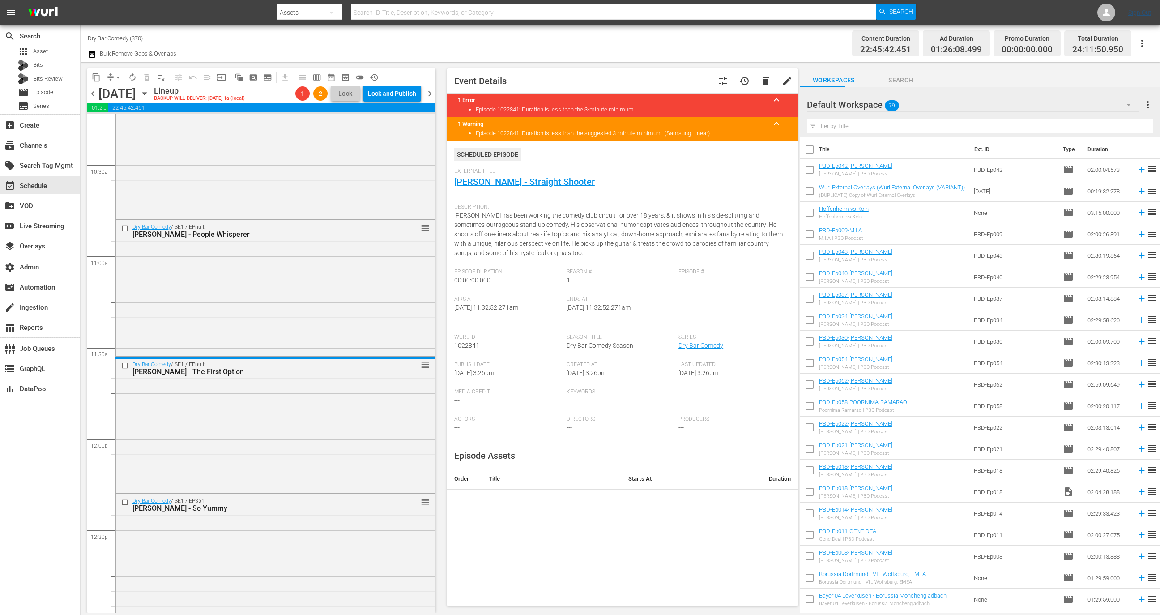
scroll to position [0, 0]
click at [552, 184] on link "John Wesley - Straight Shooter" at bounding box center [524, 181] width 141 height 11
click at [476, 179] on link "John Wesley - Straight Shooter" at bounding box center [524, 181] width 141 height 11
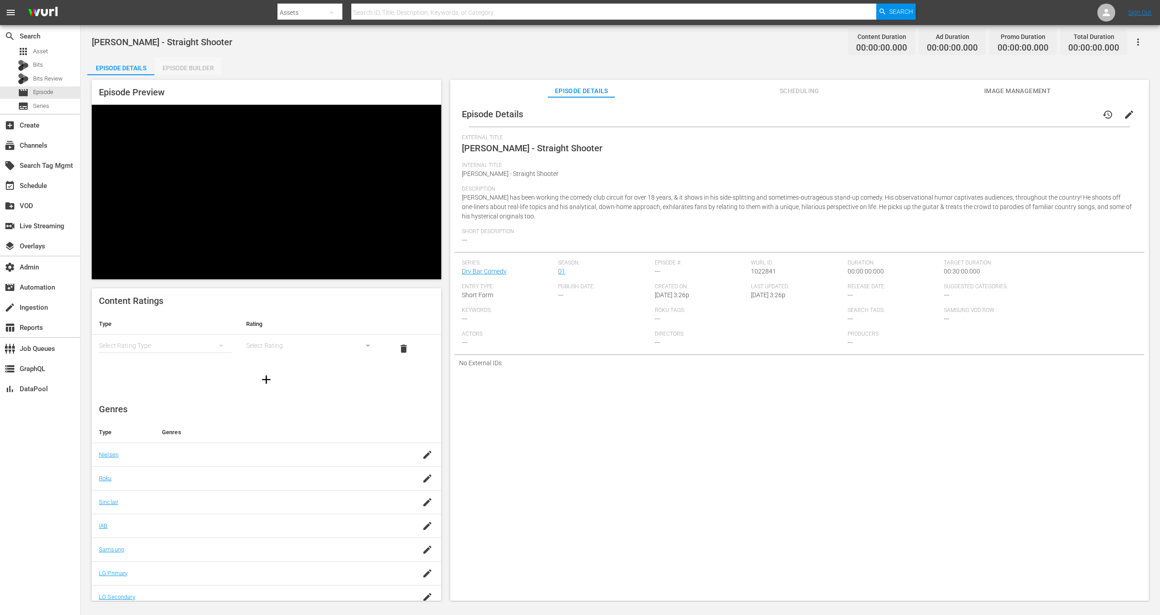
click at [216, 66] on div "Episode Builder" at bounding box center [187, 67] width 67 height 21
click at [195, 69] on div "Episode Builder" at bounding box center [187, 67] width 67 height 21
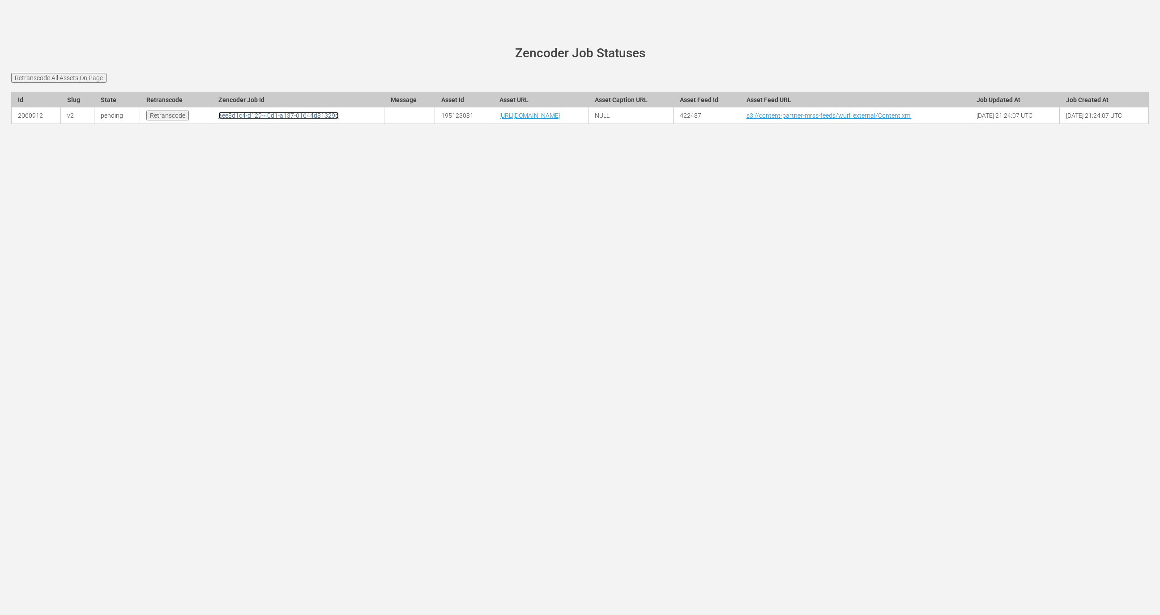
click at [218, 112] on link "aee8d1c4-d129-40d1-a137-01644d81329d" at bounding box center [278, 115] width 120 height 7
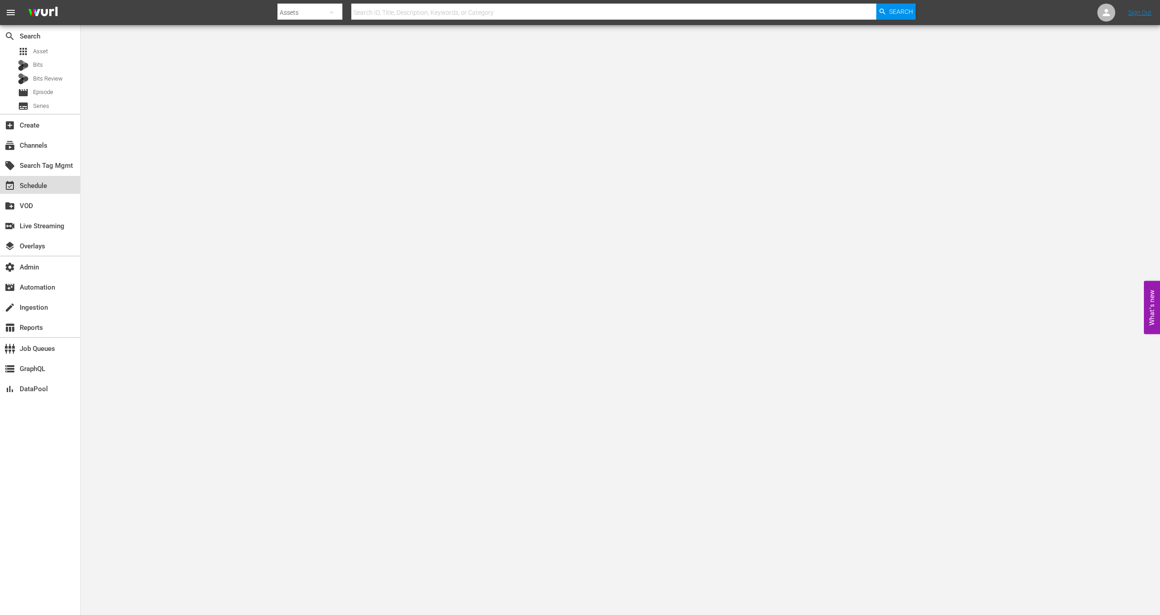
click at [64, 180] on div "event_available Schedule" at bounding box center [40, 185] width 80 height 18
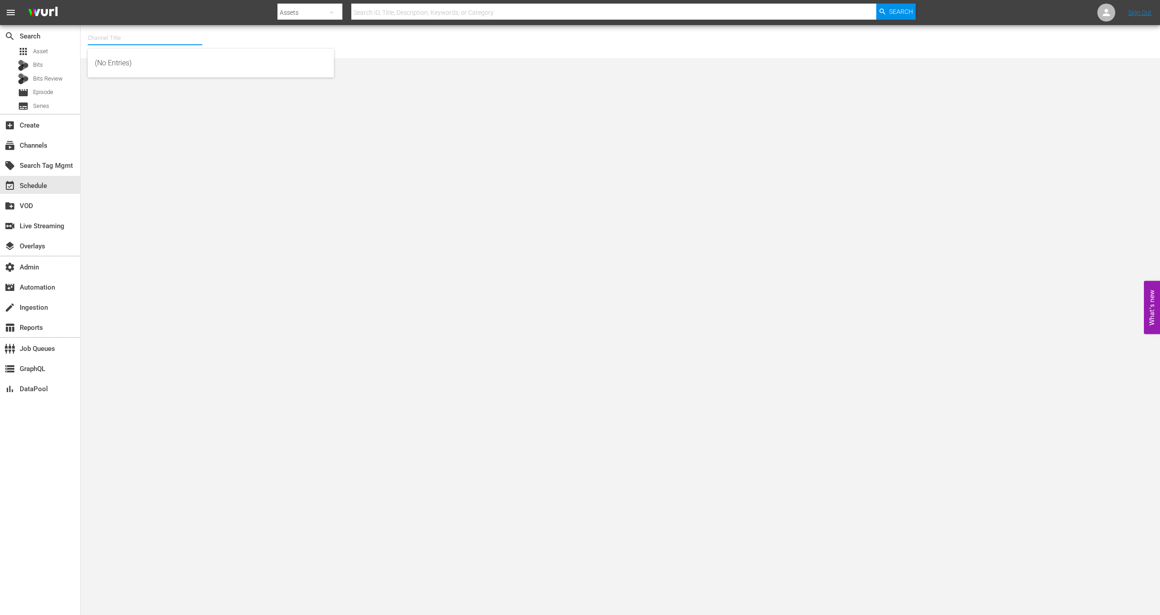
click at [155, 40] on input "text" at bounding box center [145, 37] width 115 height 21
type input "j"
click at [175, 60] on div "Dry Bar Comedy (370 - drybar_drybarcomedy_1)" at bounding box center [211, 62] width 232 height 21
type input "Dry Bar Comedy (370 - drybar_drybarcomedy_1)"
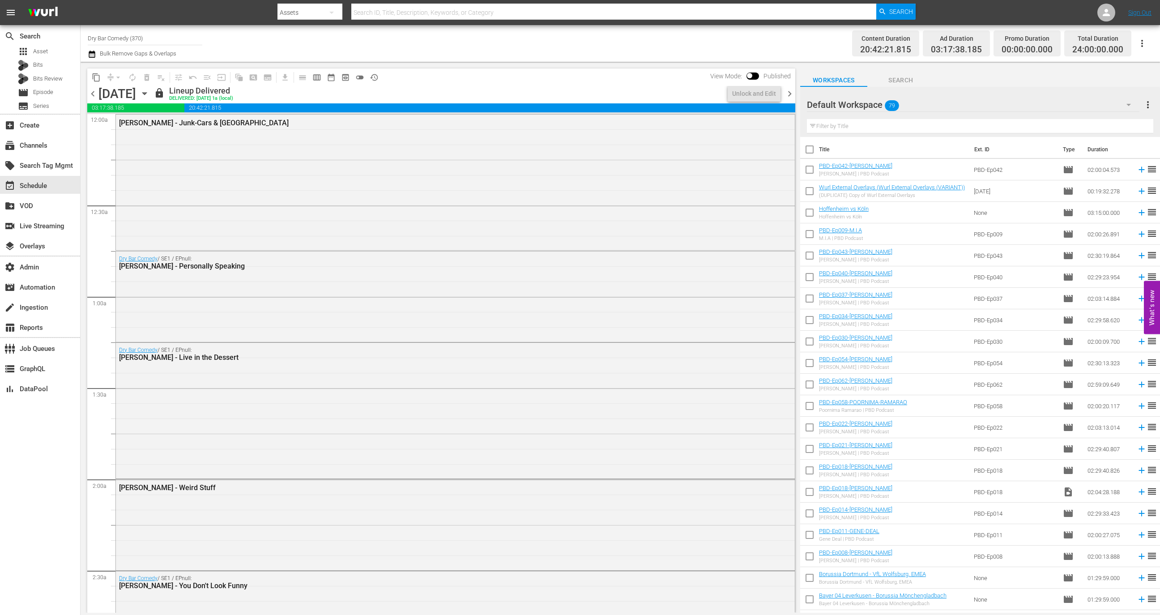
click at [146, 93] on icon "button" at bounding box center [144, 94] width 4 height 2
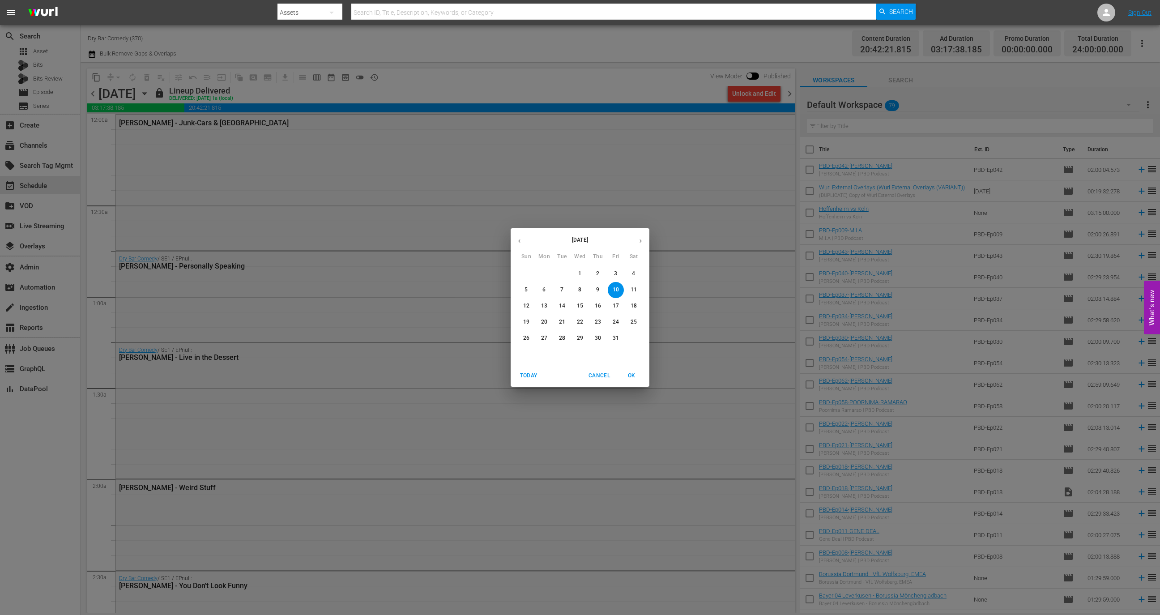
click at [644, 233] on button "button" at bounding box center [640, 240] width 17 height 17
click at [518, 243] on icon "button" at bounding box center [519, 241] width 7 height 7
drag, startPoint x: 590, startPoint y: 298, endPoint x: 593, endPoint y: 302, distance: 4.8
click at [593, 302] on div "16" at bounding box center [598, 306] width 18 height 16
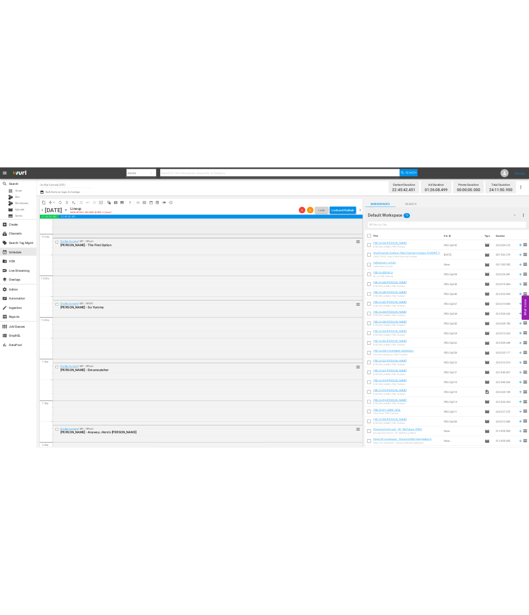
scroll to position [2051, 0]
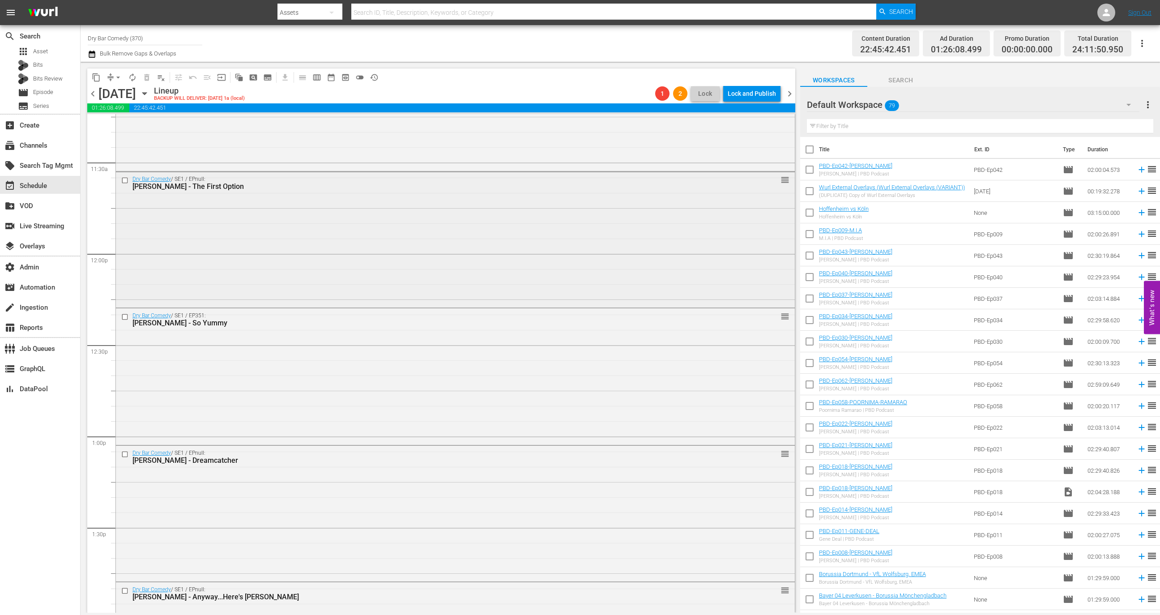
click at [575, 172] on div "Dry Bar Comedy / SE1 / EPnull: Lamuweri Guluka - The First Option reorder" at bounding box center [455, 183] width 679 height 22
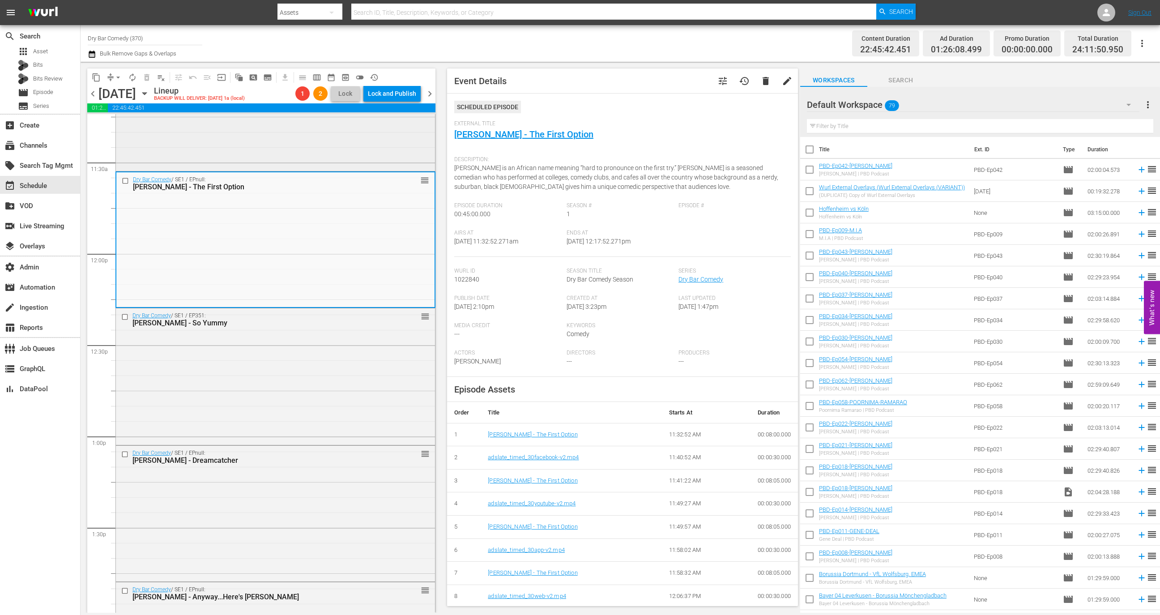
click at [382, 170] on div "Dry Bar Comedy / SE1 / EPnull: Corey Rodrigues - People Whisperer reorder" at bounding box center [275, 102] width 320 height 137
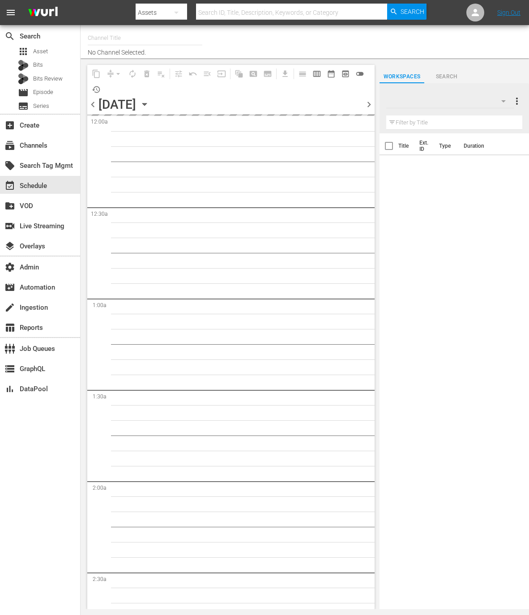
type input "Dry Bar Comedy (370)"
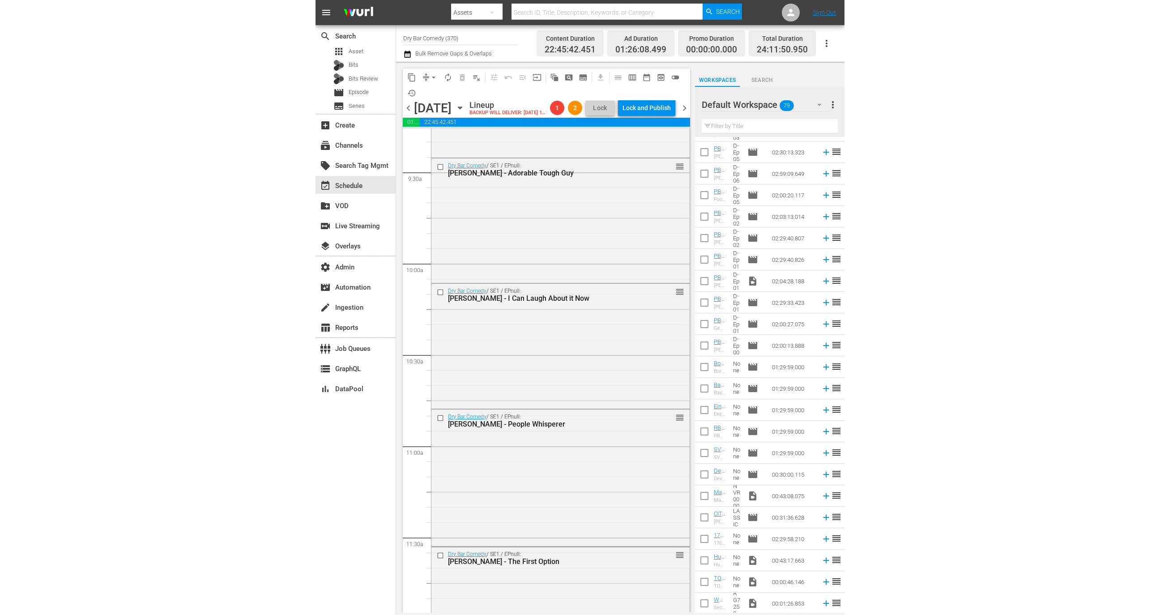
scroll to position [1726, 0]
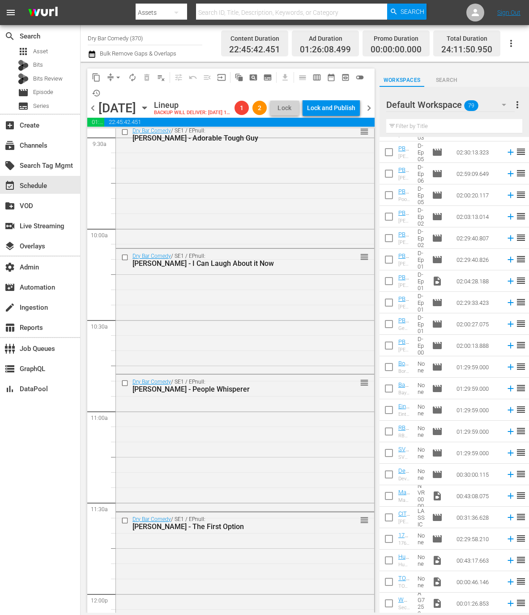
click at [188, 512] on div "Dry Bar Comedy / SE1 / EPnull: [PERSON_NAME] - Straight Shooter 1 1 reorder" at bounding box center [244, 512] width 259 height 1
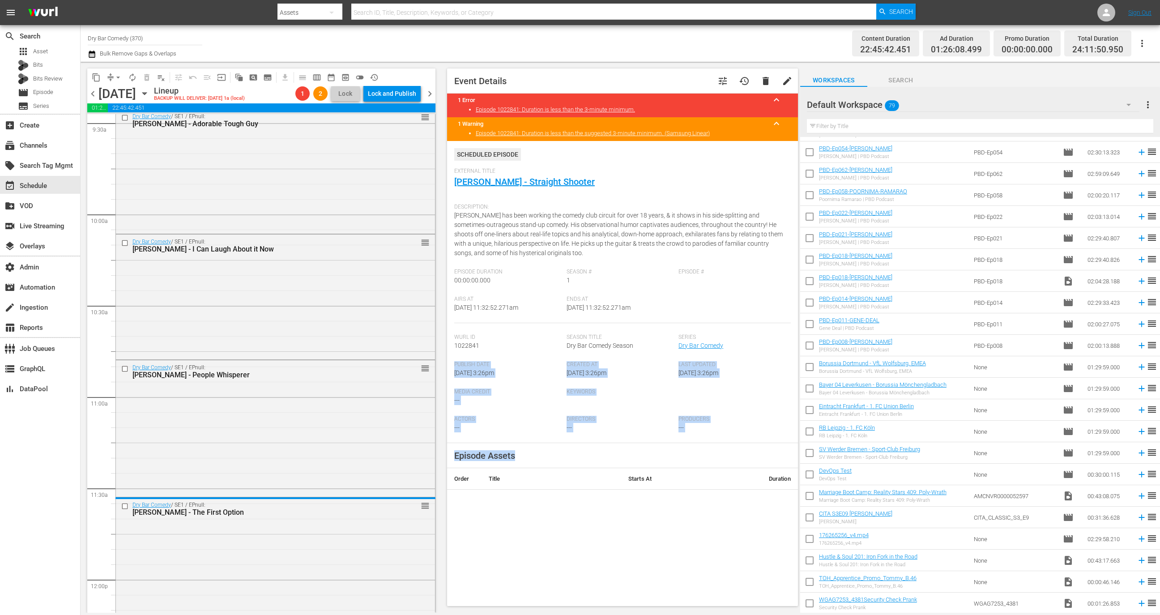
drag, startPoint x: 724, startPoint y: 354, endPoint x: 753, endPoint y: 491, distance: 139.5
click at [529, 493] on div "Event Details tune history delete edit 1 Error keyboard_arrow_up Episode 102284…" at bounding box center [622, 336] width 351 height 537
click at [529, 198] on div "External Title [PERSON_NAME] - Straight Shooter" at bounding box center [622, 183] width 337 height 31
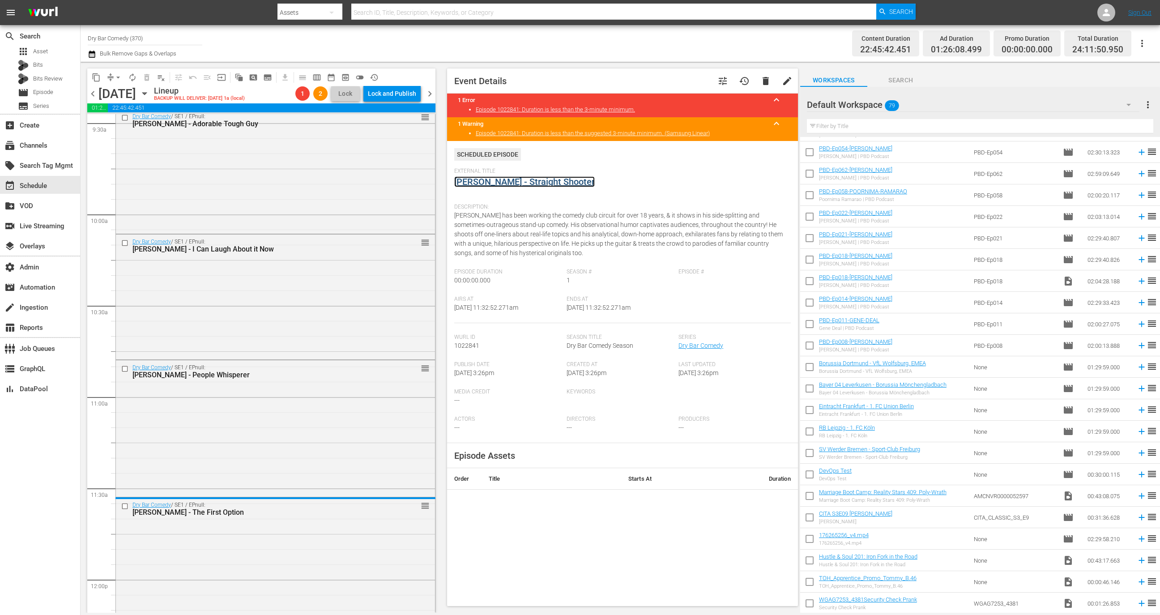
click at [529, 184] on link "[PERSON_NAME] - Straight Shooter" at bounding box center [524, 181] width 141 height 11
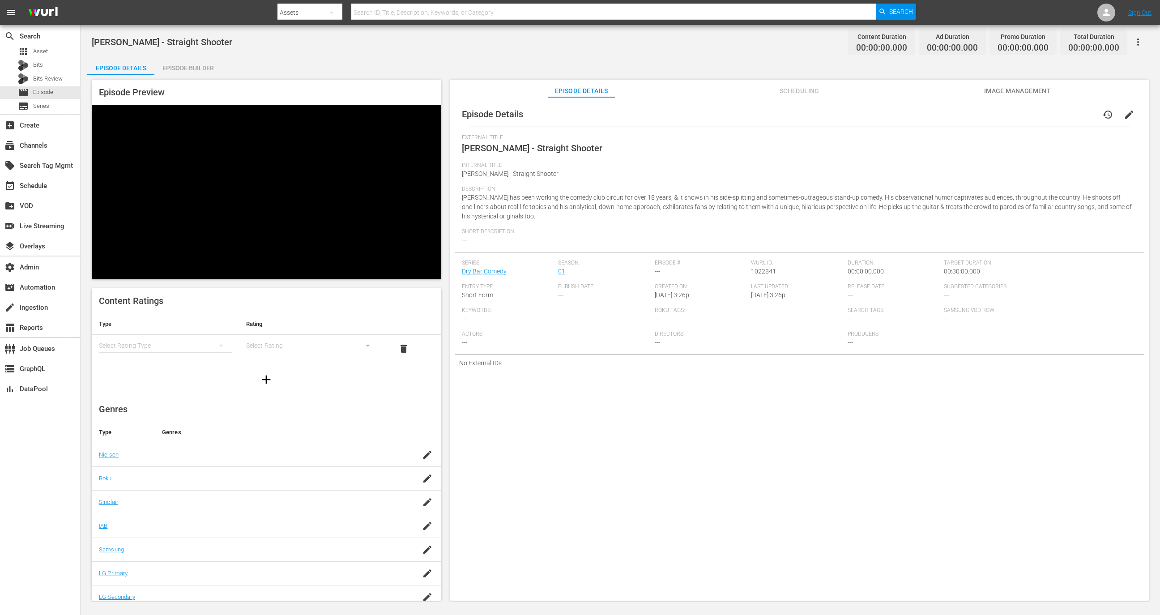
click at [804, 93] on span "Scheduling" at bounding box center [799, 90] width 67 height 11
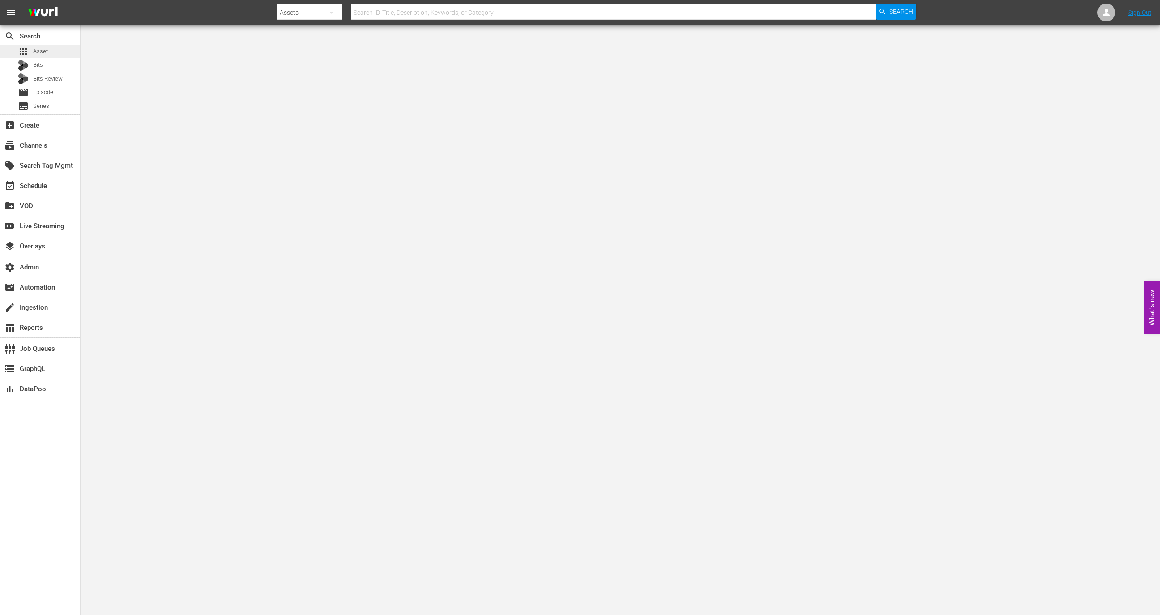
click at [46, 49] on span "Asset" at bounding box center [40, 51] width 15 height 9
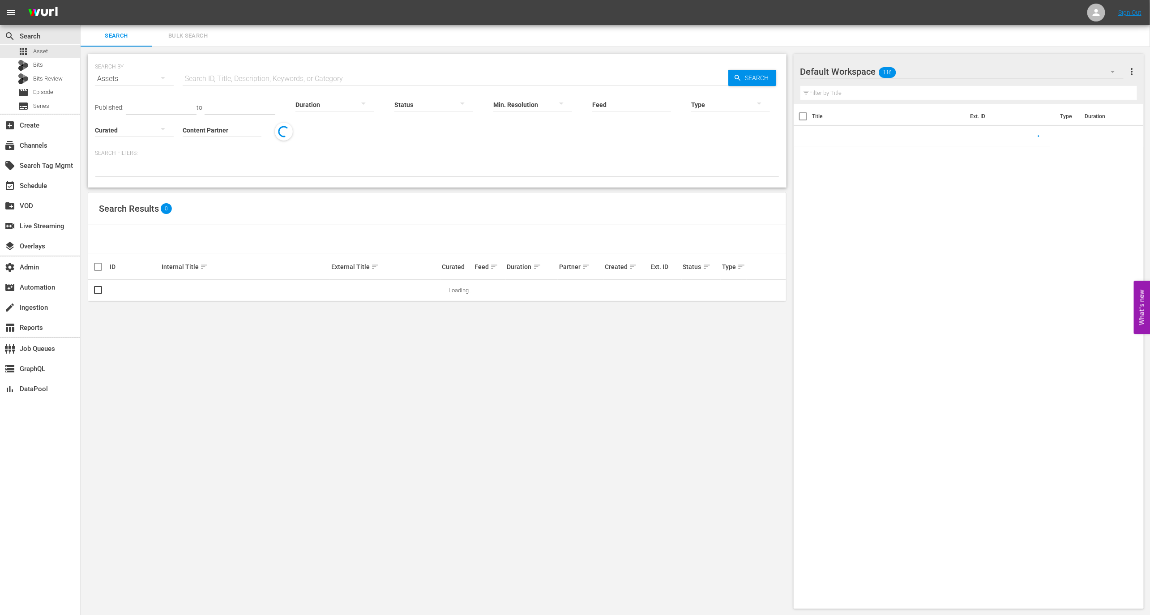
click at [216, 132] on input "Content Partner" at bounding box center [222, 131] width 79 height 32
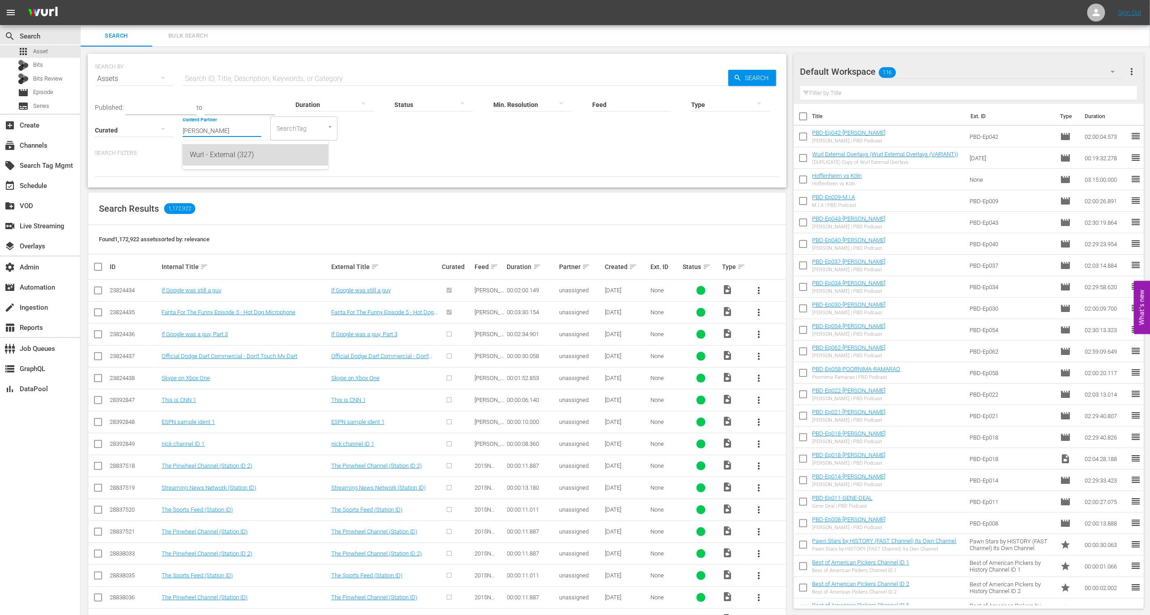
click at [224, 161] on div "Wurl - External (327)" at bounding box center [255, 154] width 131 height 21
type input "Wurl - External (327)"
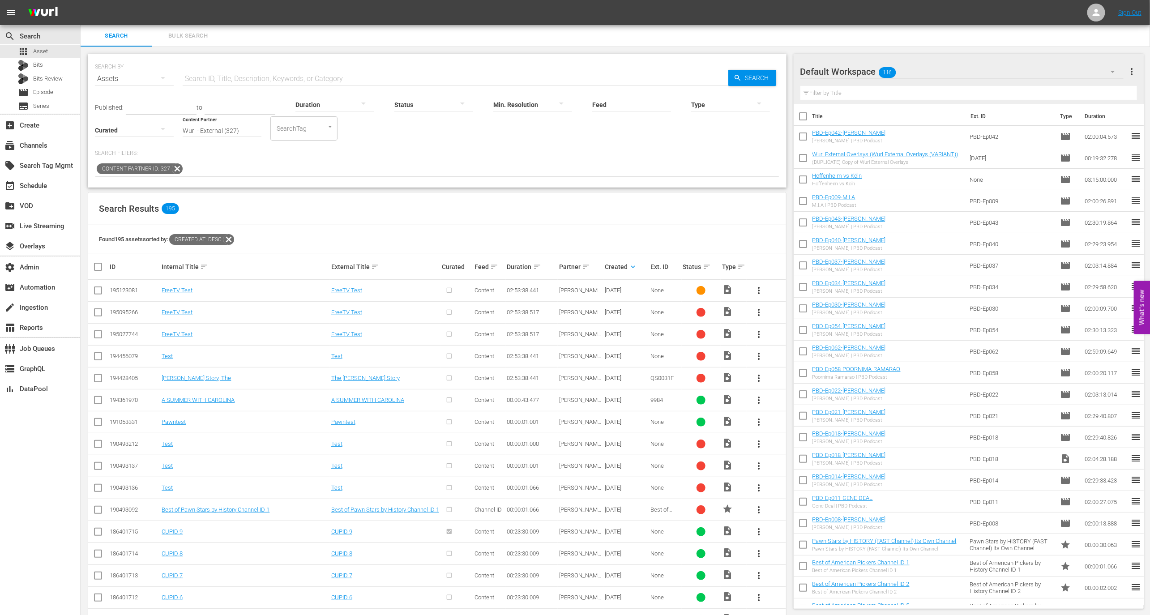
click at [119, 293] on div "195123081" at bounding box center [134, 290] width 49 height 7
copy div "195123081"
click at [178, 288] on link "FreeTV Test" at bounding box center [177, 290] width 31 height 7
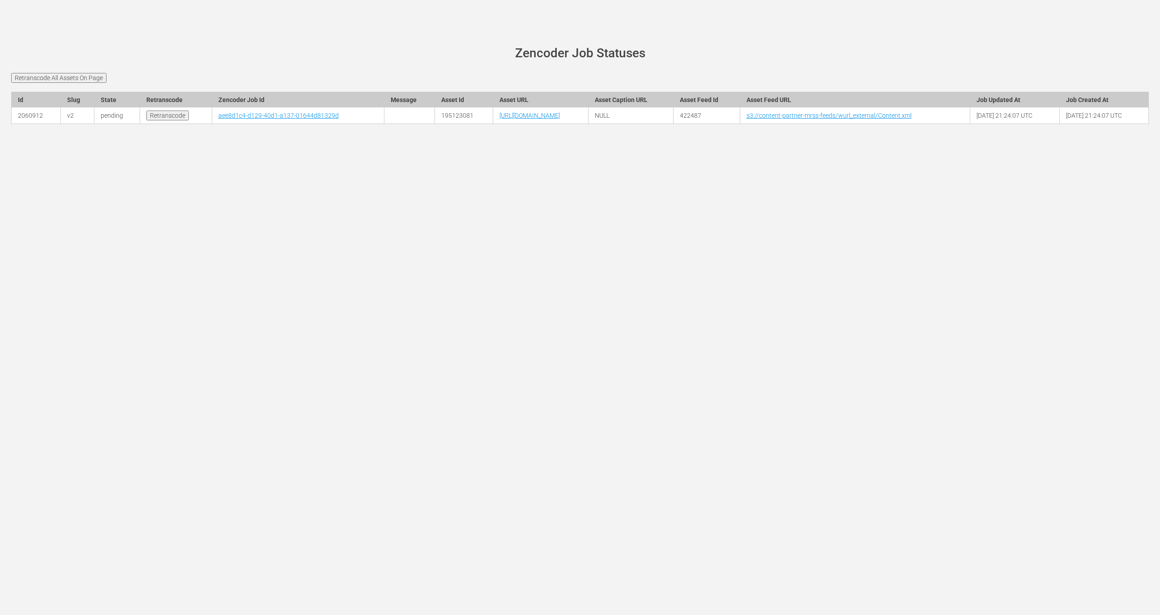
click at [223, 107] on td "aee8d1c4-d129-40d1-a137-01644d81329d" at bounding box center [298, 115] width 173 height 17
click at [223, 112] on link "aee8d1c4-d129-40d1-a137-01644d81329d" at bounding box center [278, 115] width 120 height 7
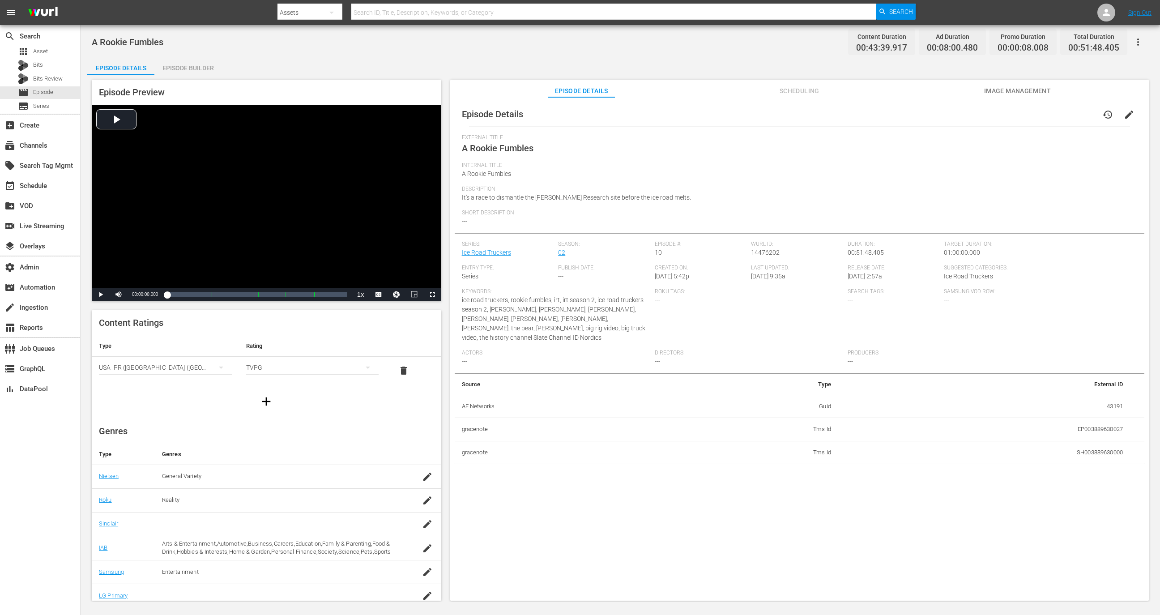
scroll to position [38, 0]
click at [1147, 39] on button "button" at bounding box center [1137, 41] width 21 height 21
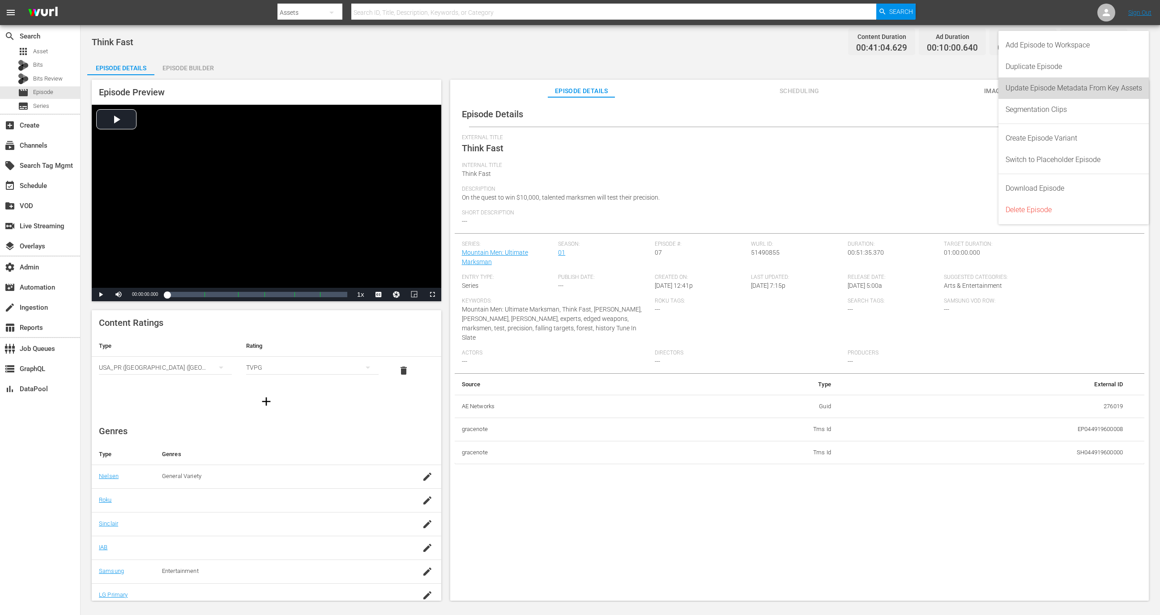
click at [1092, 88] on div "Update Episode Metadata From Key Assets" at bounding box center [1074, 87] width 136 height 21
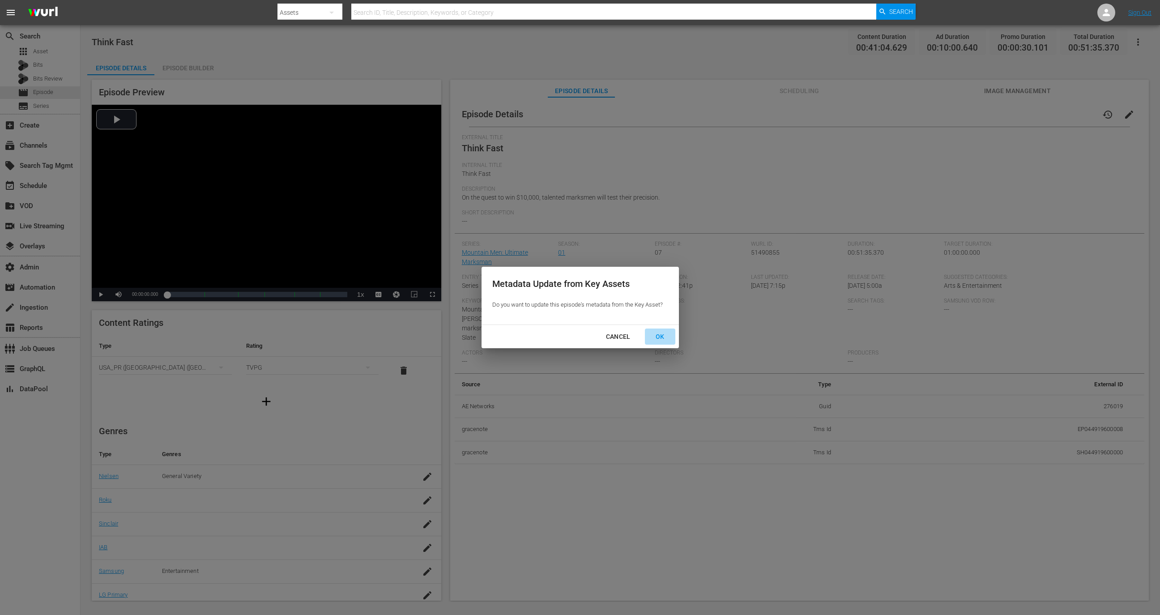
click at [663, 338] on div "OK" at bounding box center [659, 336] width 23 height 11
